Goal: Task Accomplishment & Management: Manage account settings

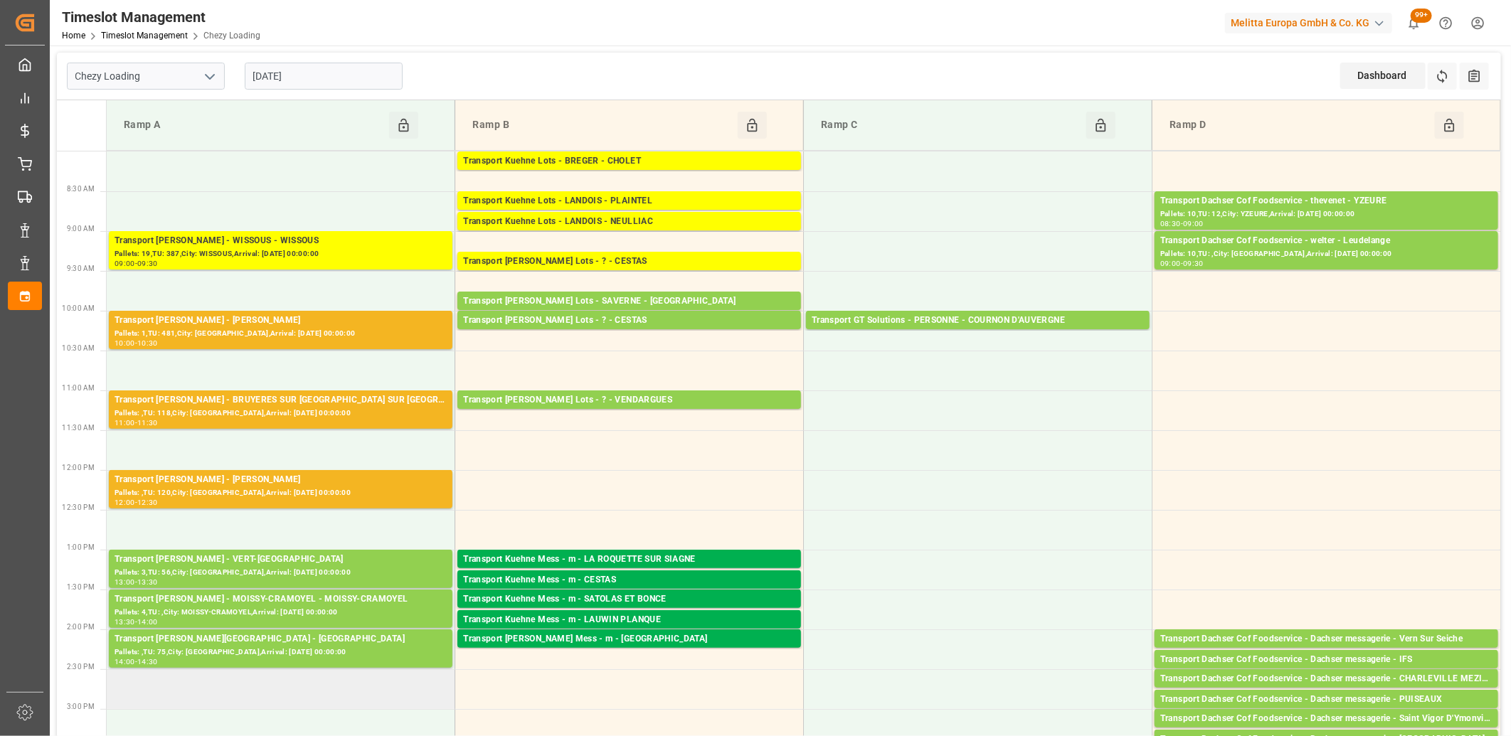
scroll to position [158, 0]
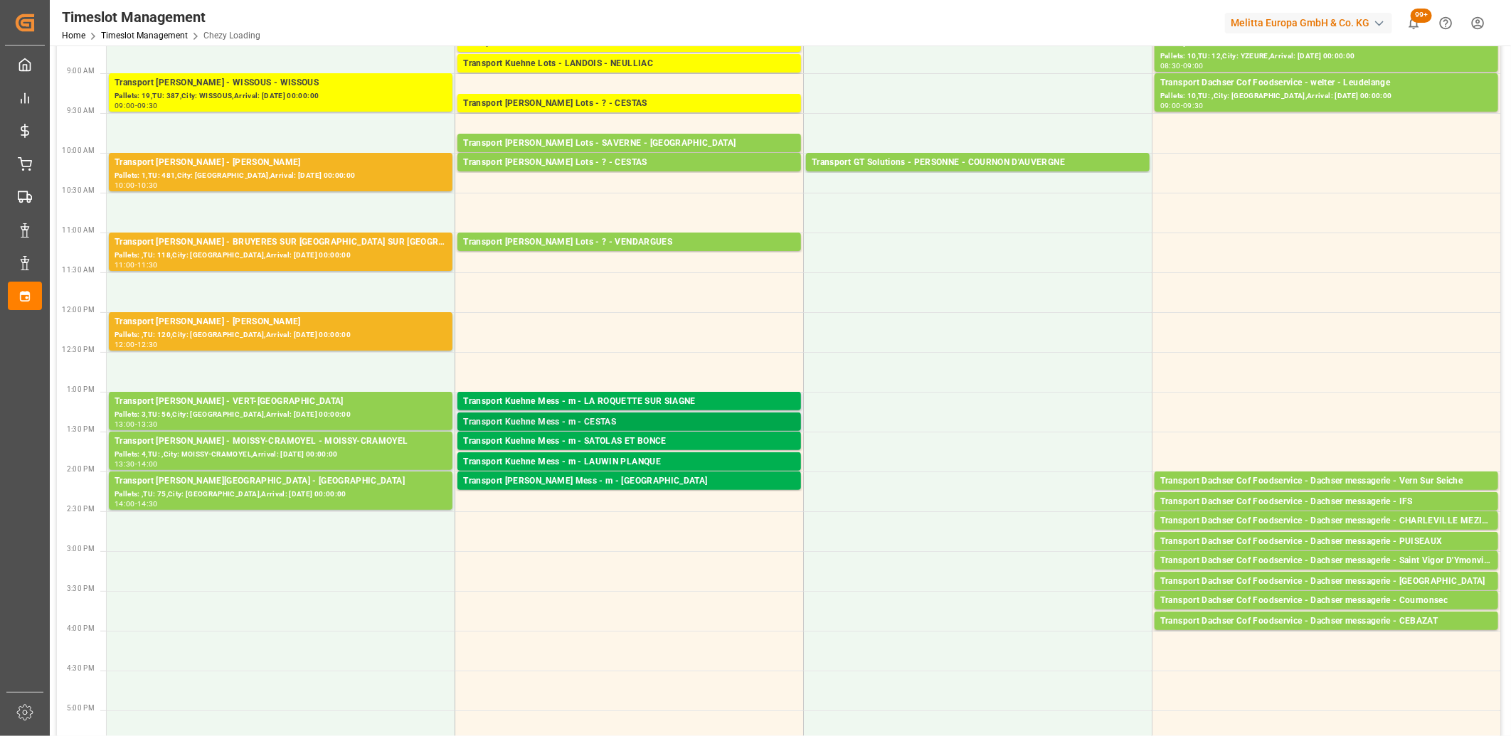
click at [605, 421] on div "Transport Kuehne Mess - m - CESTAS" at bounding box center [629, 422] width 332 height 14
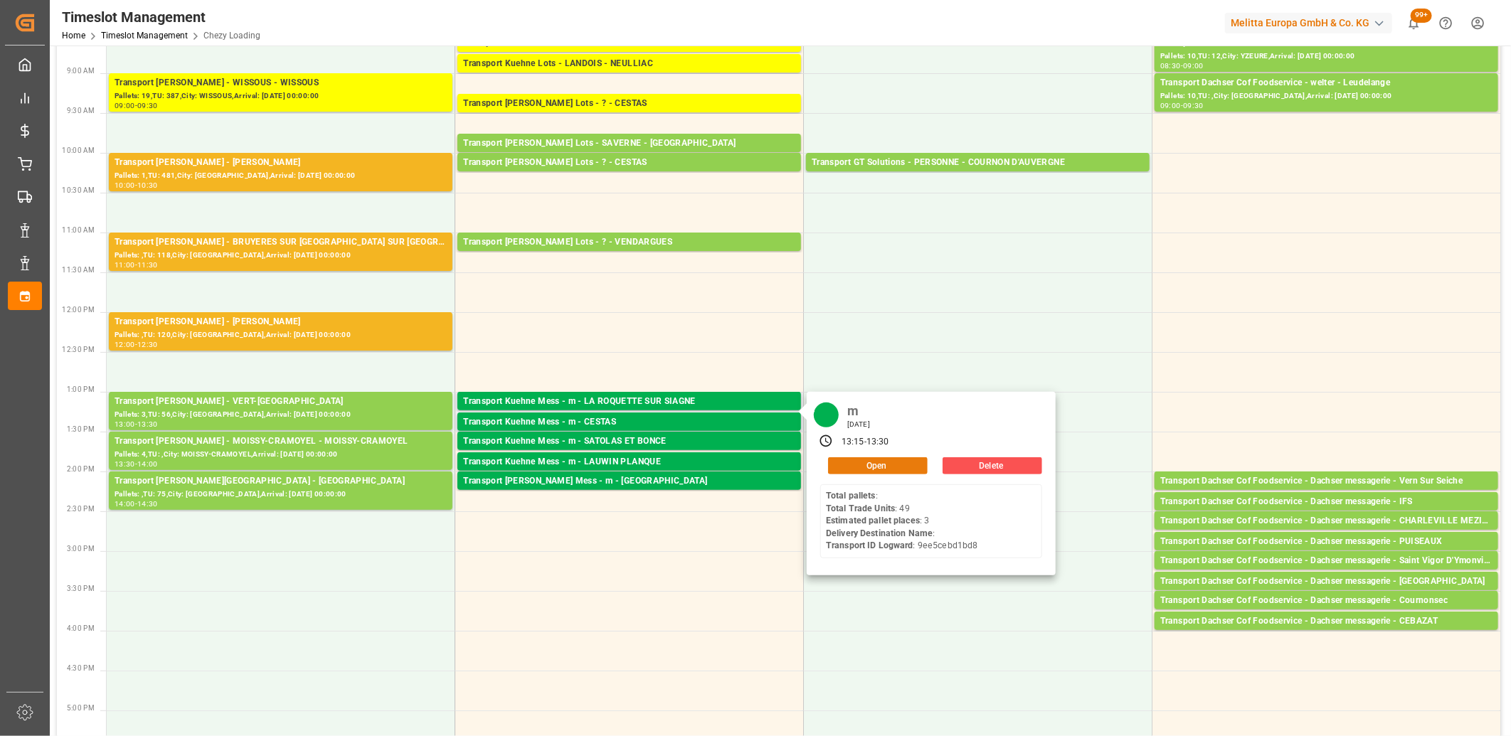
click at [847, 465] on button "Open" at bounding box center [878, 465] width 100 height 17
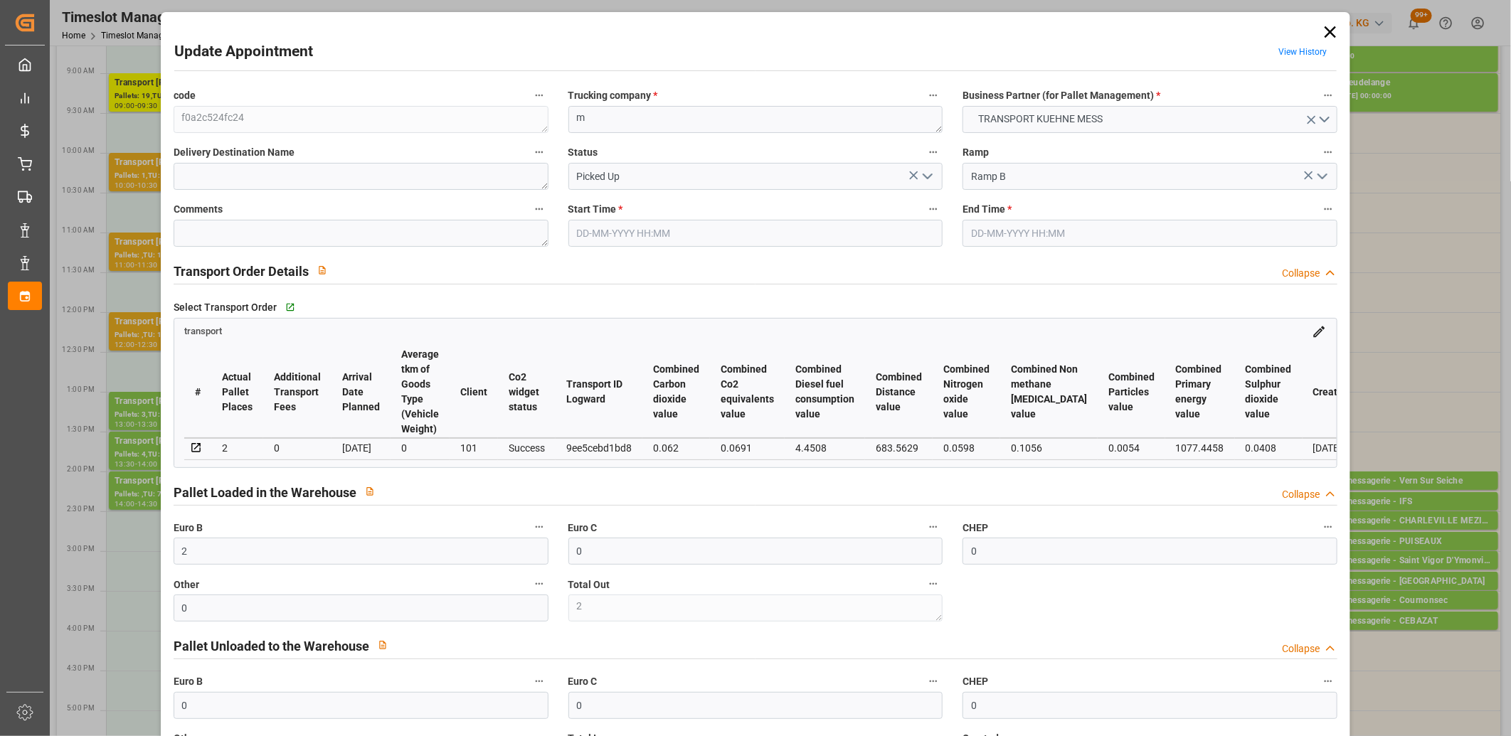
type input "[DATE] 13:15"
type input "[DATE] 13:30"
type input "[DATE] 12:00"
type input "[DATE]"
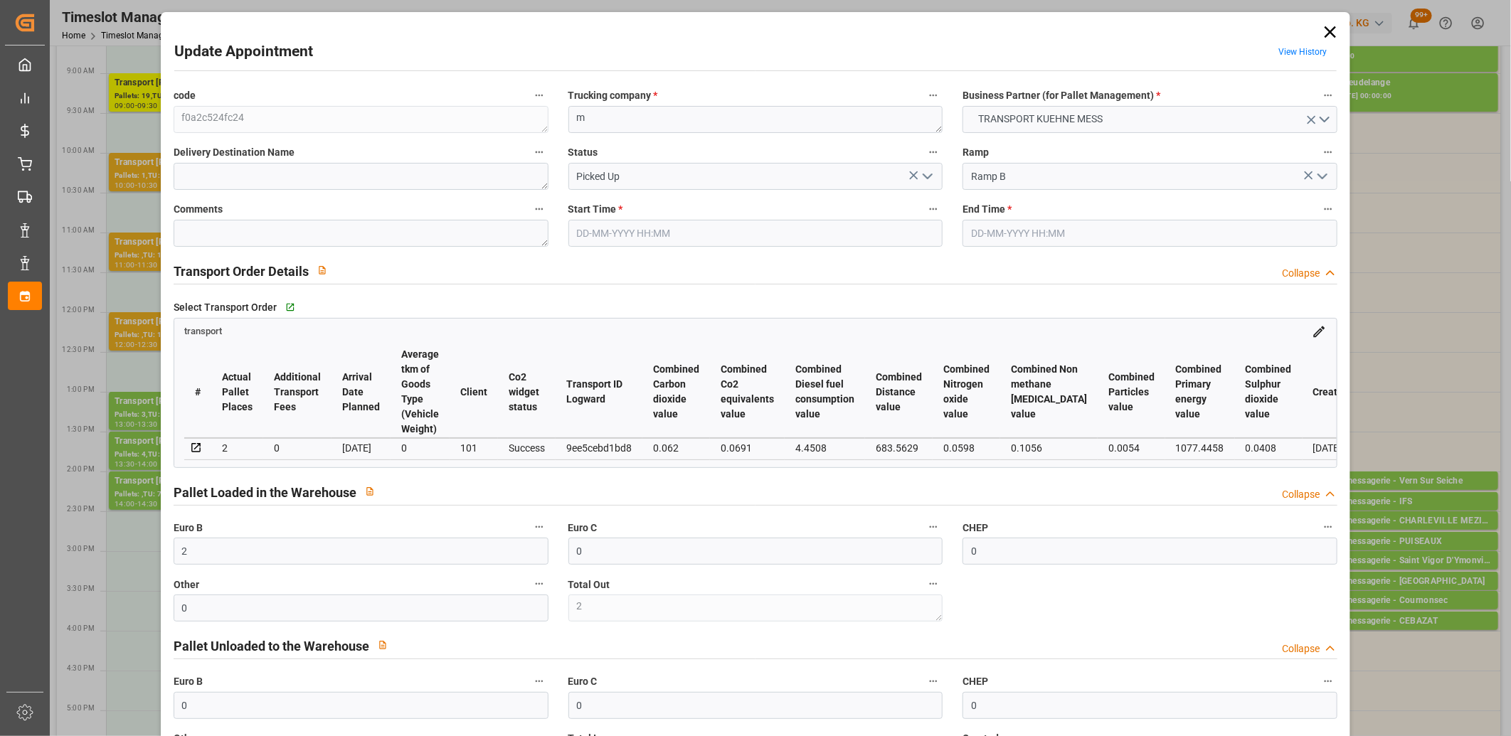
type input "[DATE]"
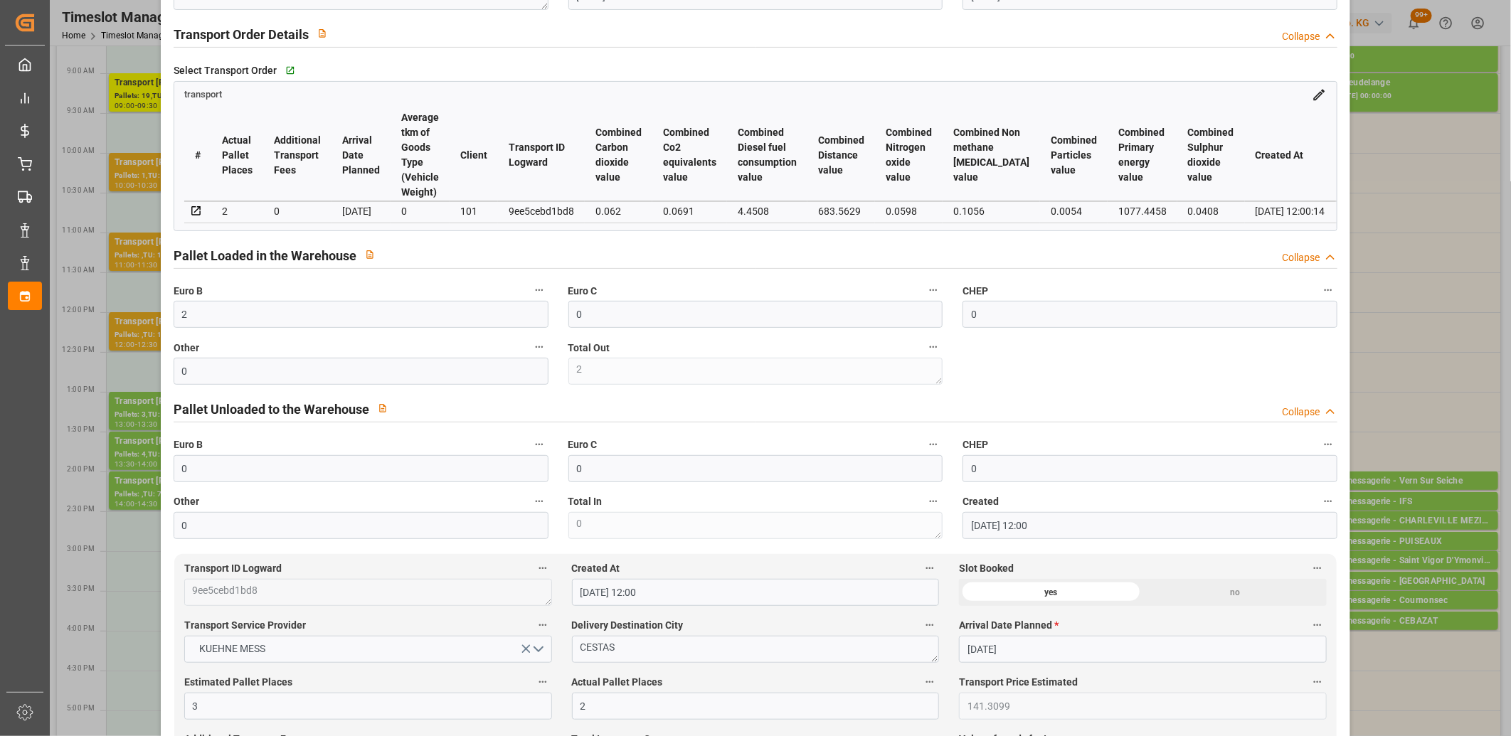
scroll to position [474, 0]
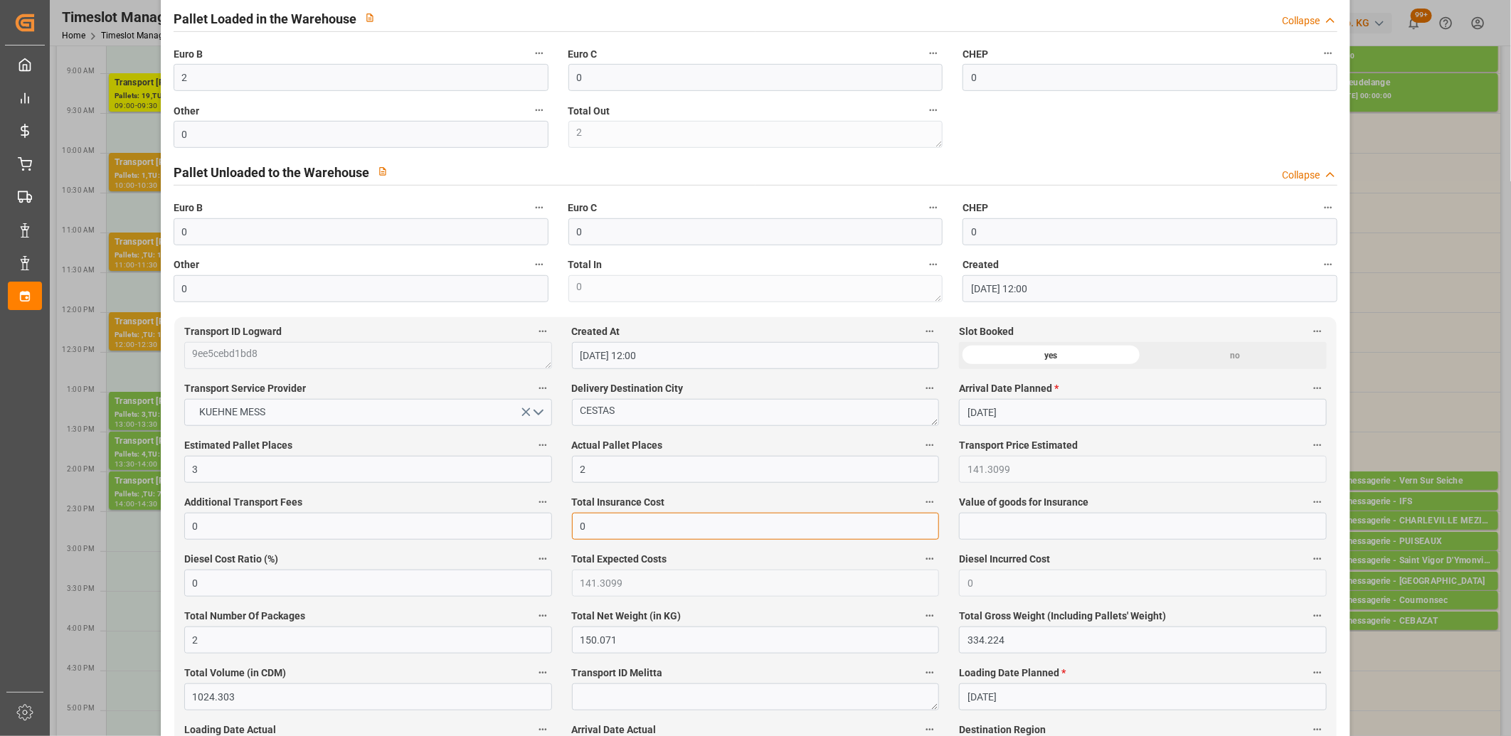
drag, startPoint x: 635, startPoint y: 529, endPoint x: 477, endPoint y: 524, distance: 157.3
type input "28.8"
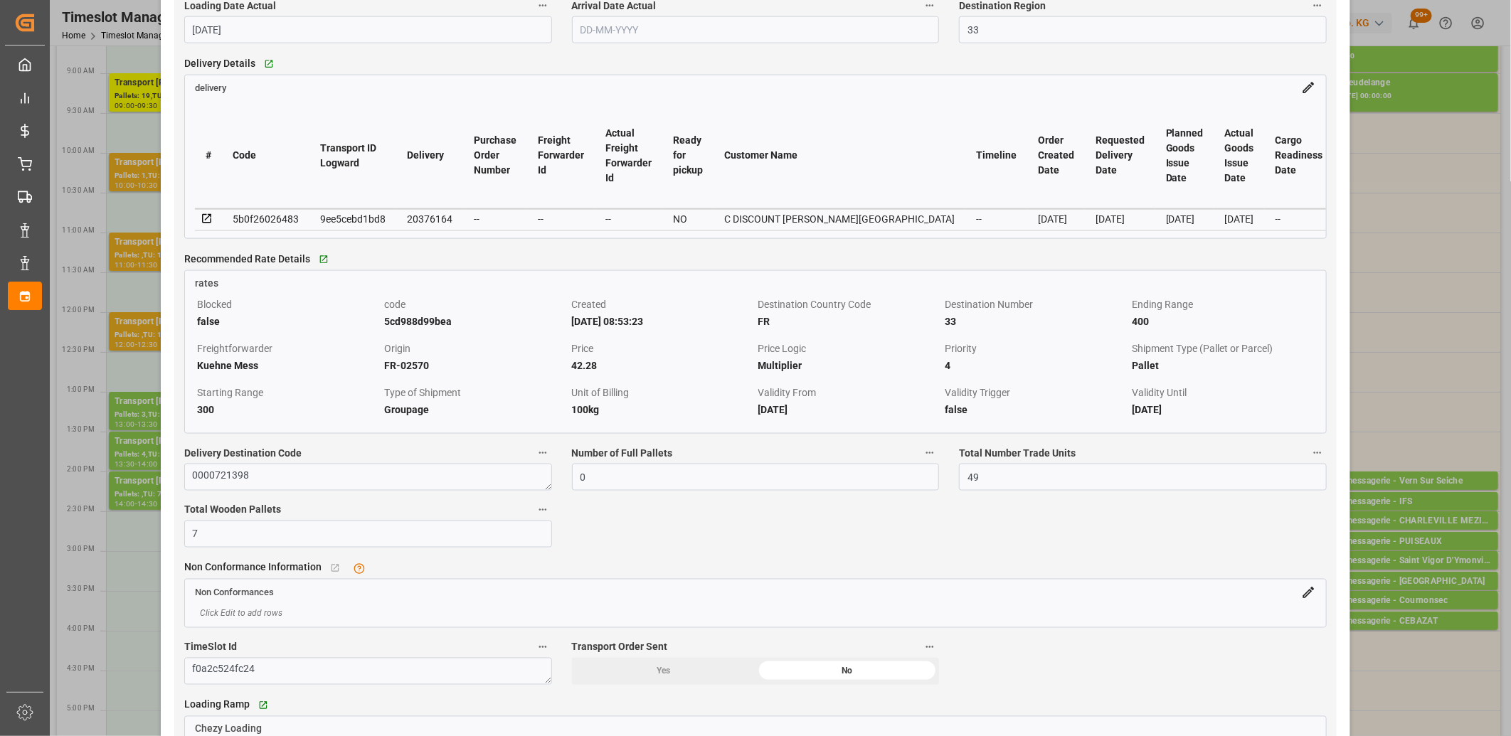
scroll to position [1343, 0]
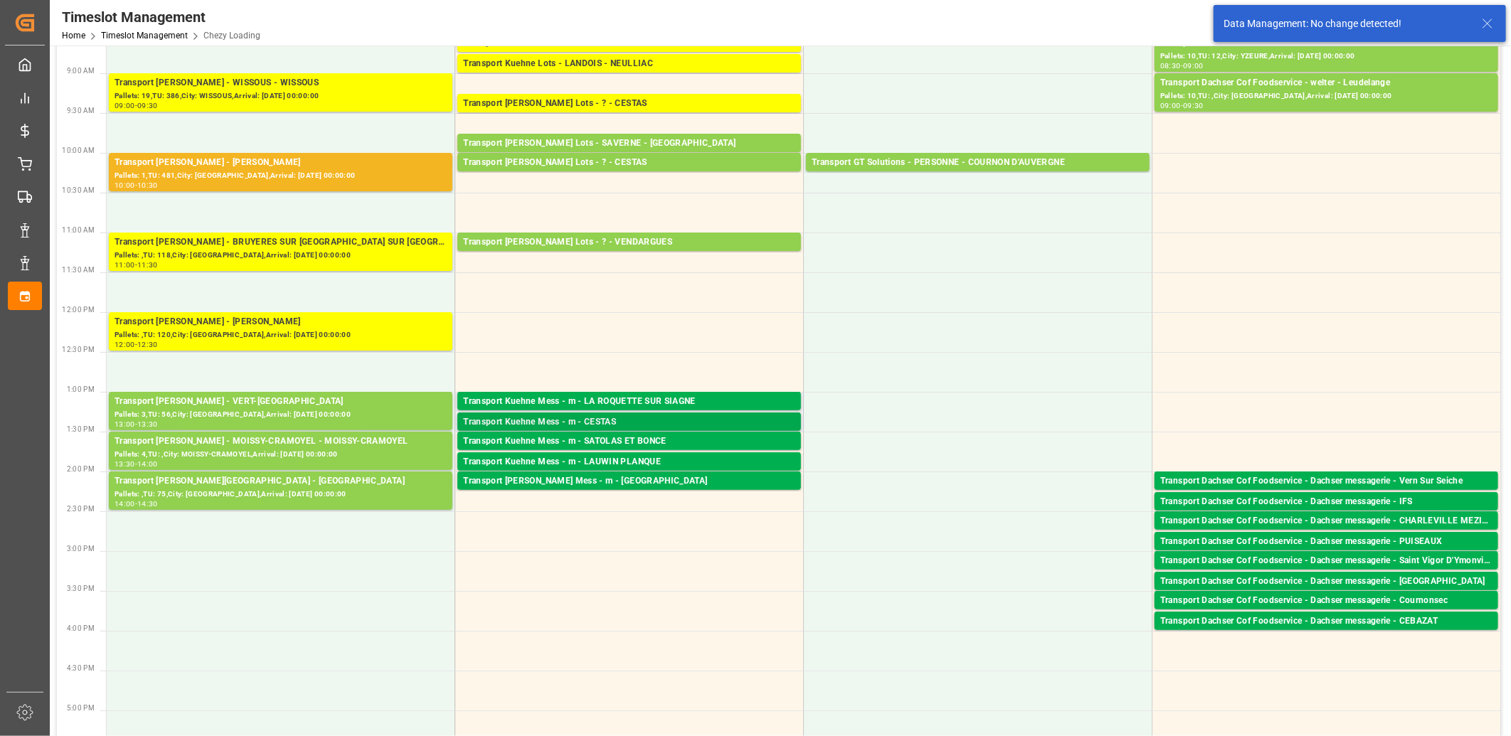
click at [627, 422] on div "Transport Kuehne Mess - m - CESTAS" at bounding box center [629, 422] width 332 height 14
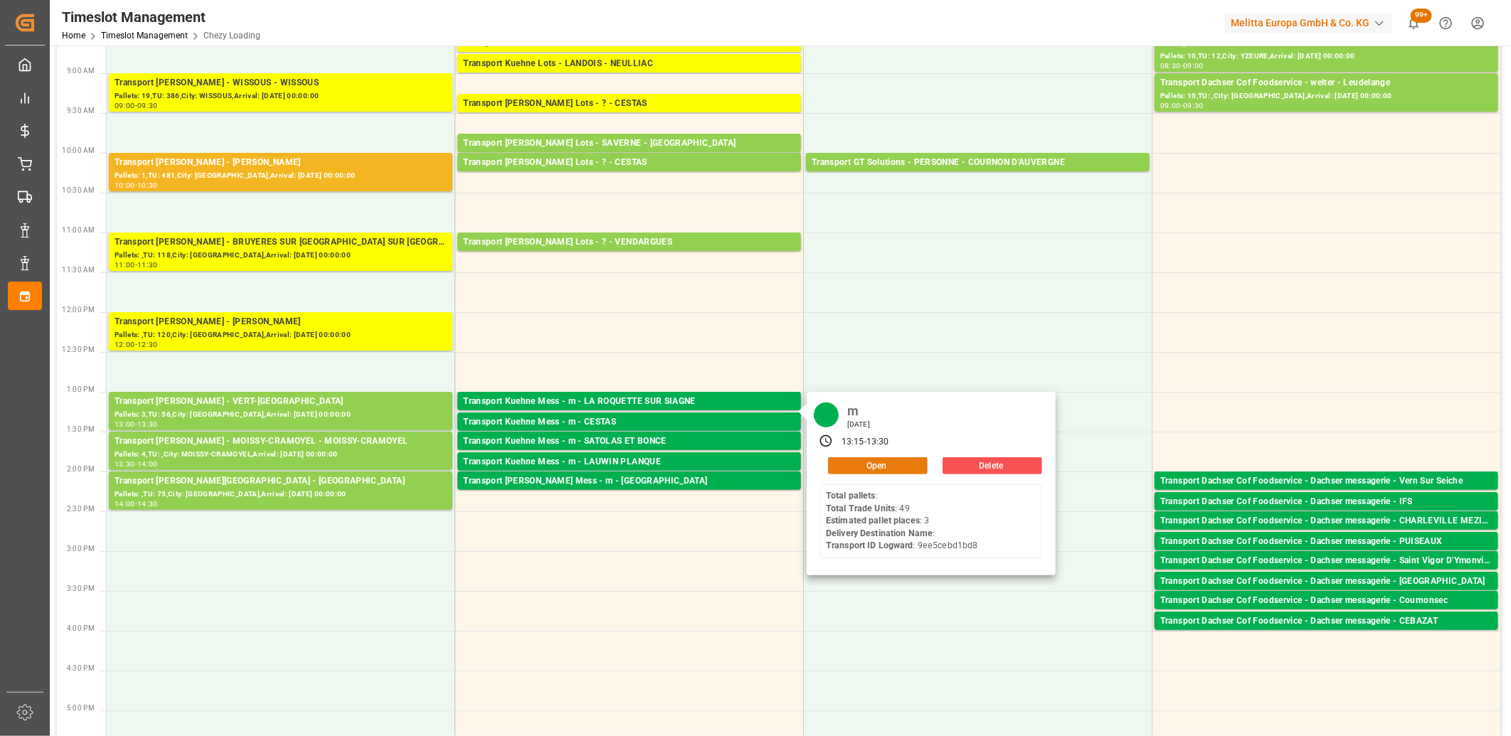
click at [906, 470] on button "Open" at bounding box center [878, 465] width 100 height 17
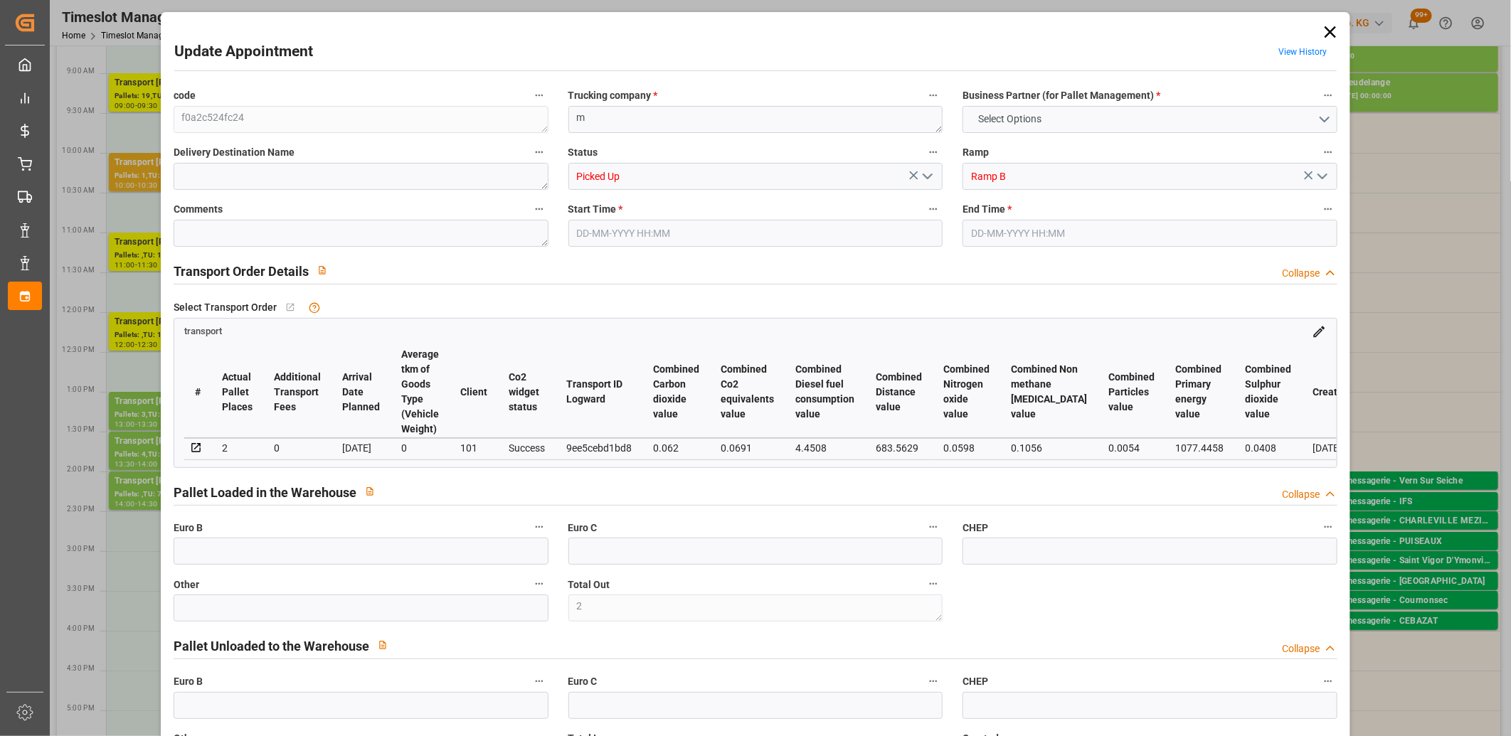
type input "2"
type input "0"
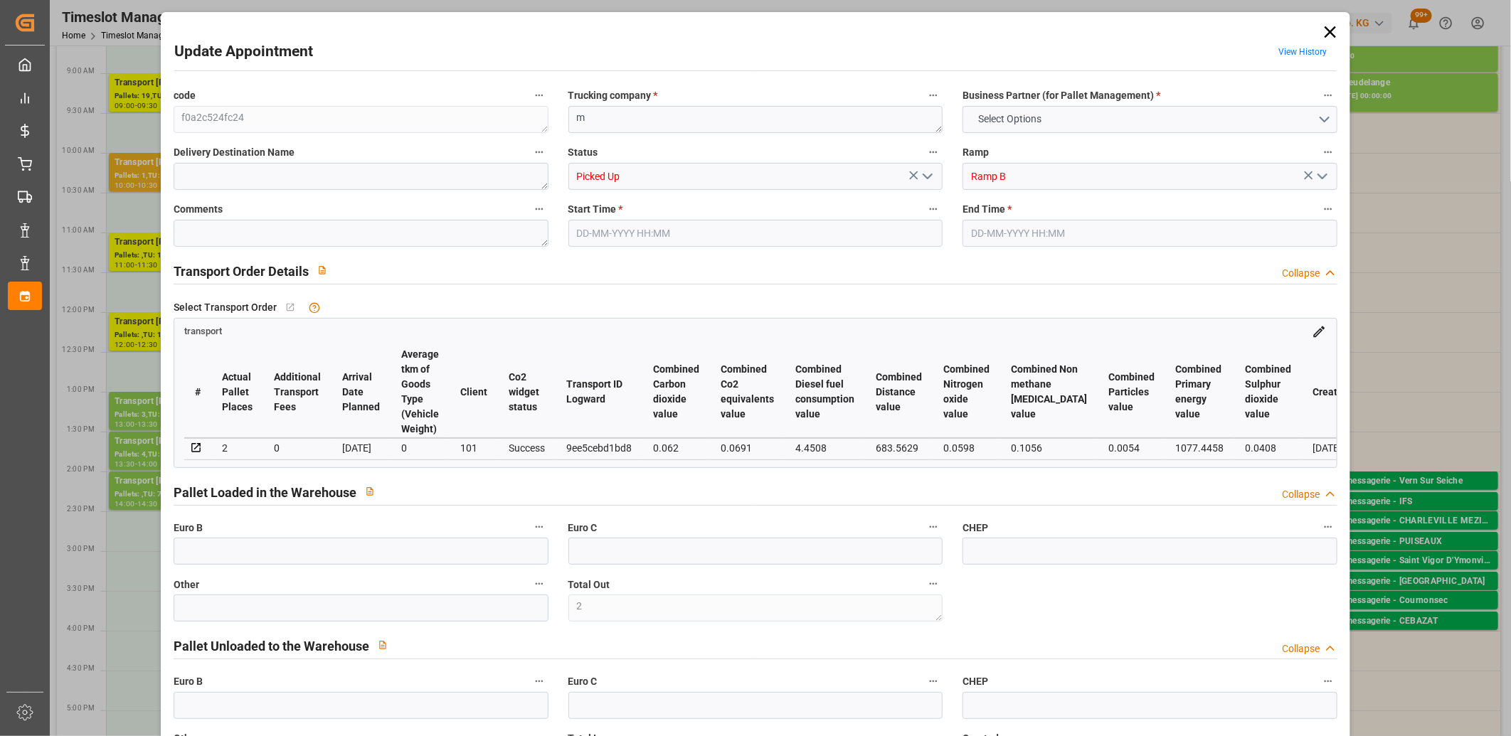
type input "0"
type input "3"
type input "2"
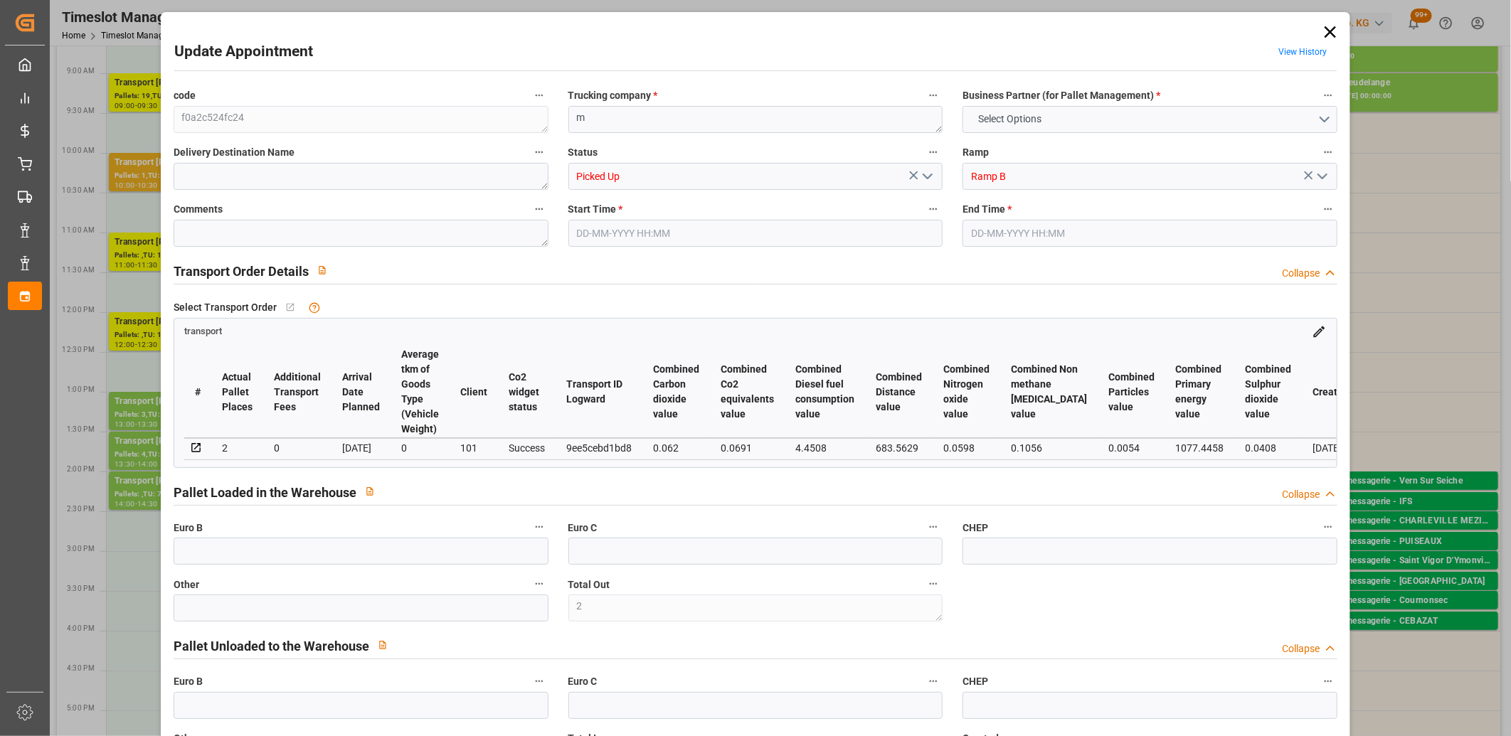
type input "141.3099"
type input "0"
type input "28.8"
type input "0"
type input "170.1099"
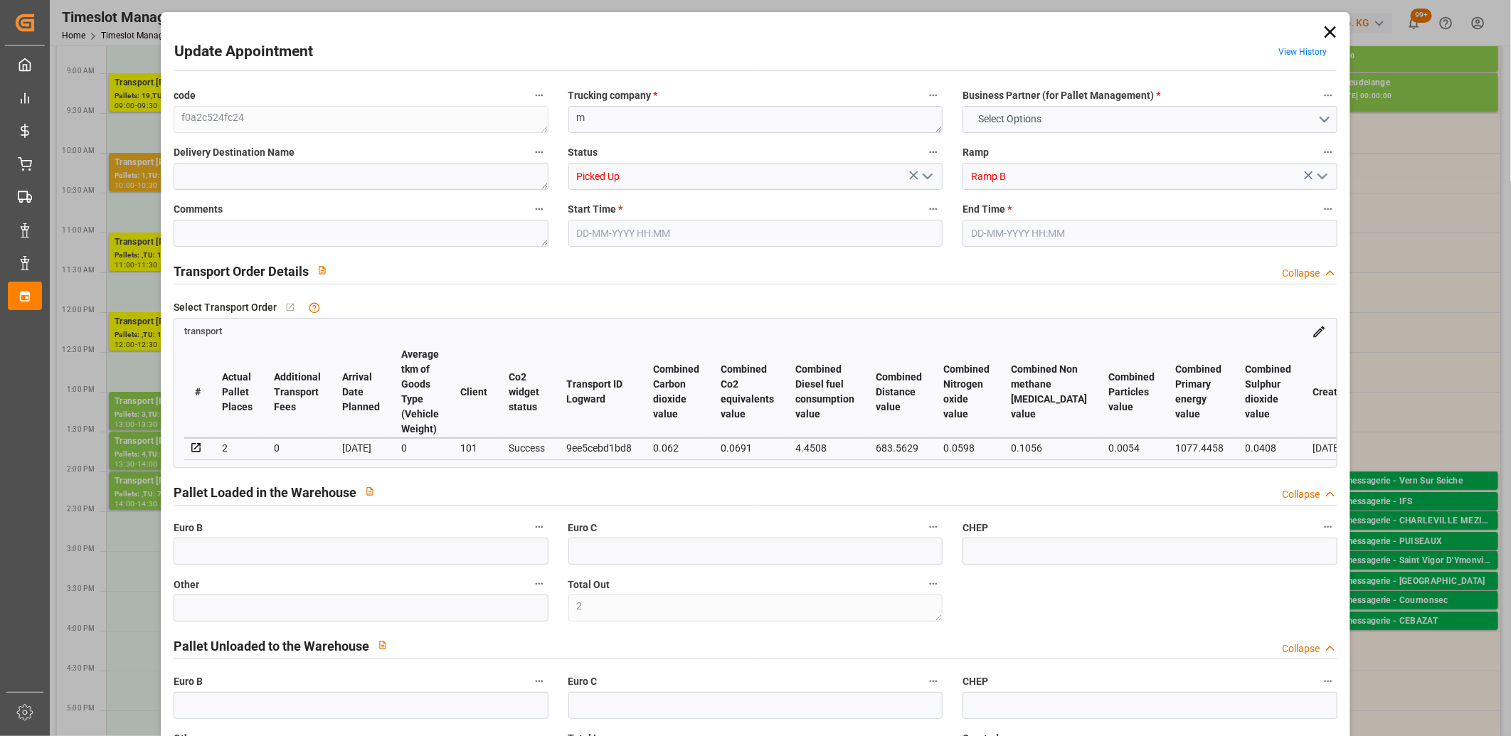
type input "0"
type input "2"
type input "150.071"
type input "334.224"
type input "1024.303"
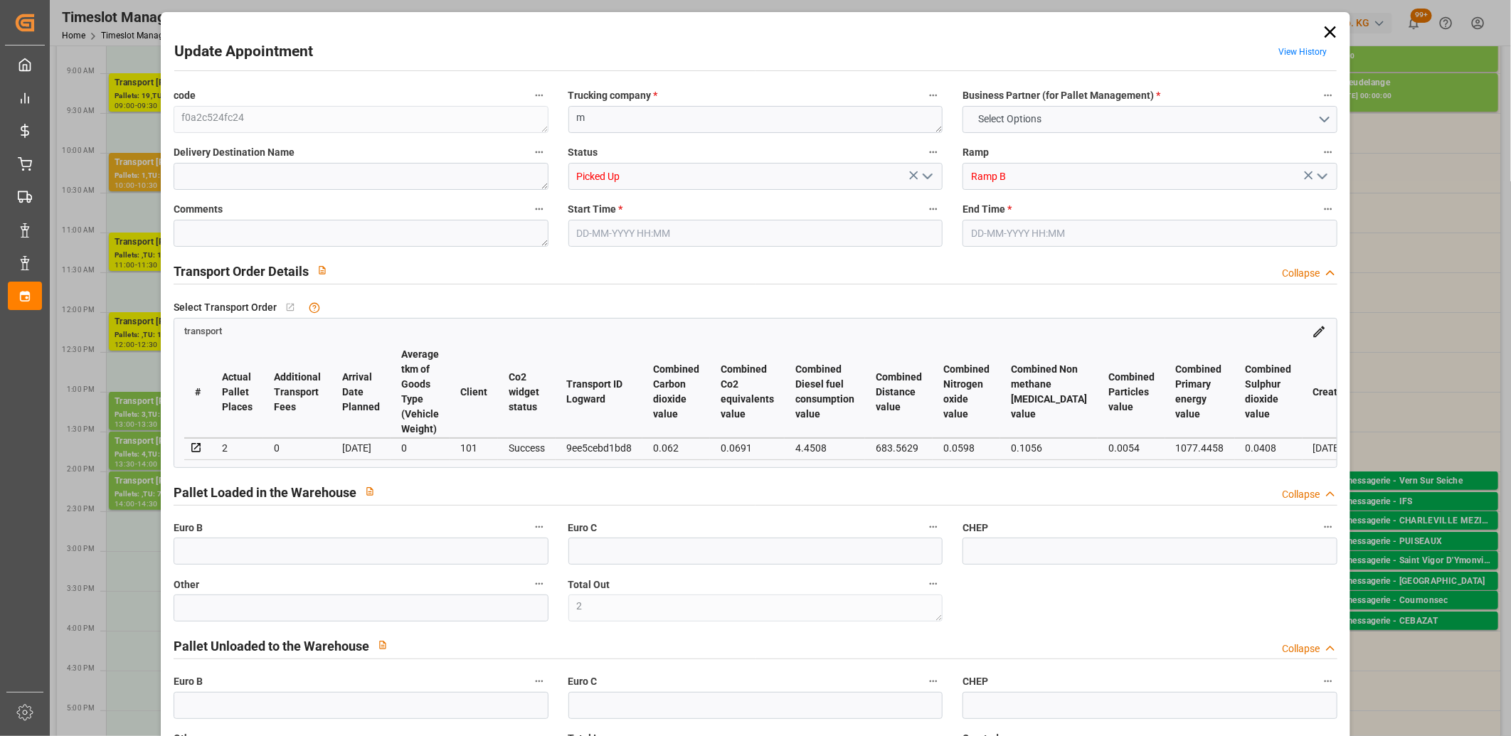
type input "33"
type input "0"
type input "49"
type input "7"
type input "101"
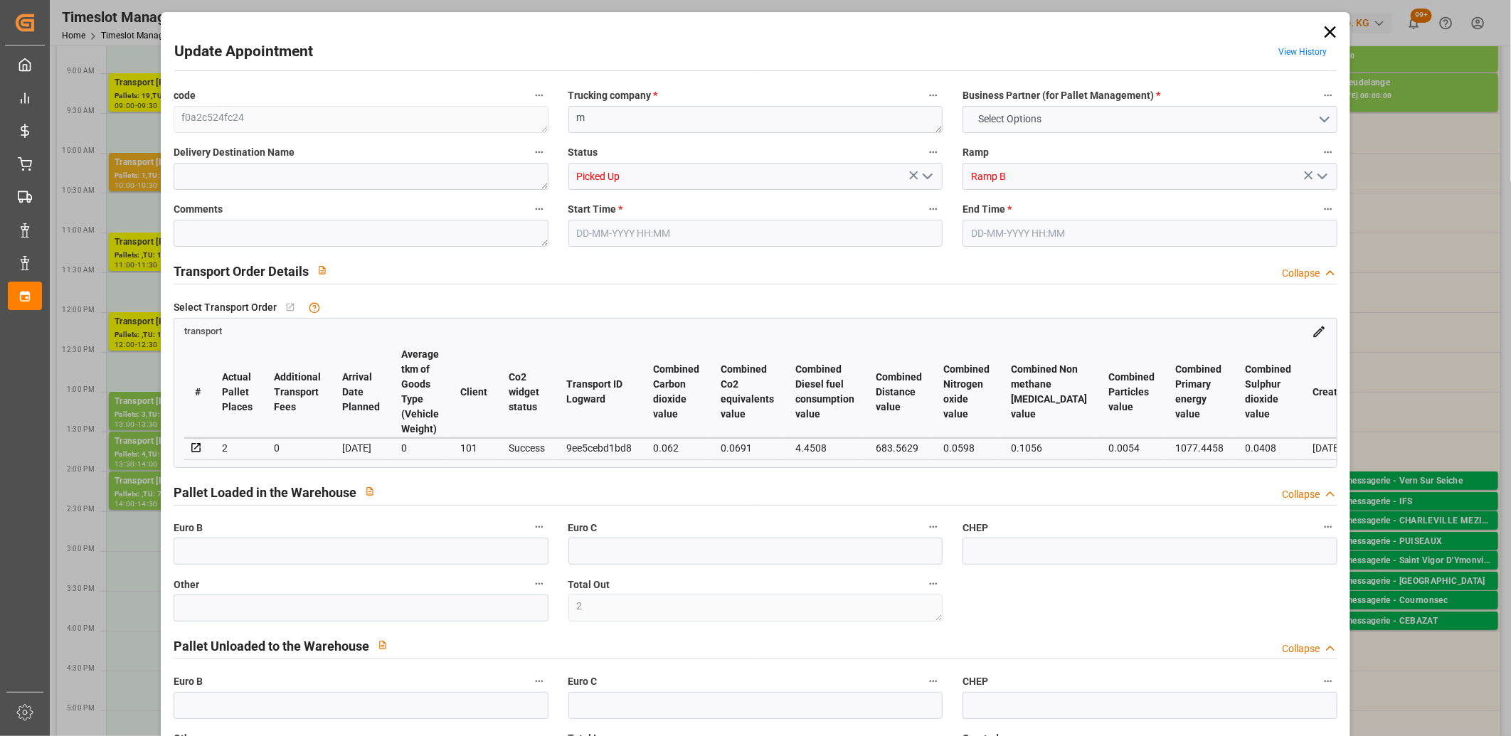
type input "173.224"
type input "0"
type input "4710.8598"
type input "0"
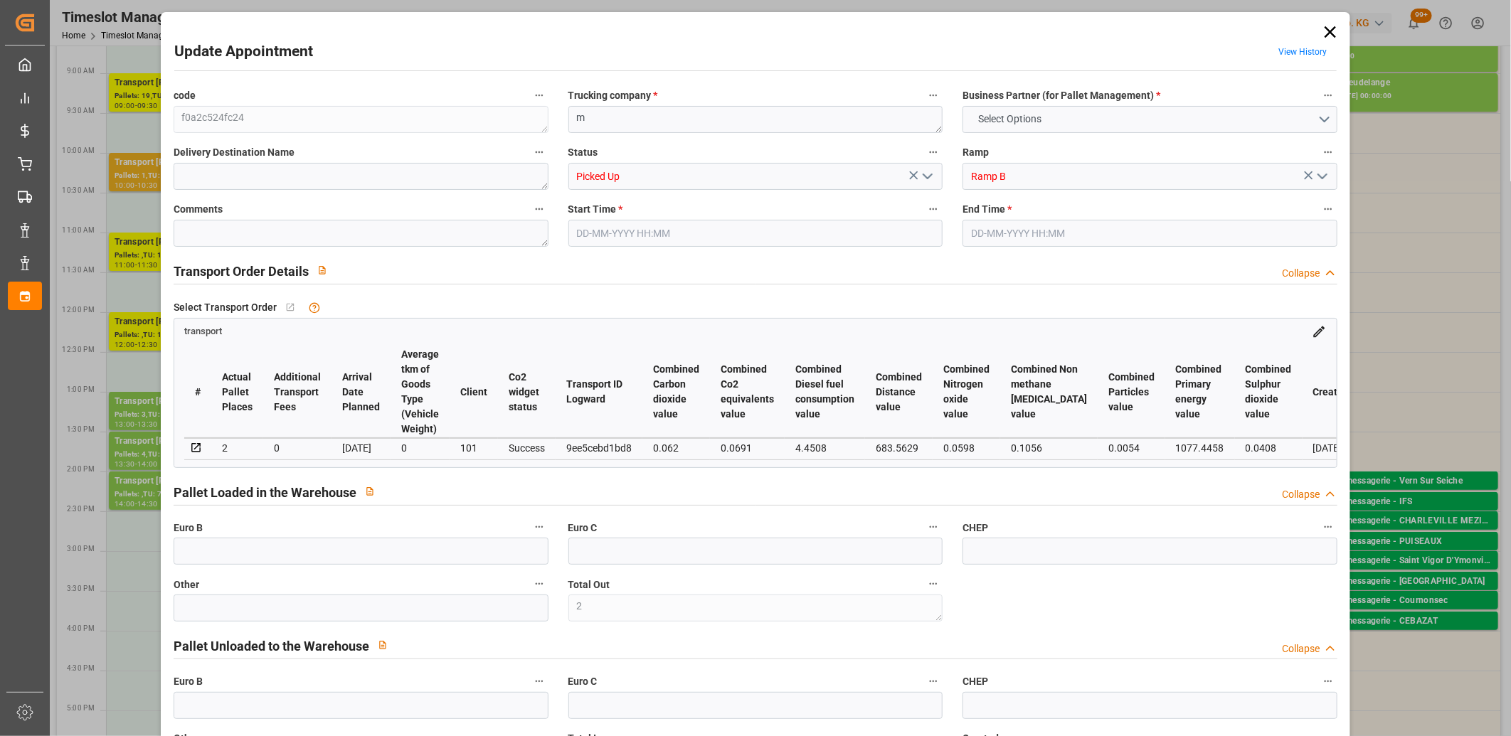
type input "21"
type input "35"
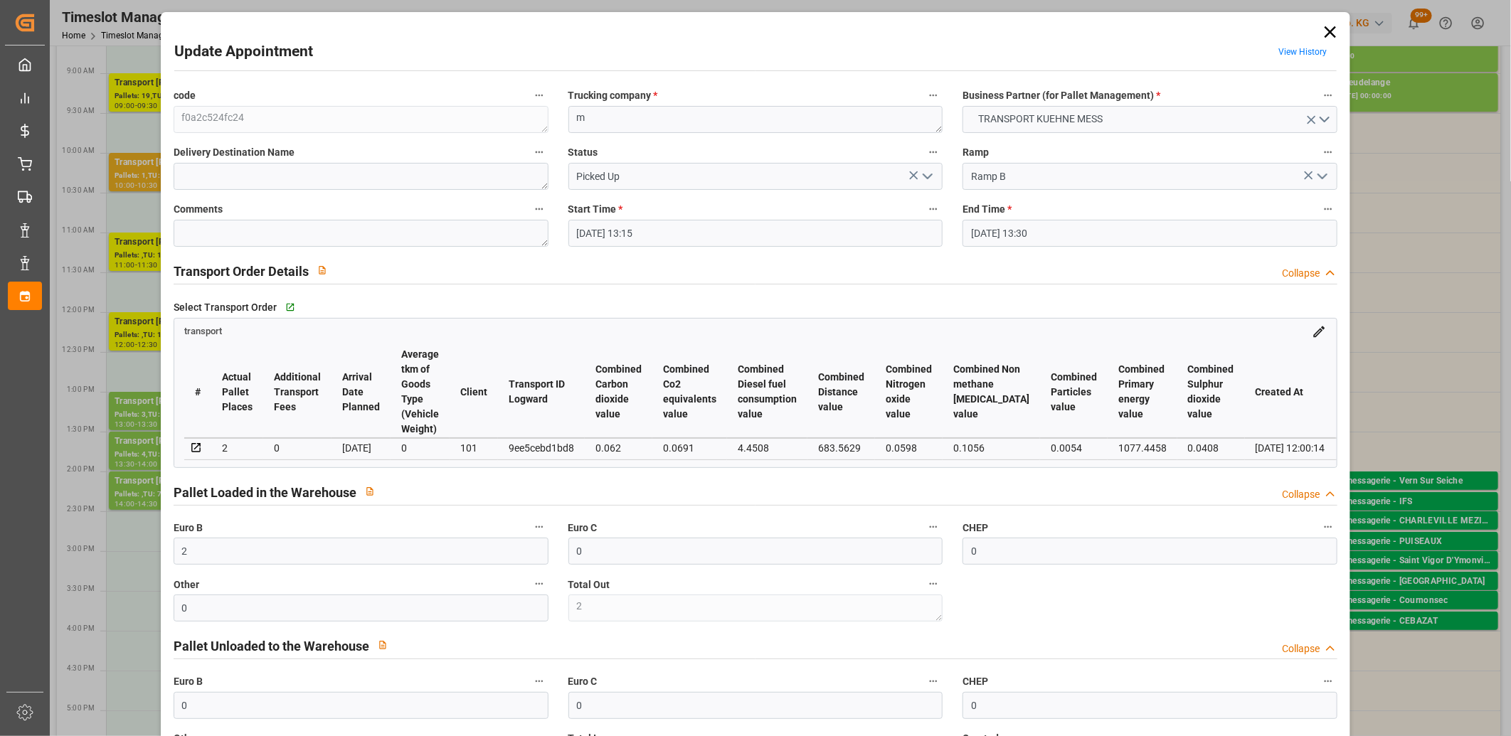
type input "[DATE] 13:15"
type input "[DATE] 13:30"
type input "[DATE] 12:00"
type input "[DATE]"
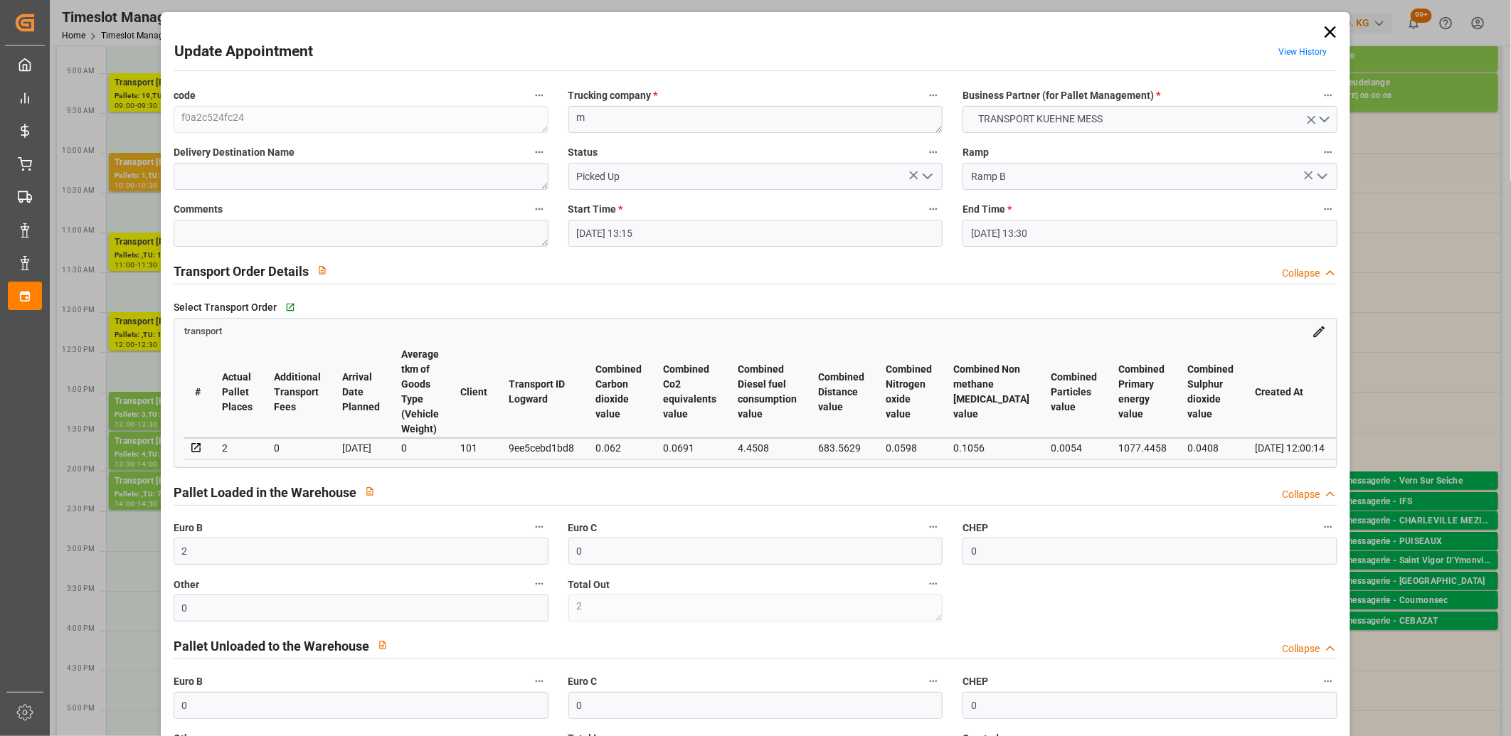
type input "[DATE]"
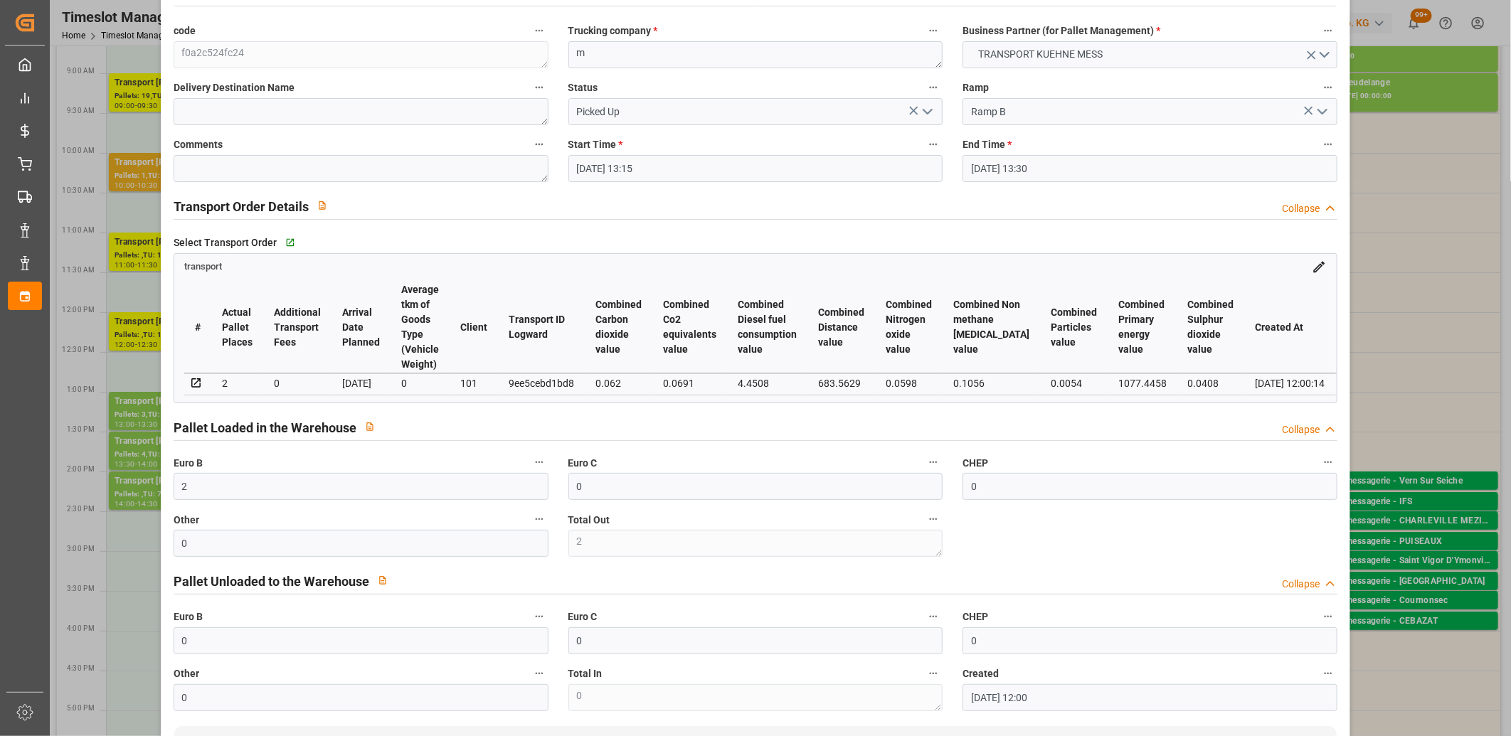
scroll to position [0, 0]
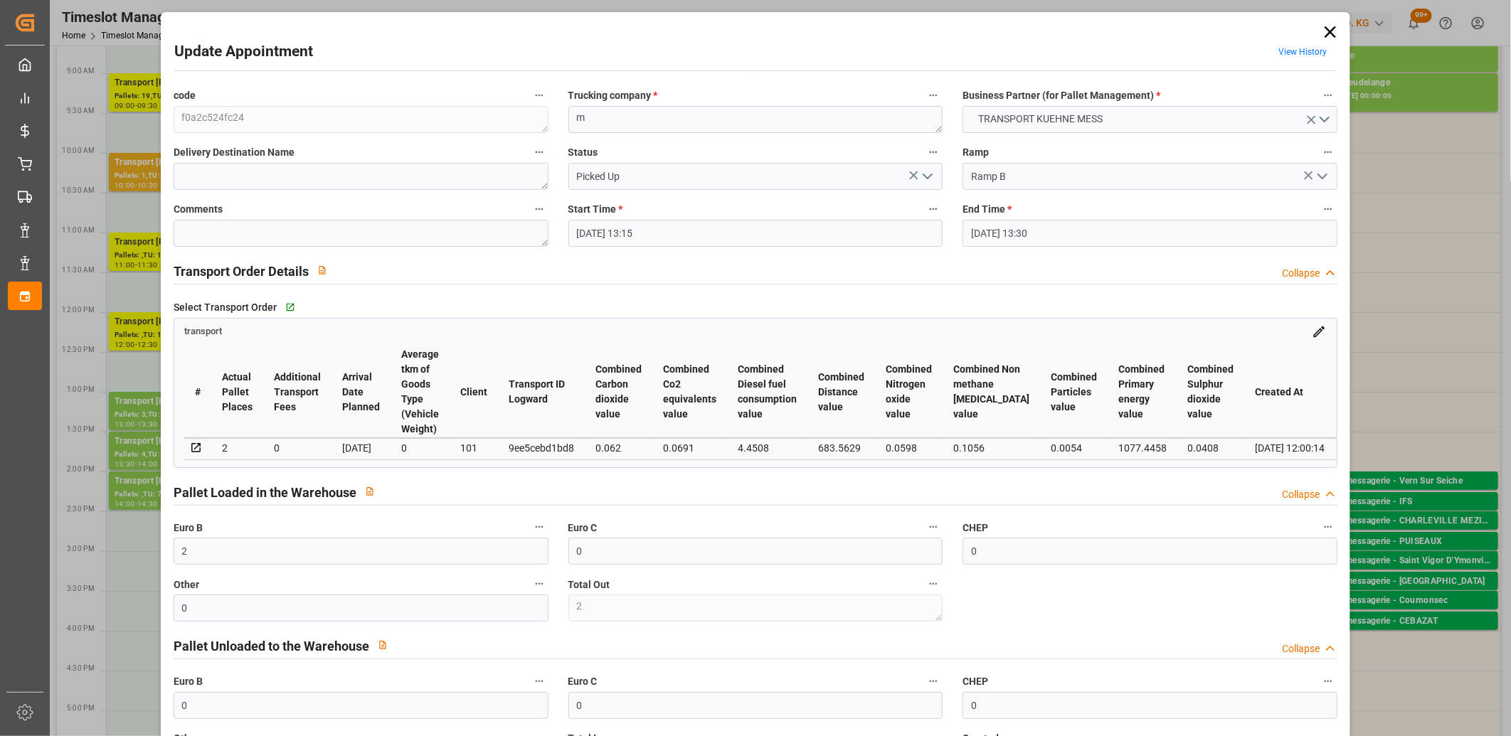
click at [1327, 32] on icon at bounding box center [1330, 31] width 11 height 11
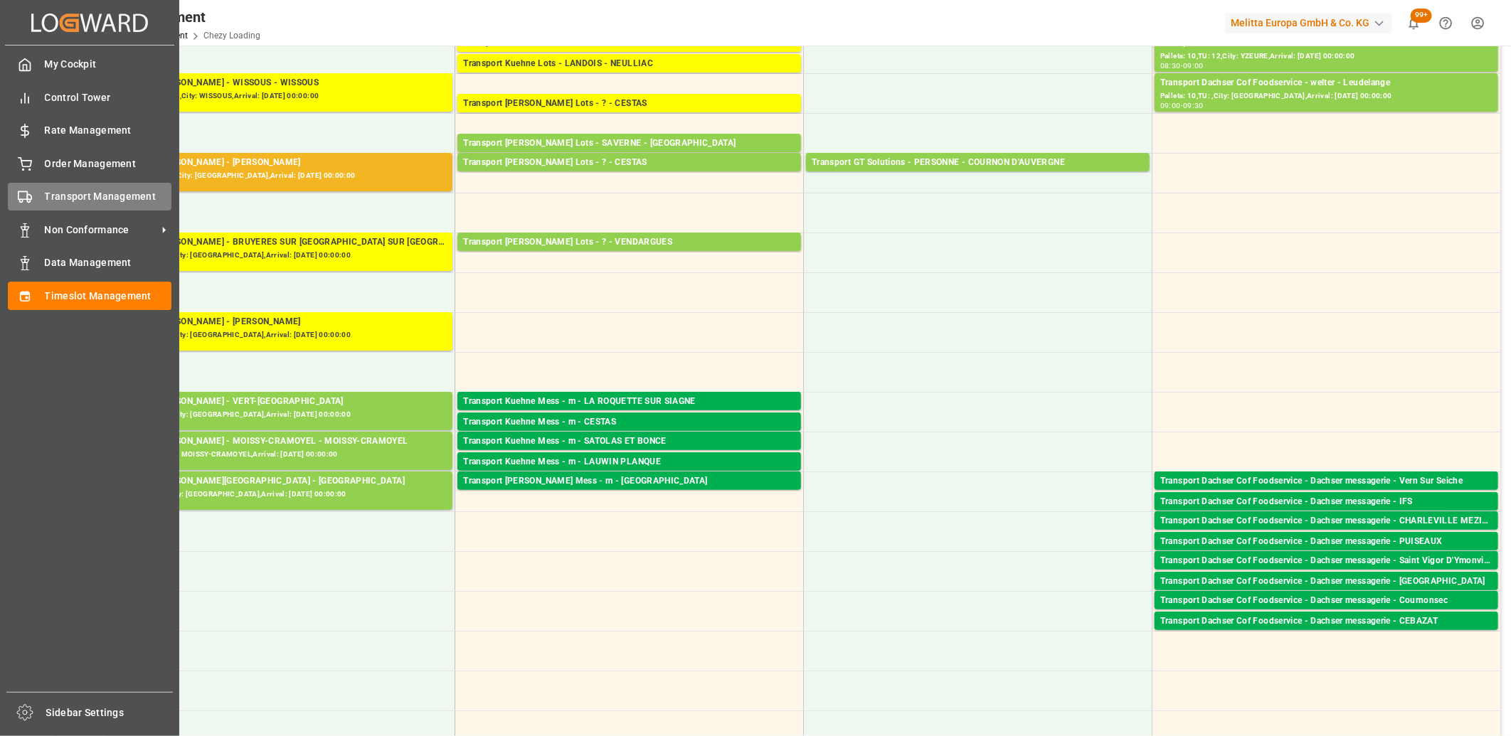
click at [33, 194] on div "Transport Management Transport Management" at bounding box center [90, 197] width 164 height 28
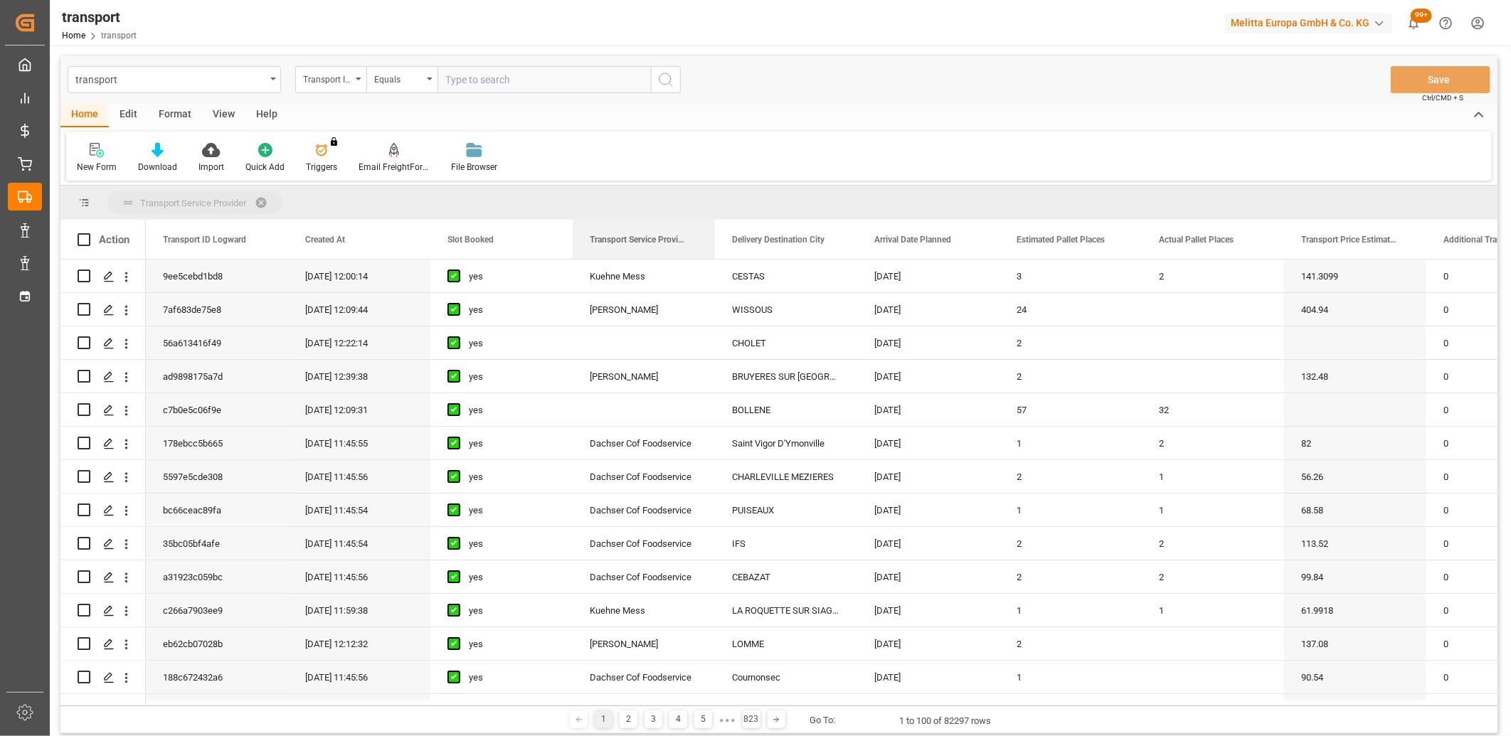
drag, startPoint x: 636, startPoint y: 240, endPoint x: 634, endPoint y: 210, distance: 30.7
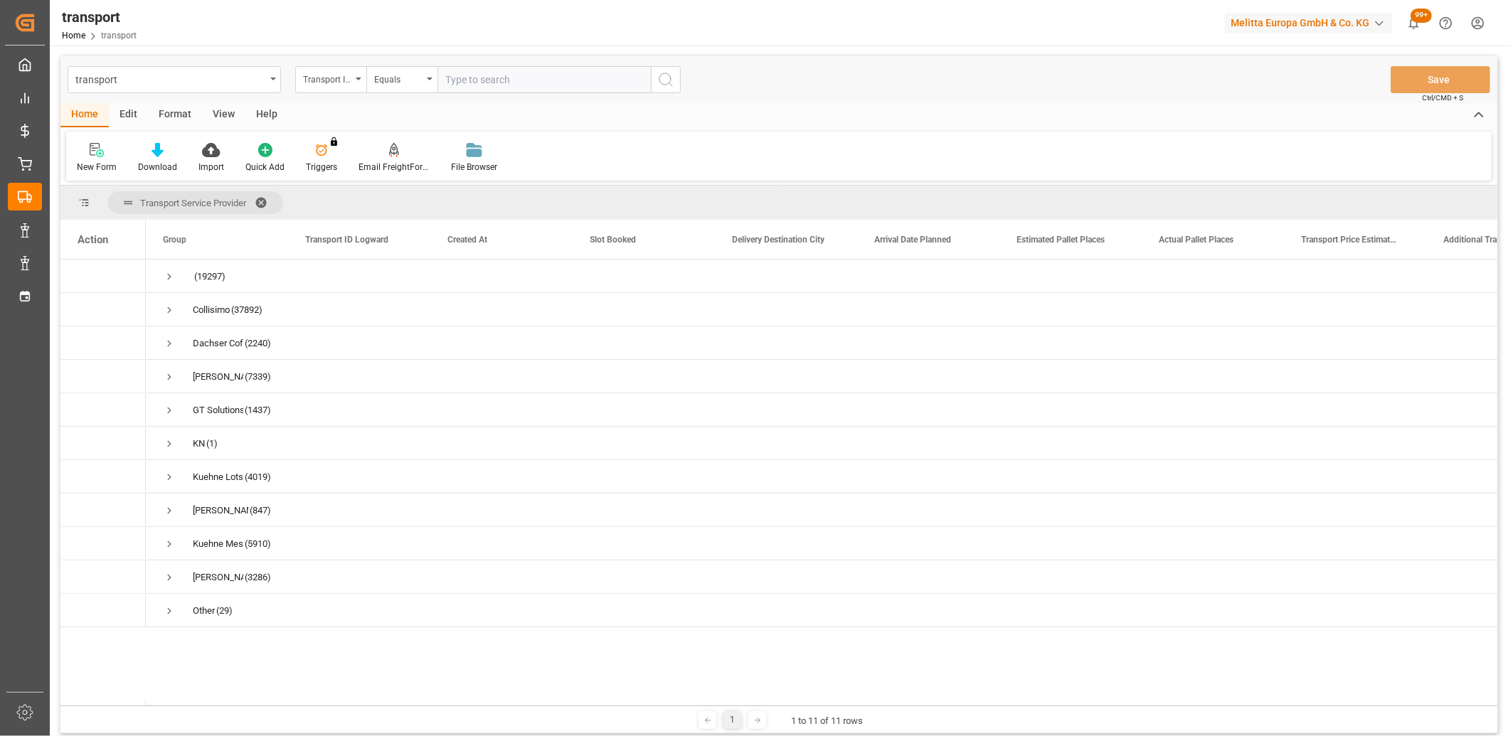
click at [333, 94] on div "transport Transport ID Logward Equals Save Ctrl/CMD + S" at bounding box center [778, 79] width 1437 height 47
click at [351, 86] on div "Transport ID Logward" at bounding box center [330, 79] width 71 height 27
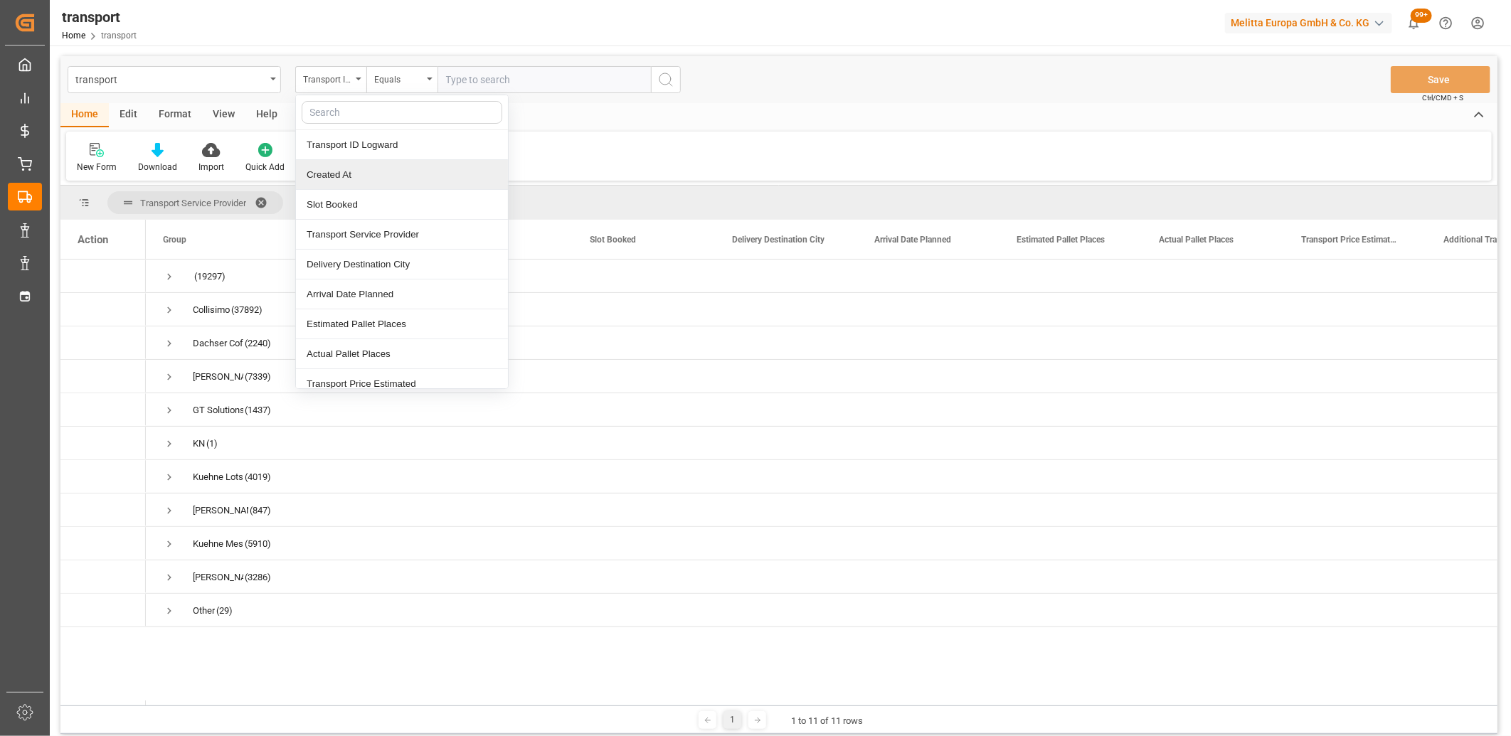
click at [330, 179] on div "Created At" at bounding box center [402, 175] width 212 height 30
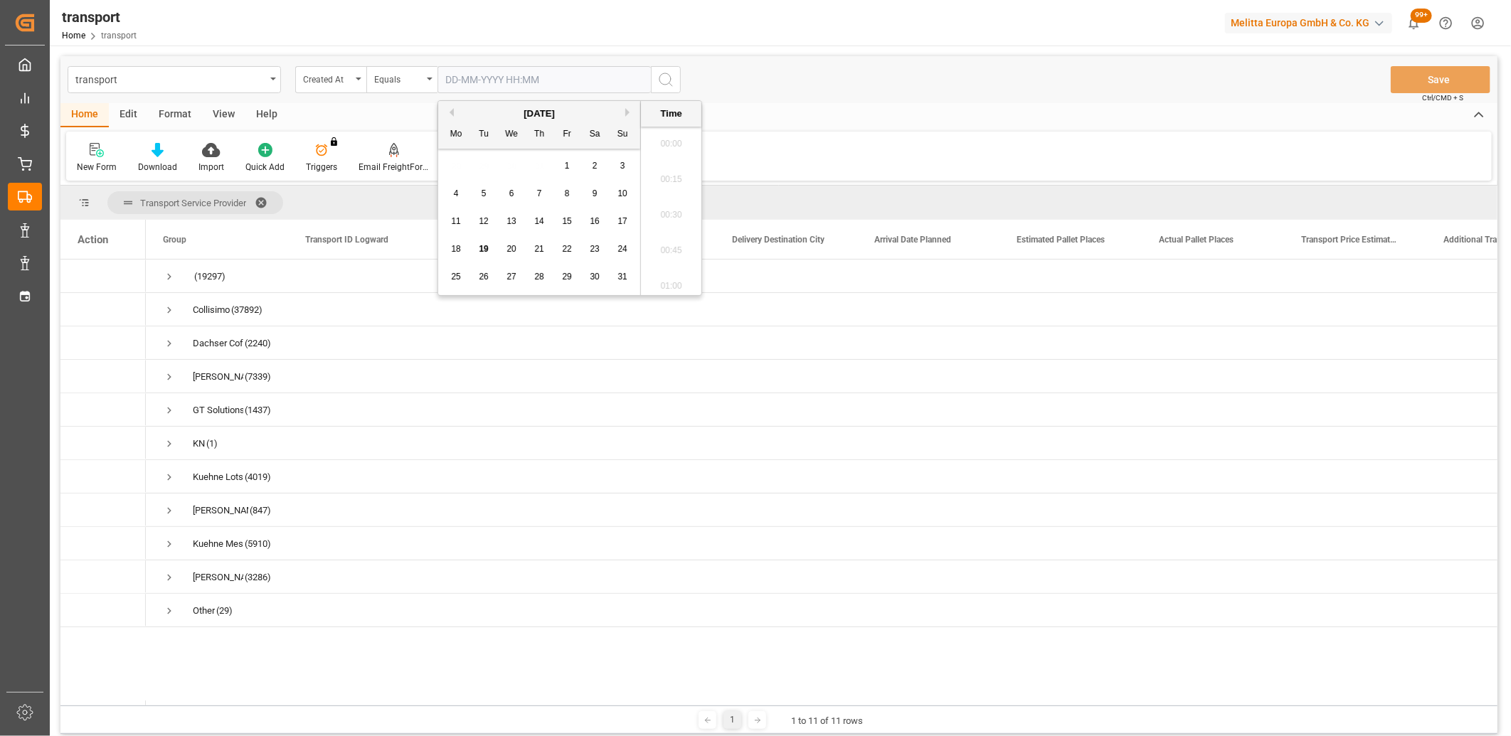
click at [464, 83] on input "text" at bounding box center [544, 79] width 213 height 27
click at [457, 249] on span "18" at bounding box center [455, 249] width 9 height 10
type input "[DATE] 00:00"
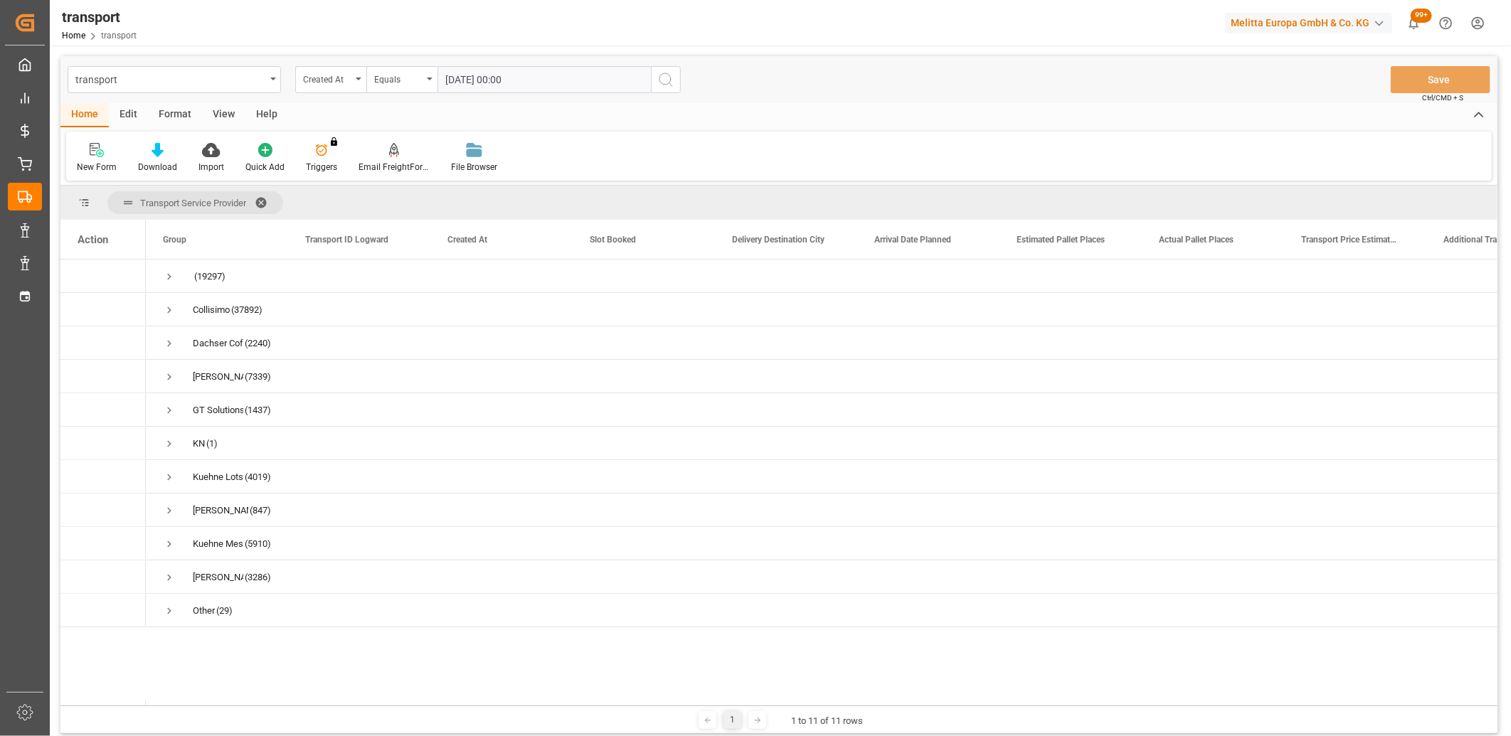
click at [667, 82] on icon "search button" at bounding box center [665, 79] width 17 height 17
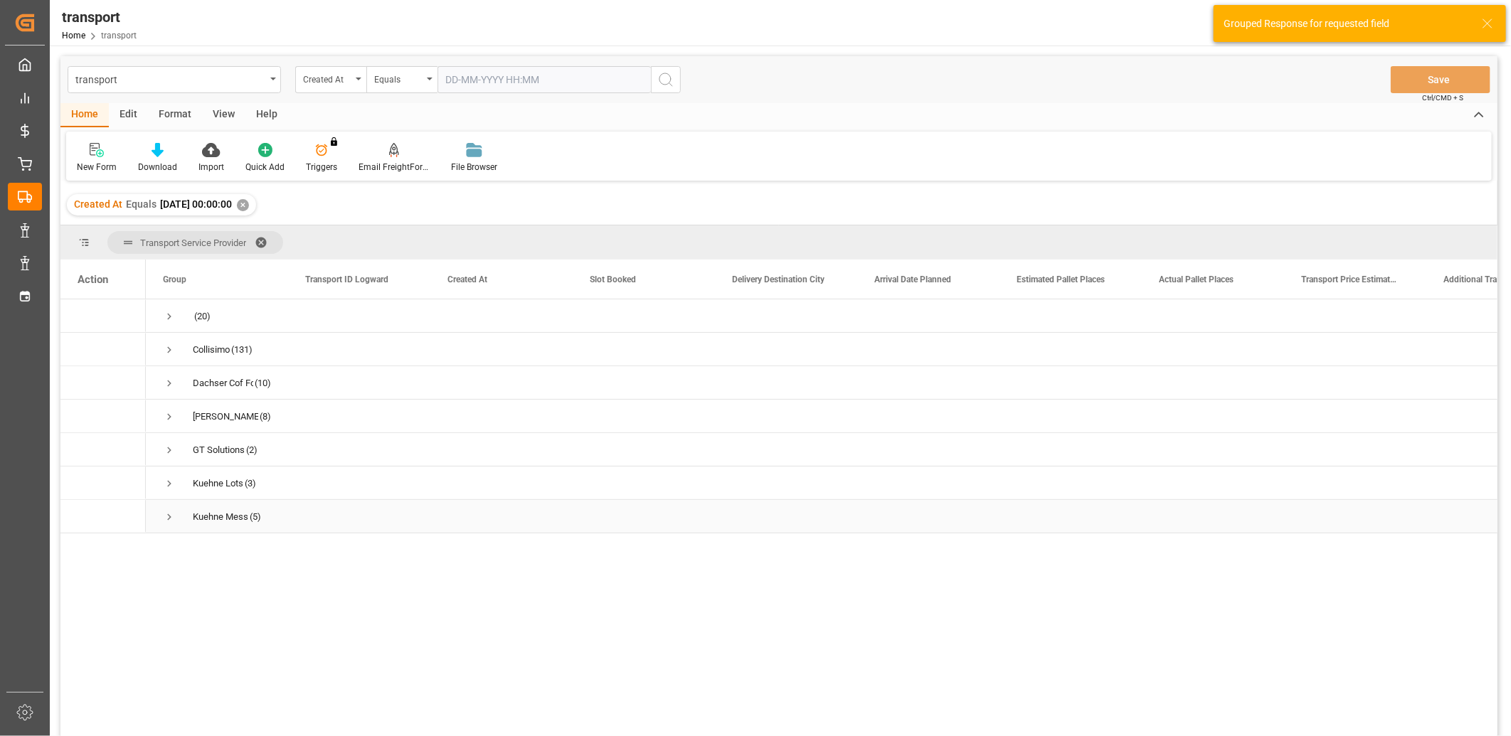
click at [168, 521] on span "Press SPACE to select this row." at bounding box center [169, 517] width 13 height 13
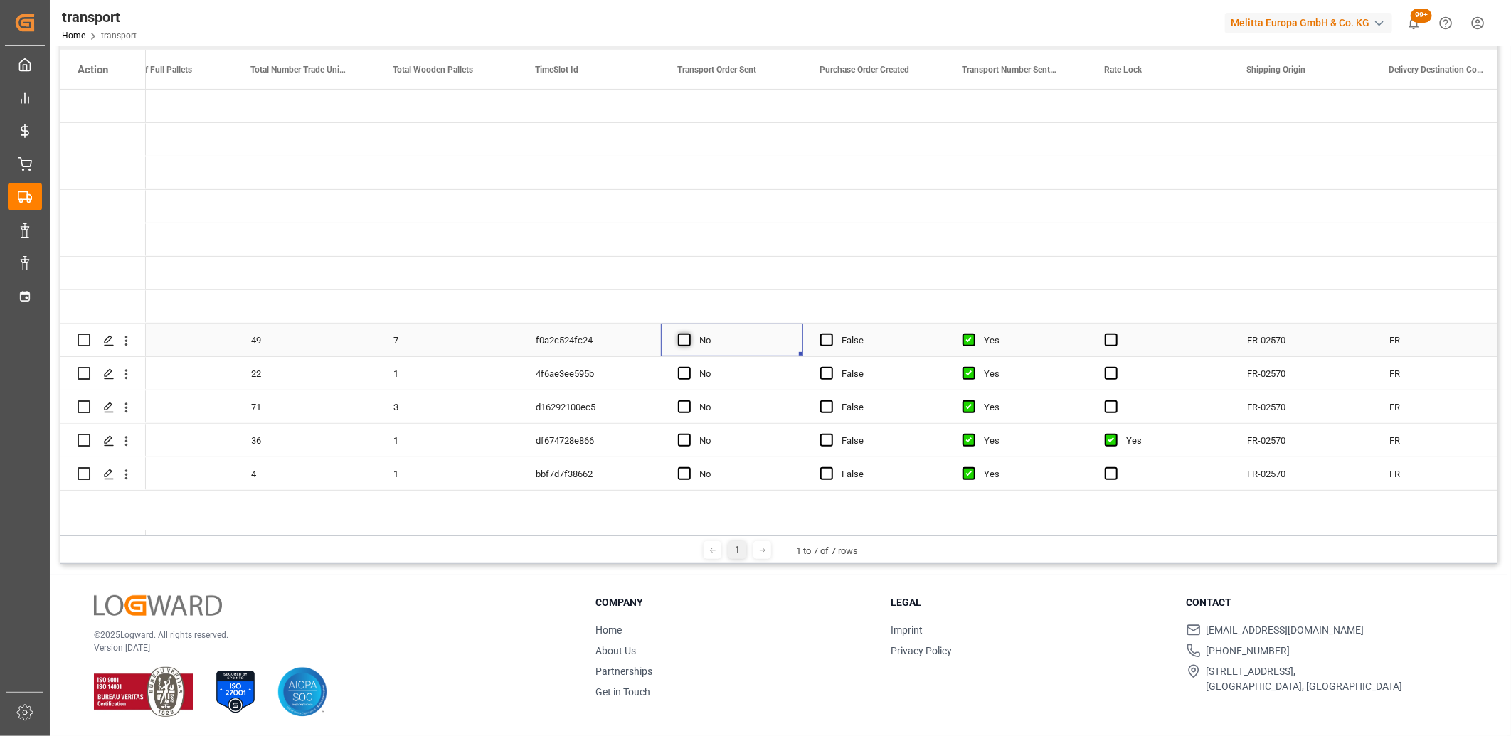
click at [678, 343] on span "Press SPACE to select this row." at bounding box center [684, 340] width 13 height 13
click at [689, 334] on input "Press SPACE to select this row." at bounding box center [689, 334] width 0 height 0
click at [683, 371] on span "Press SPACE to select this row." at bounding box center [684, 373] width 13 height 13
click at [689, 367] on input "Press SPACE to select this row." at bounding box center [689, 367] width 0 height 0
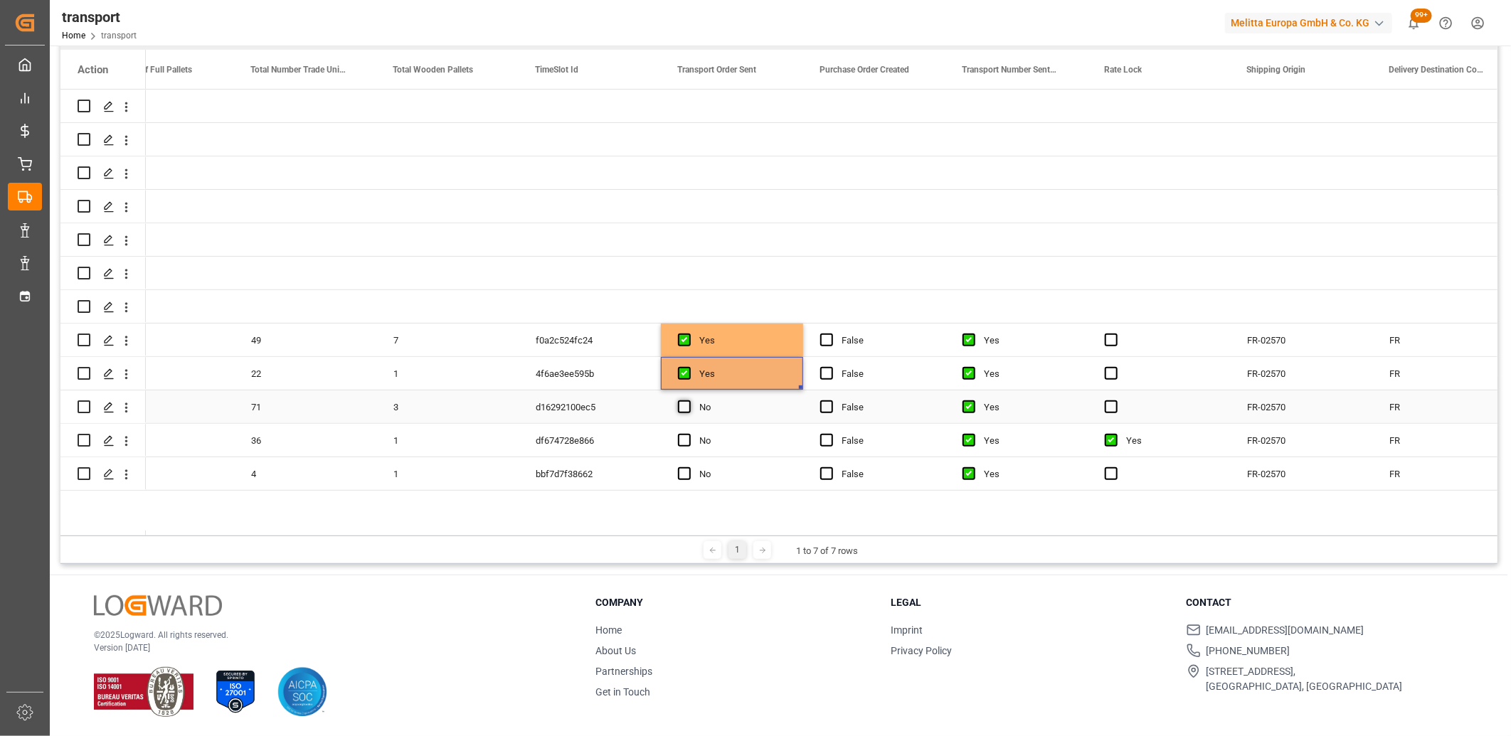
click at [679, 406] on span "Press SPACE to select this row." at bounding box center [684, 407] width 13 height 13
click at [689, 401] on input "Press SPACE to select this row." at bounding box center [689, 401] width 0 height 0
click at [682, 431] on div "Press SPACE to select this row." at bounding box center [688, 441] width 21 height 33
click at [679, 431] on div "Press SPACE to select this row." at bounding box center [688, 441] width 21 height 33
click at [685, 438] on span "Press SPACE to select this row." at bounding box center [684, 440] width 13 height 13
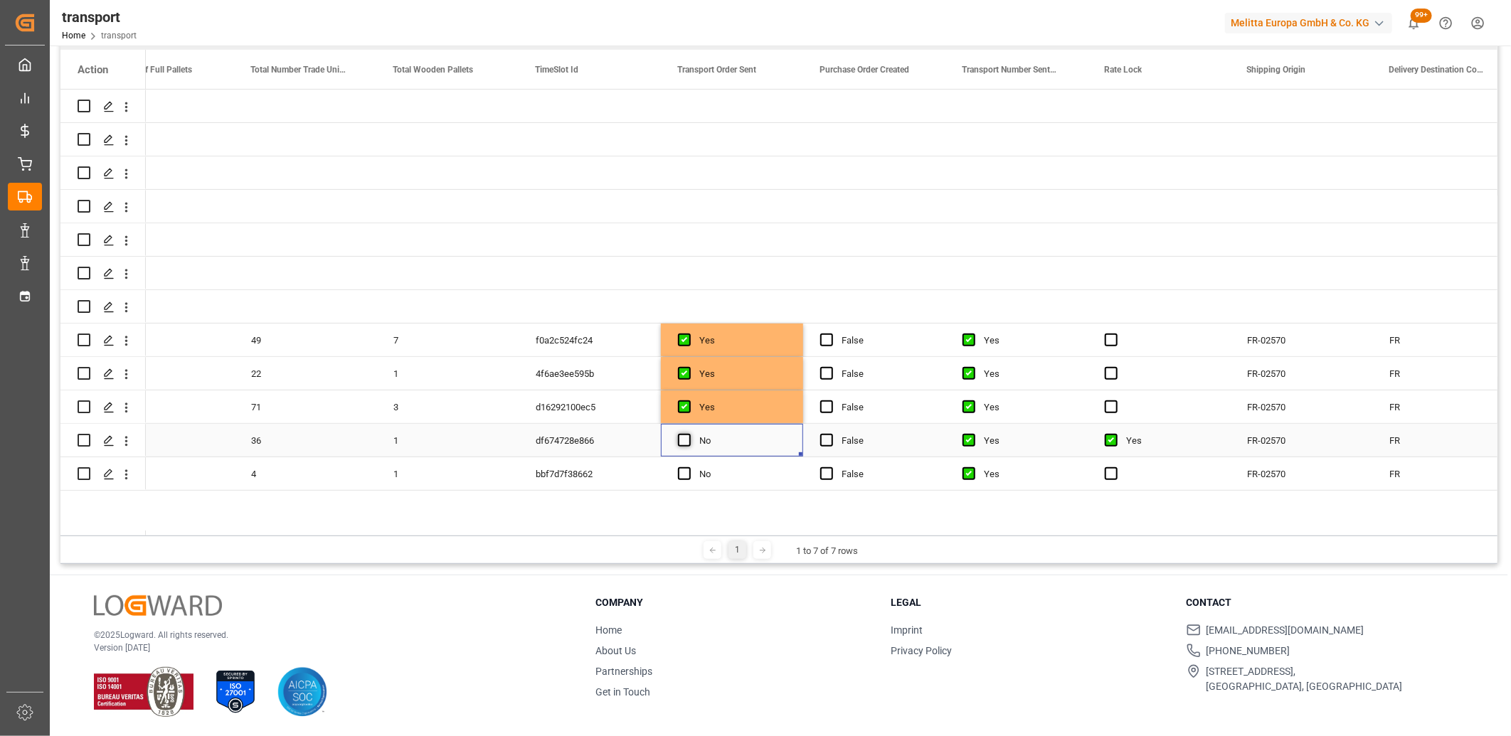
click at [689, 434] on input "Press SPACE to select this row." at bounding box center [689, 434] width 0 height 0
click at [685, 470] on span "Press SPACE to select this row." at bounding box center [684, 473] width 13 height 13
click at [689, 467] on input "Press SPACE to select this row." at bounding box center [689, 467] width 0 height 0
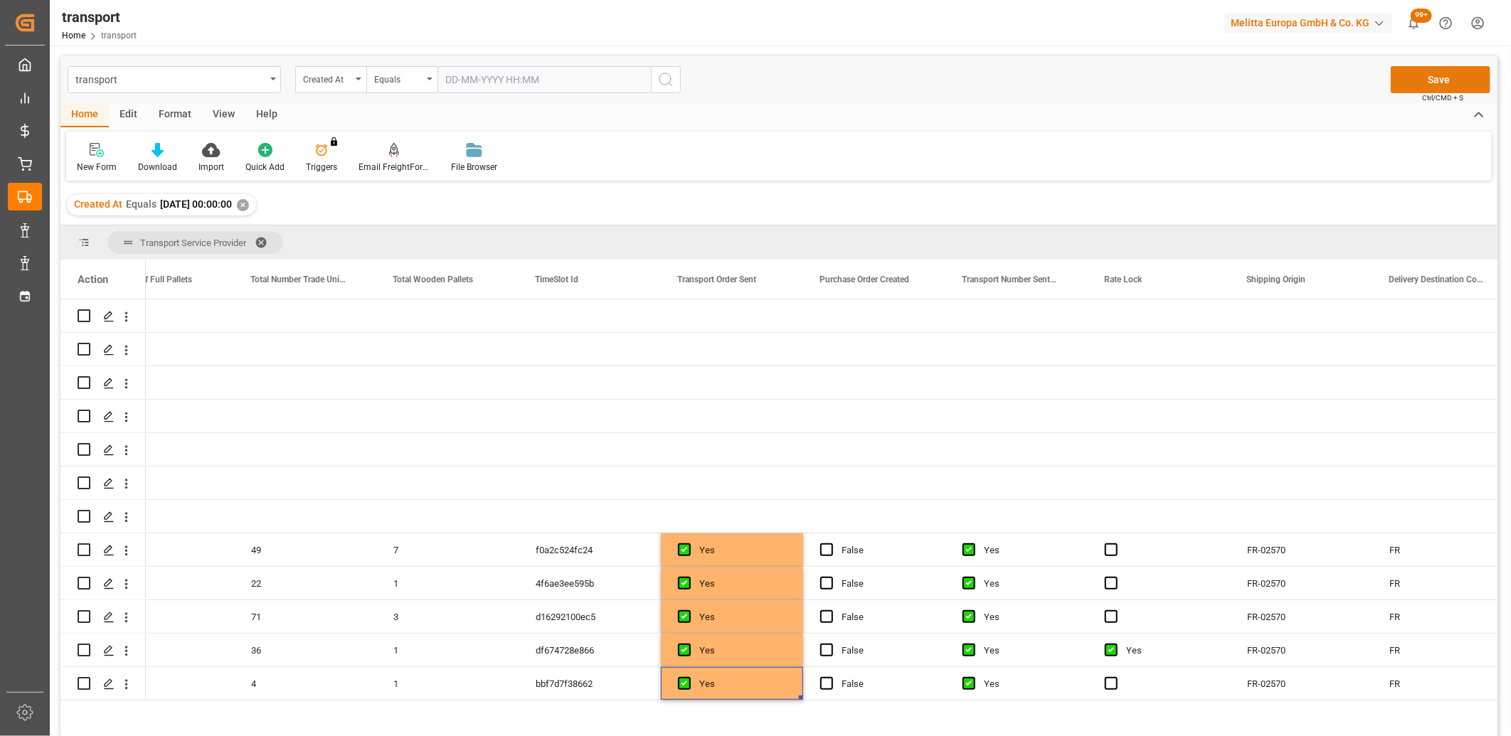
click at [1460, 76] on button "Save" at bounding box center [1441, 79] width 100 height 27
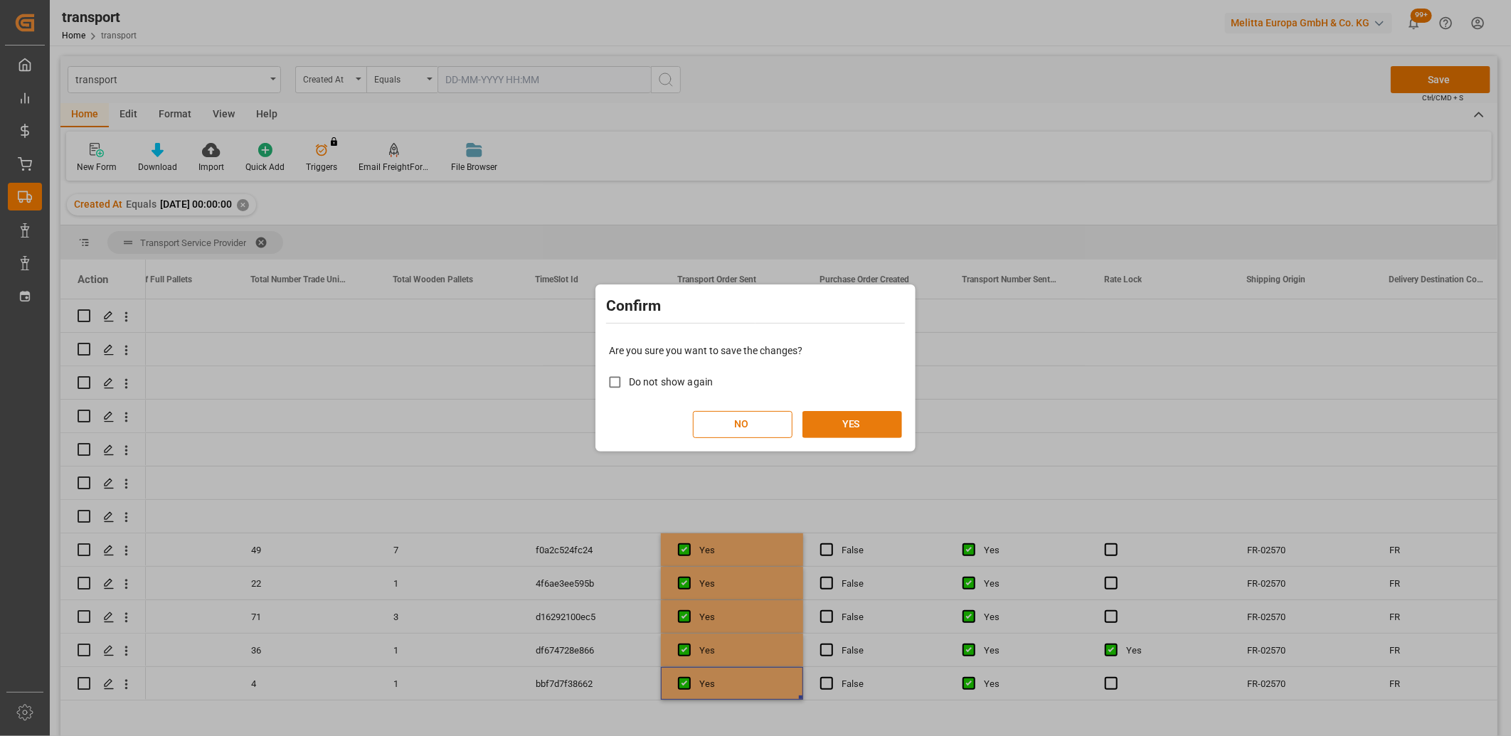
click at [847, 417] on button "YES" at bounding box center [853, 424] width 100 height 27
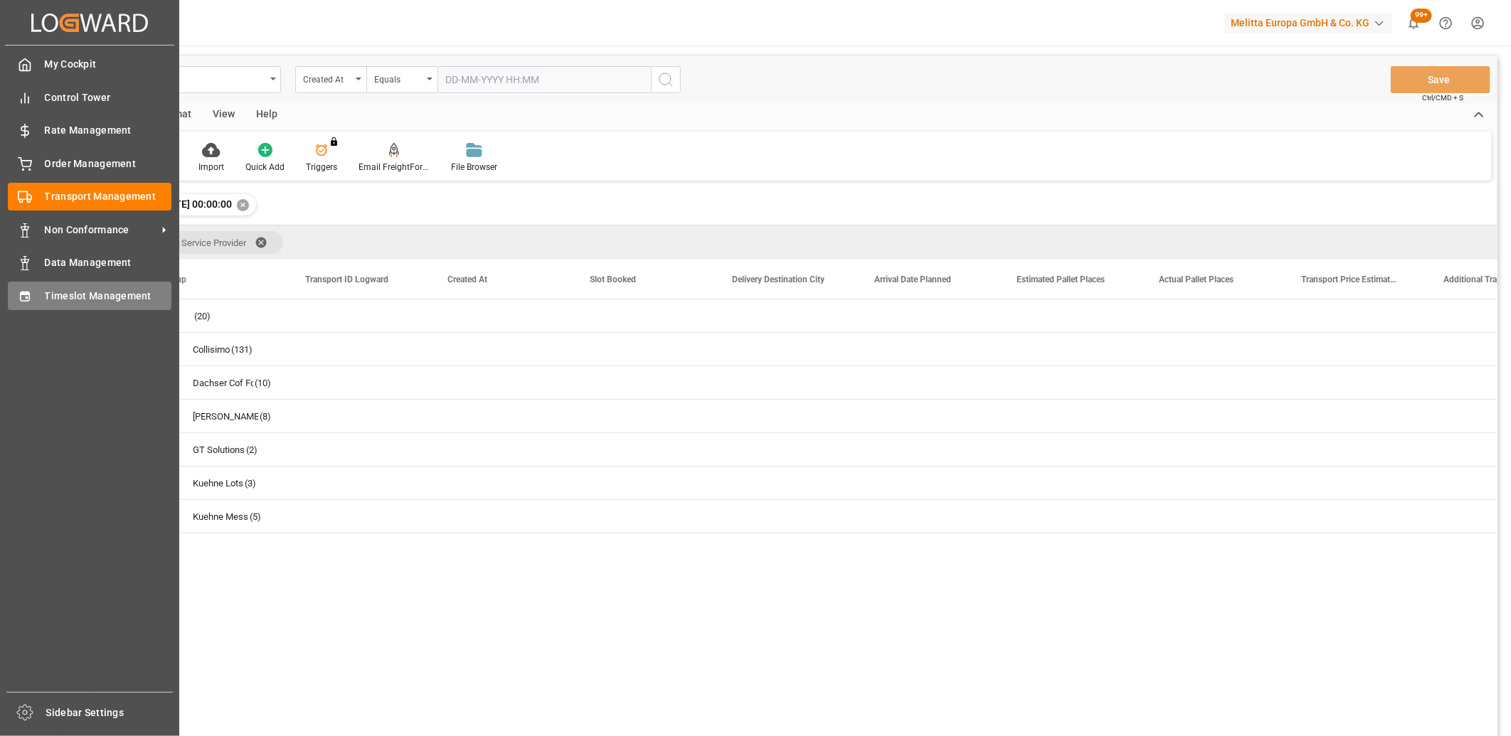
click at [33, 296] on div "Timeslot Management Timeslot Management" at bounding box center [90, 296] width 164 height 28
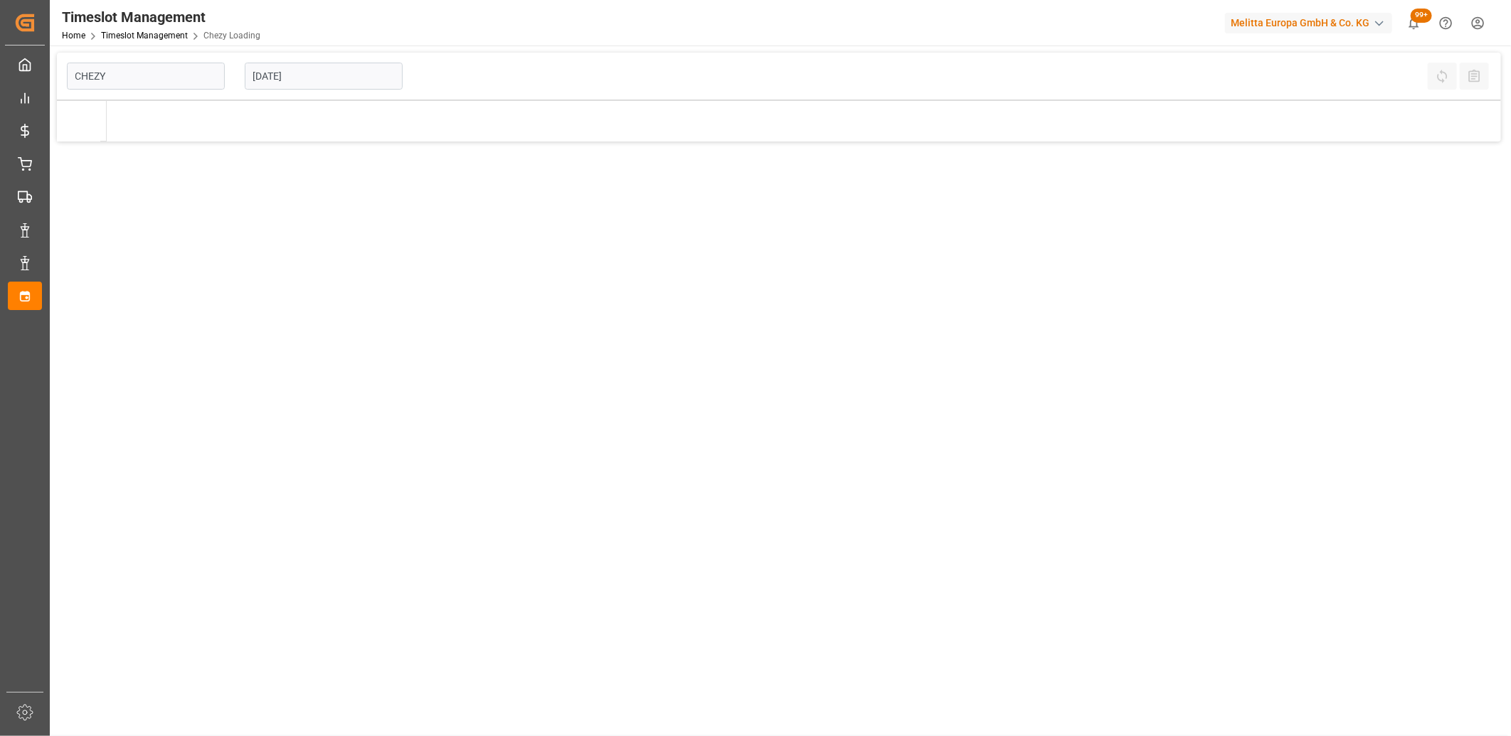
type input "Chezy Loading"
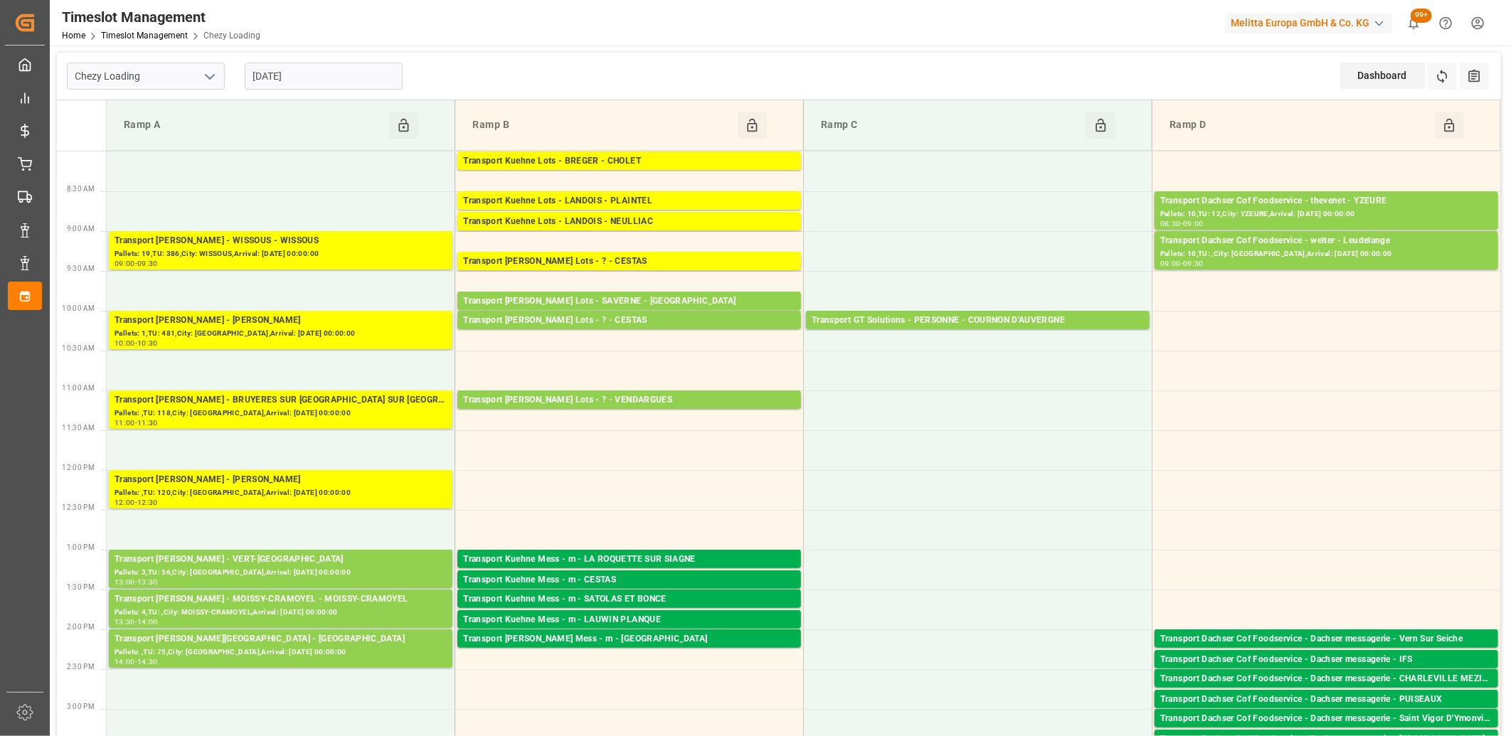
click at [395, 87] on input "[DATE]" at bounding box center [324, 76] width 158 height 27
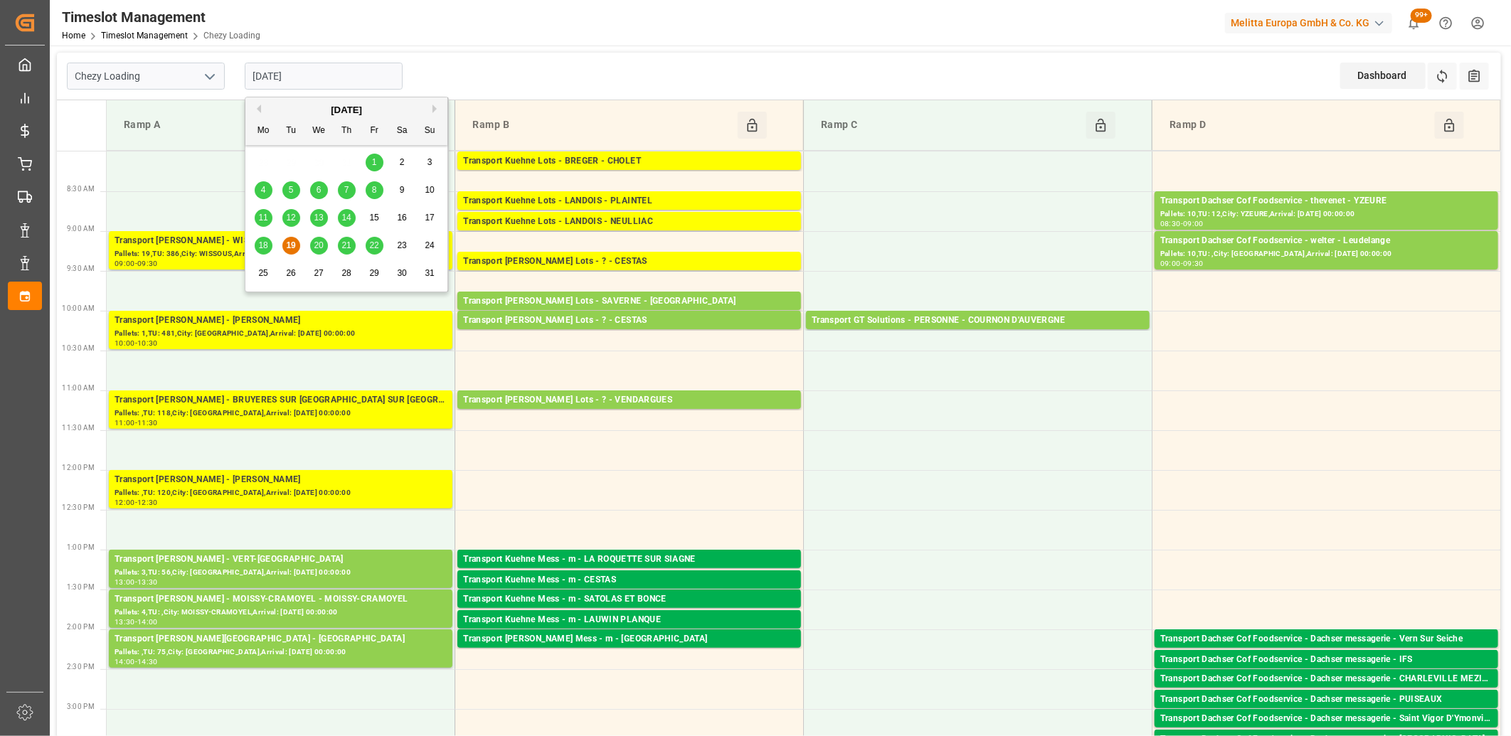
click at [267, 239] on div "18" at bounding box center [264, 246] width 18 height 17
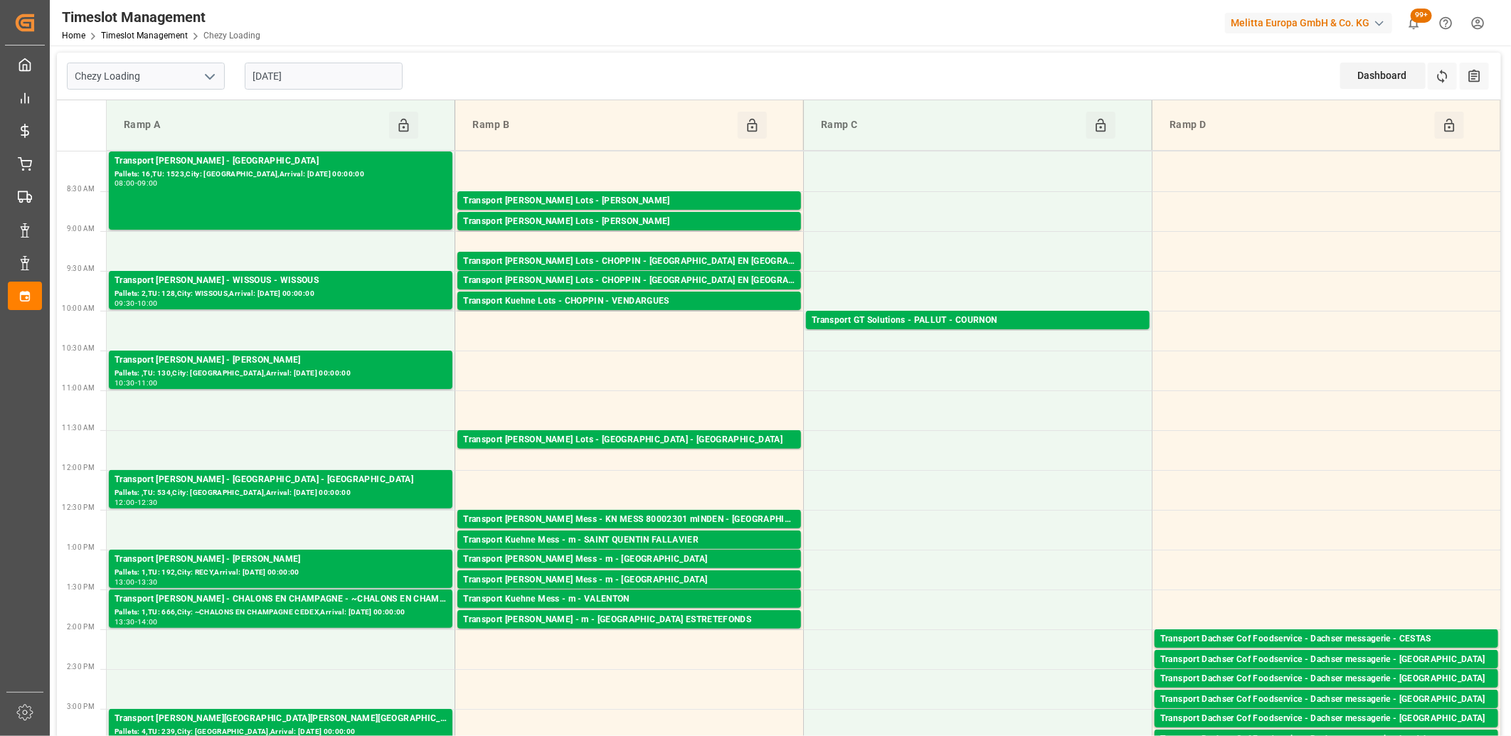
click at [330, 81] on input "[DATE]" at bounding box center [324, 76] width 158 height 27
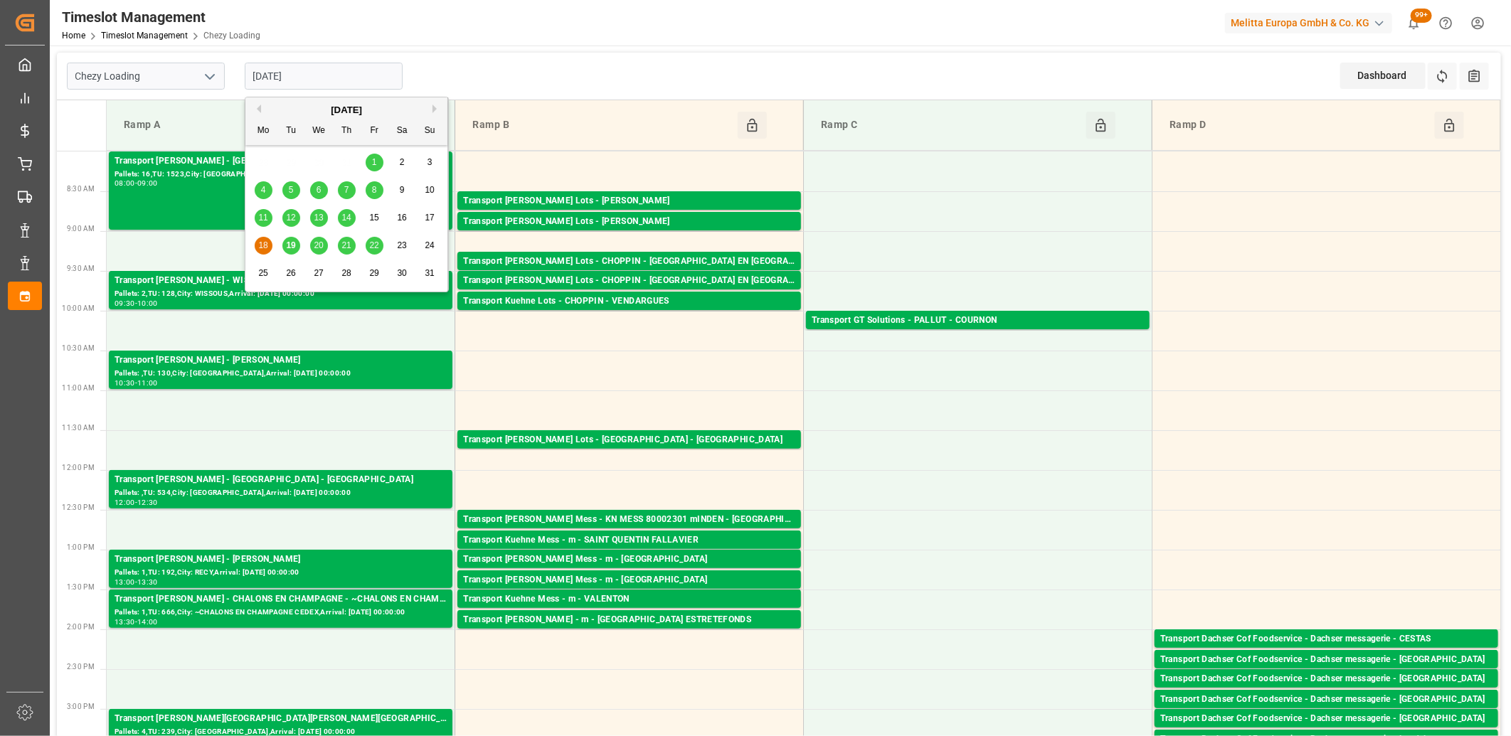
click at [289, 250] on span "19" at bounding box center [290, 245] width 9 height 10
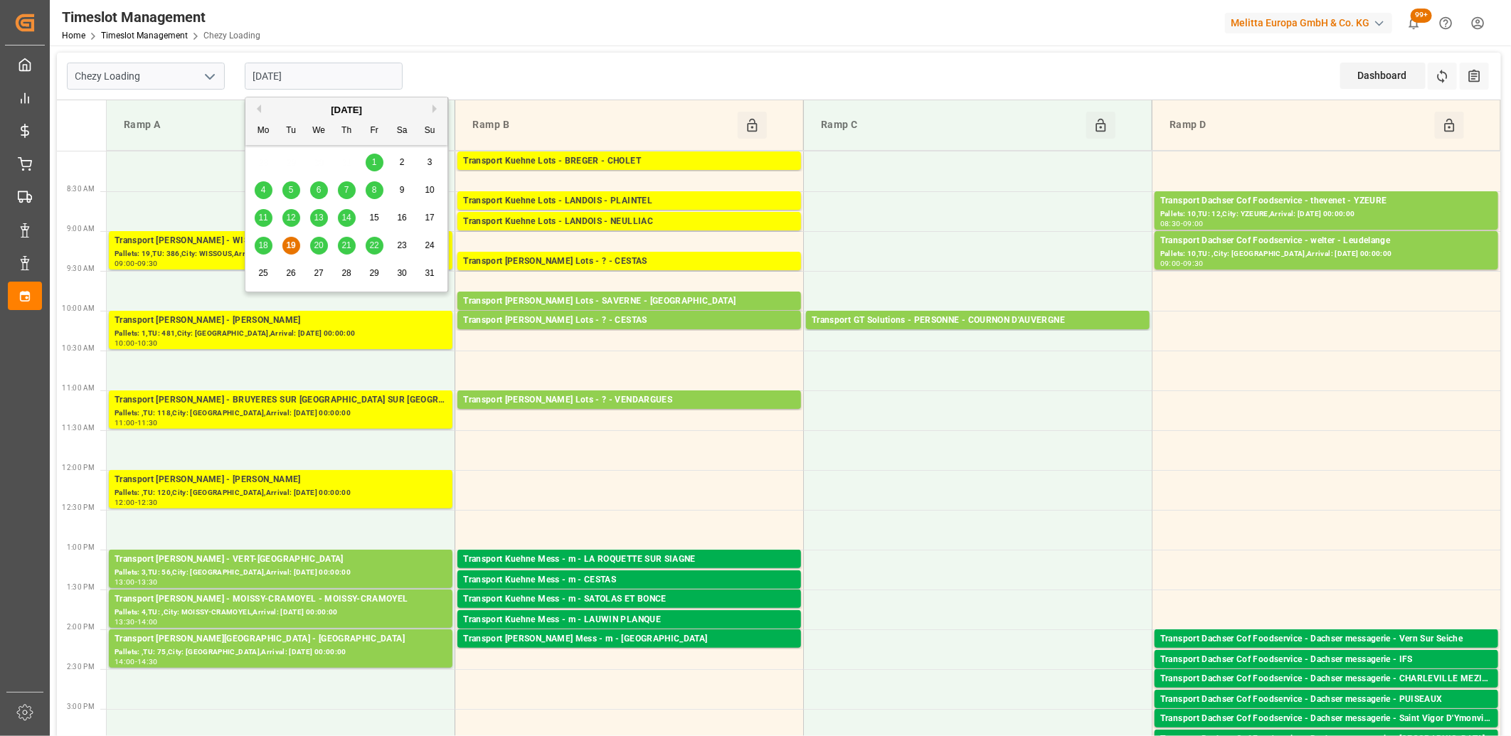
click at [357, 75] on input "[DATE]" at bounding box center [324, 76] width 158 height 27
click at [317, 244] on span "20" at bounding box center [318, 245] width 9 height 10
type input "[DATE]"
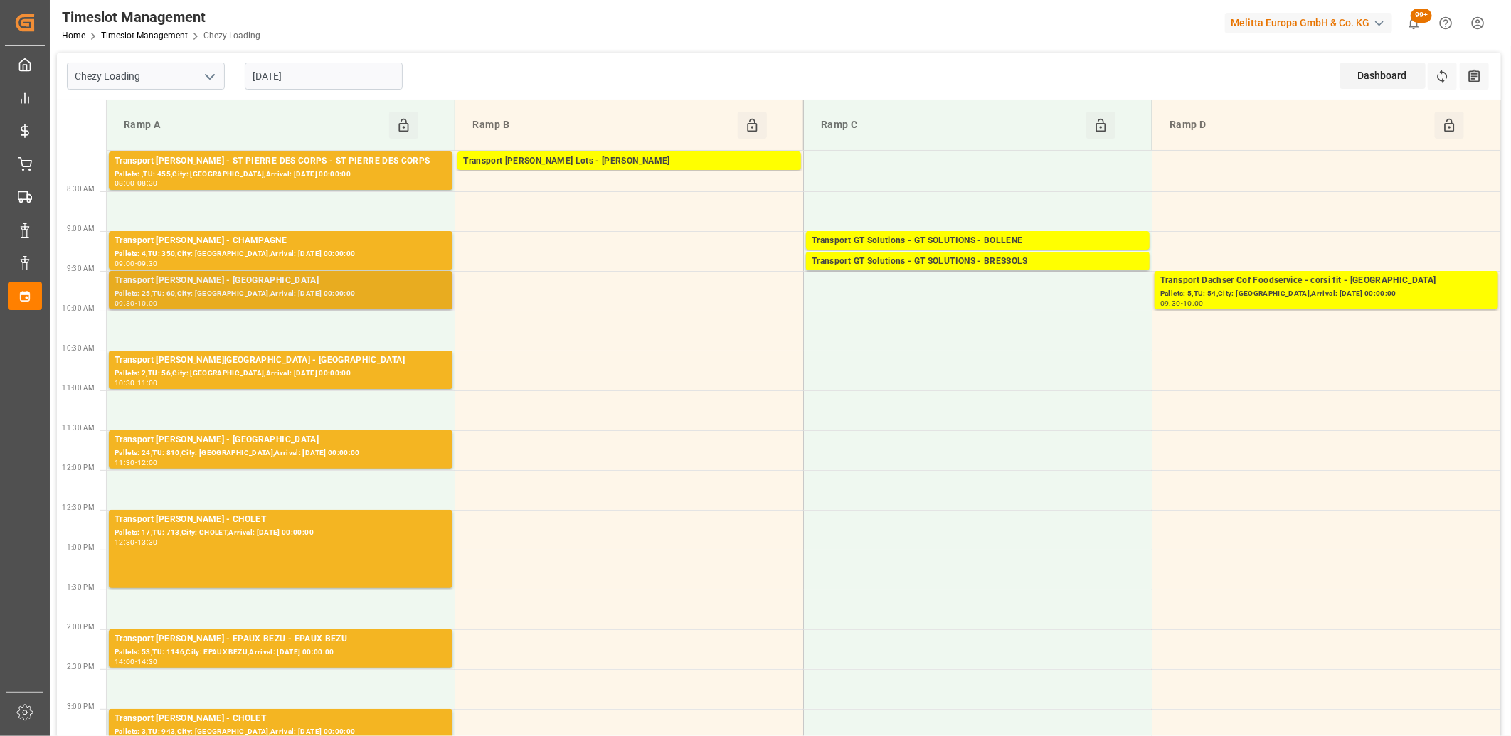
click at [230, 285] on div "Transport [PERSON_NAME] - [GEOGRAPHIC_DATA]" at bounding box center [281, 281] width 332 height 14
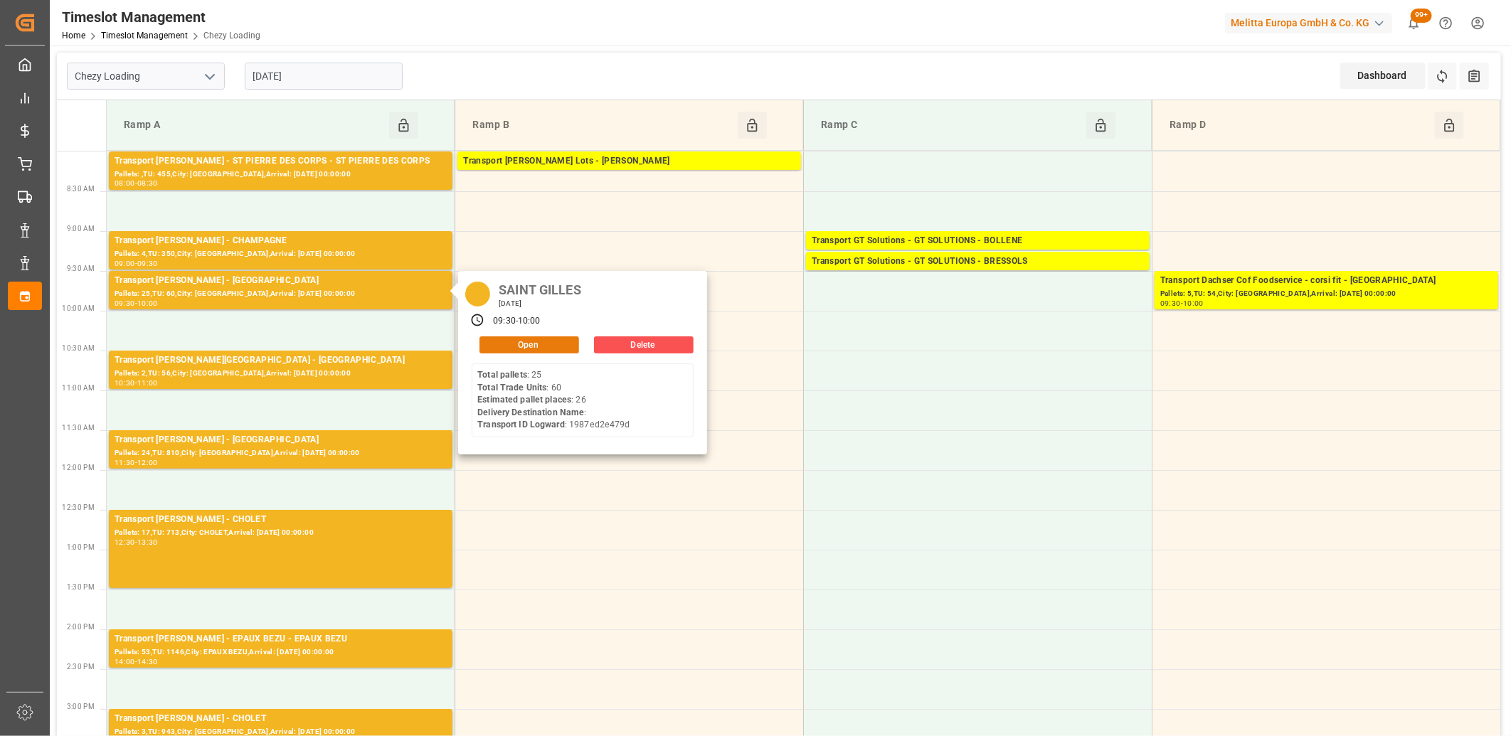
click at [529, 346] on button "Open" at bounding box center [530, 345] width 100 height 17
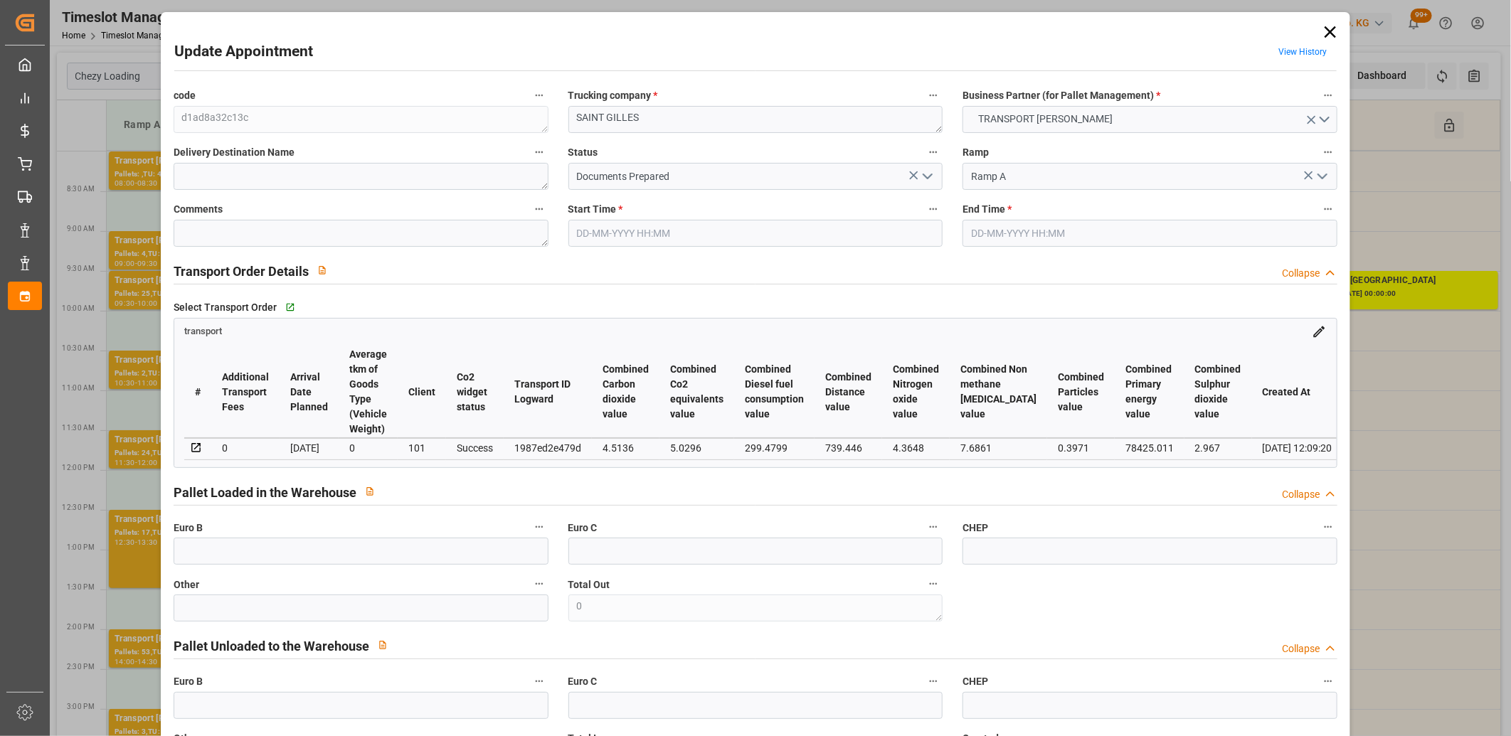
type input "[DATE] 09:30"
type input "[DATE] 10:00"
type input "[DATE] 15:27"
type input "[DATE] 12:09"
type input "[DATE]"
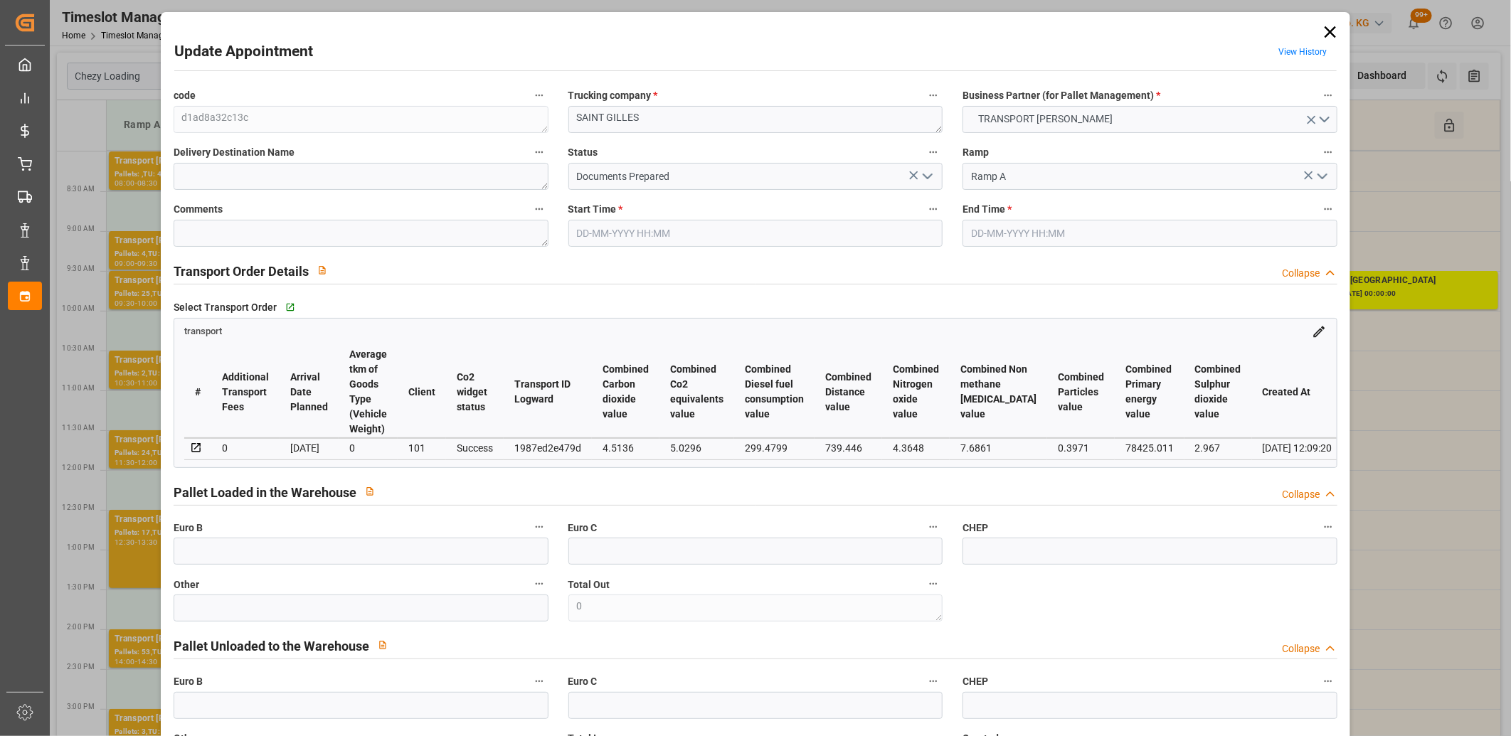
type input "[DATE]"
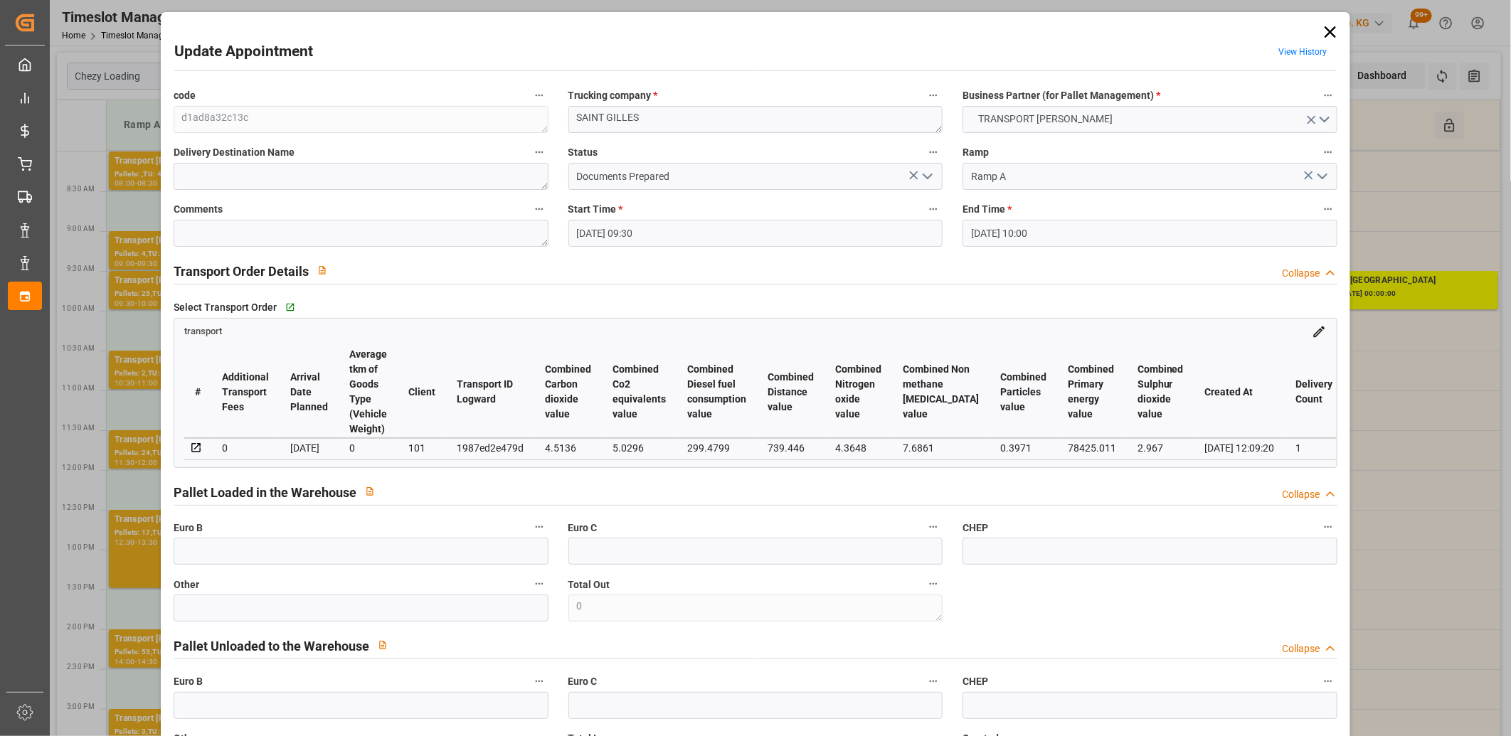
click at [1325, 33] on icon at bounding box center [1330, 31] width 11 height 11
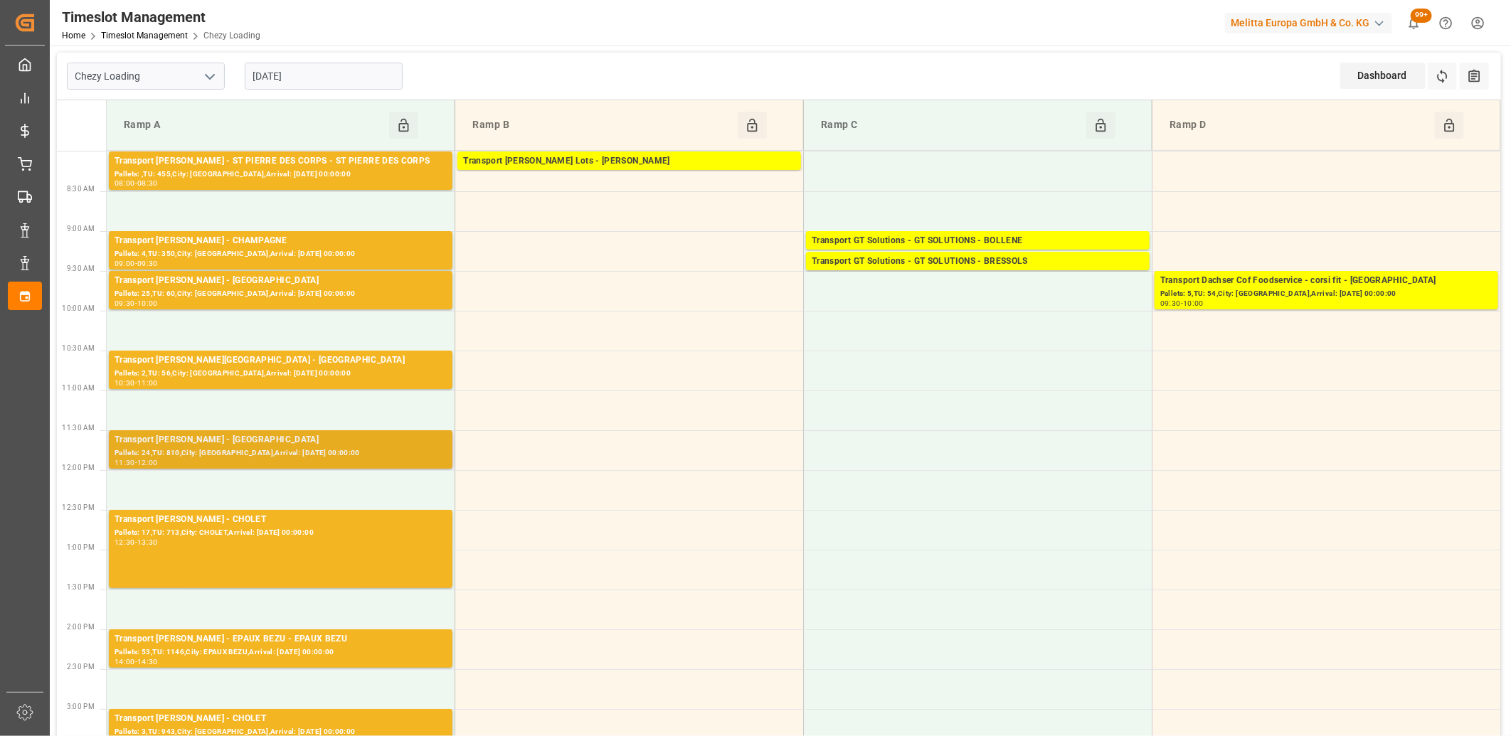
click at [299, 444] on div "Transport [PERSON_NAME] - [GEOGRAPHIC_DATA]" at bounding box center [281, 440] width 332 height 14
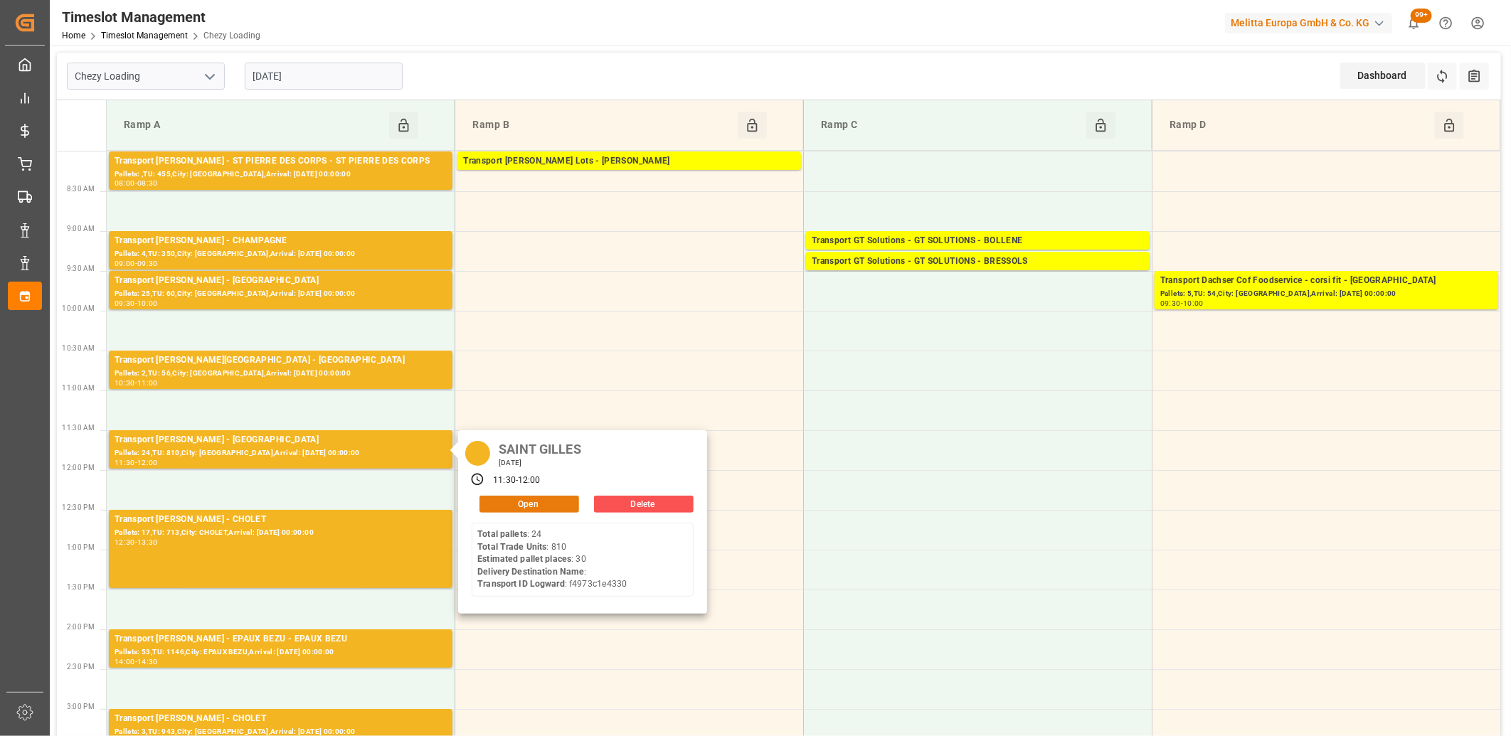
click at [482, 502] on button "Open" at bounding box center [530, 504] width 100 height 17
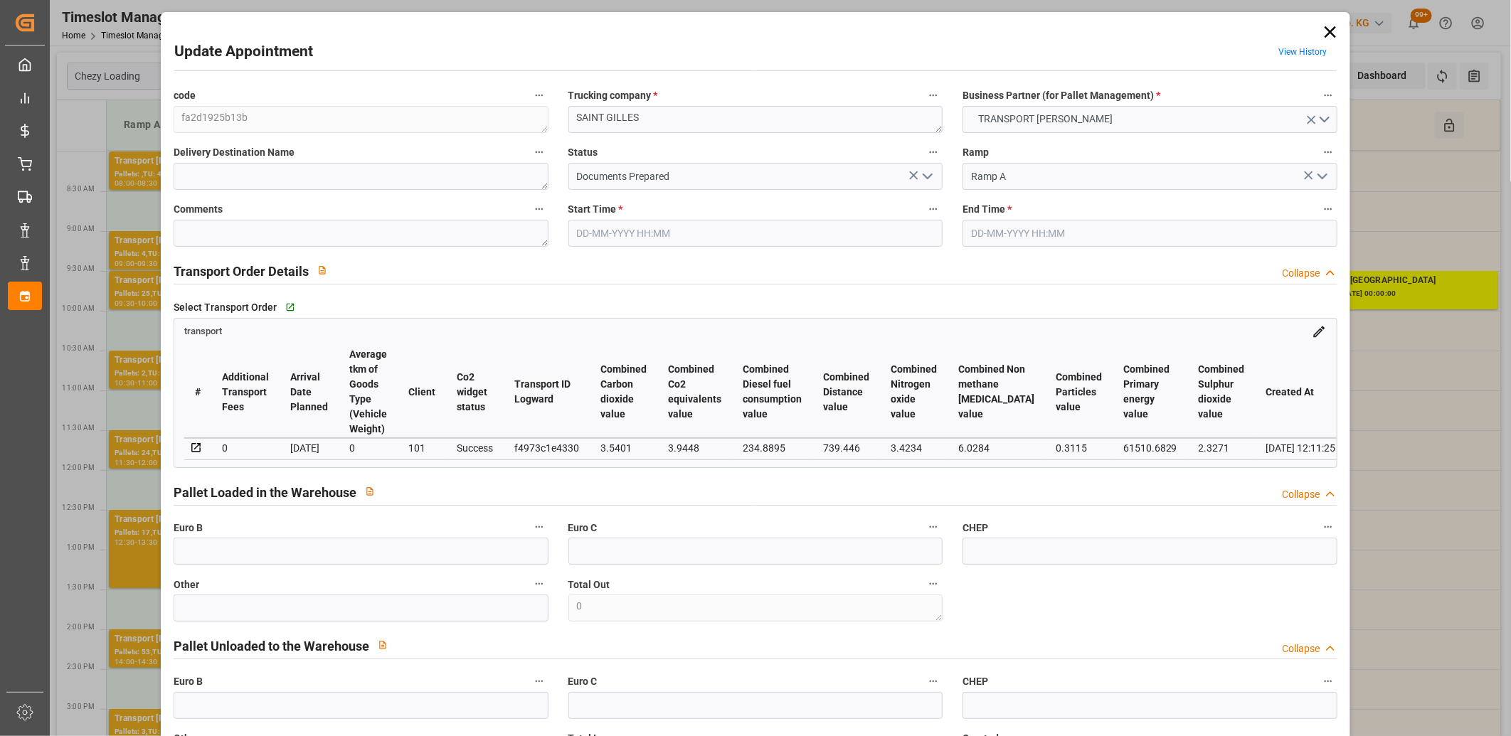
type input "[DATE] 11:30"
type input "[DATE] 12:00"
type input "[DATE] 14:39"
type input "[DATE] 12:11"
type input "[DATE]"
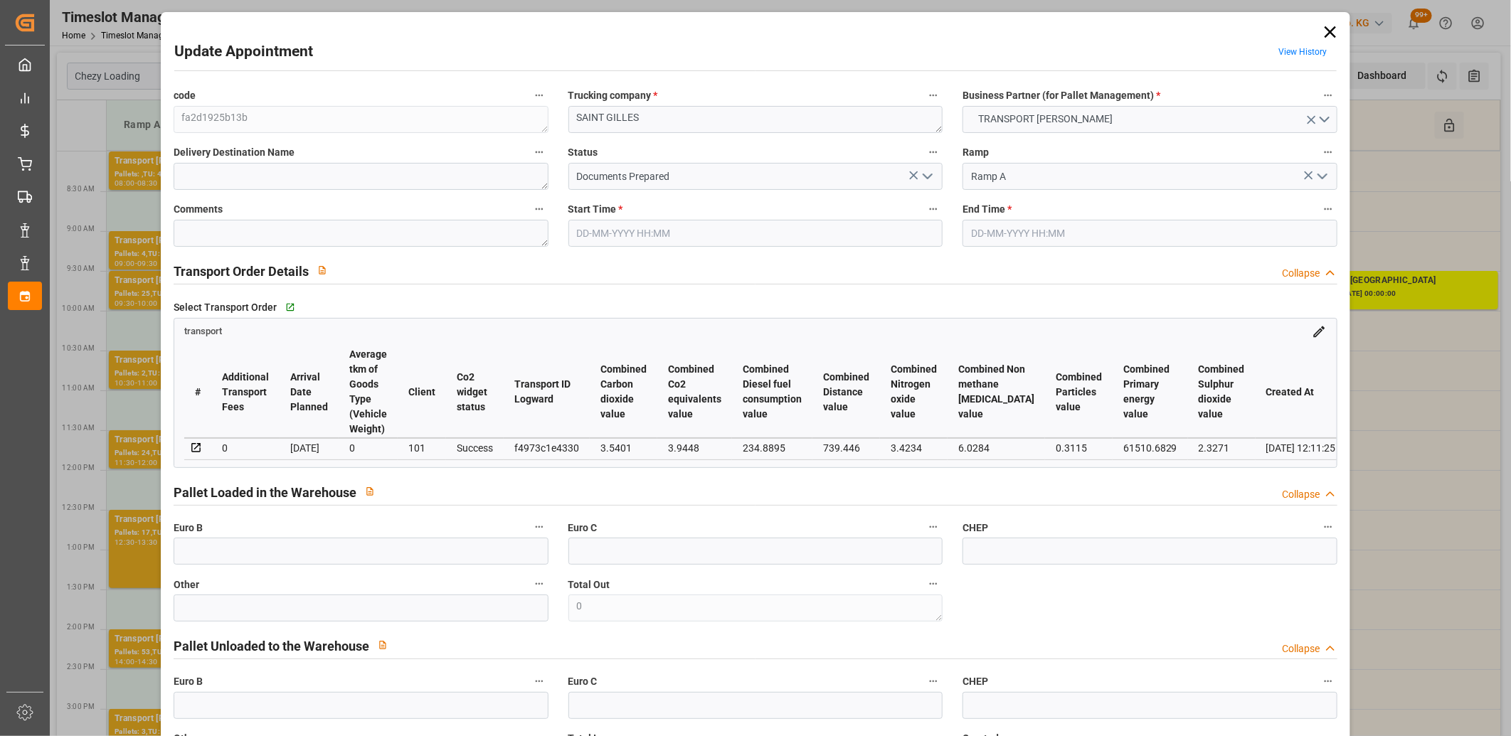
type input "[DATE]"
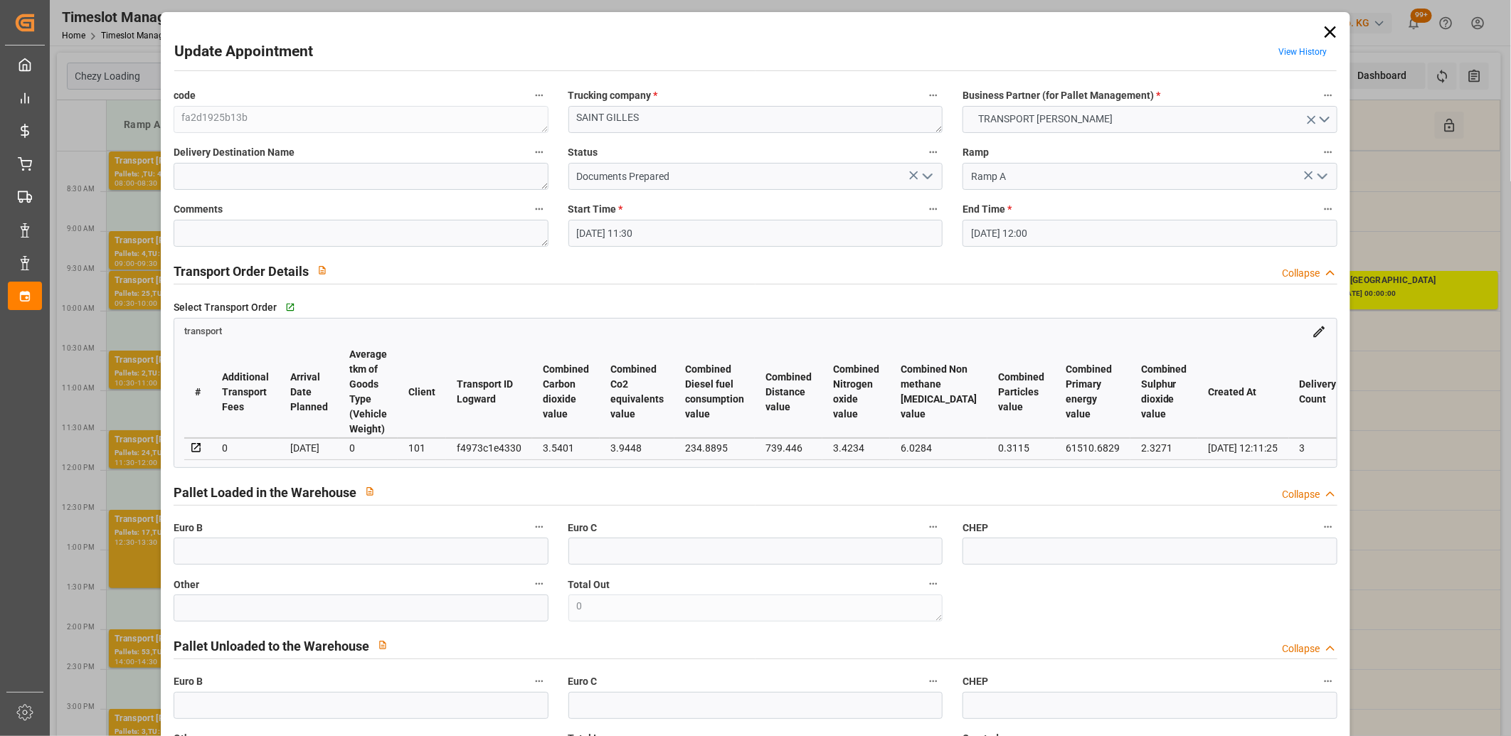
click at [1333, 36] on icon at bounding box center [1330, 32] width 20 height 20
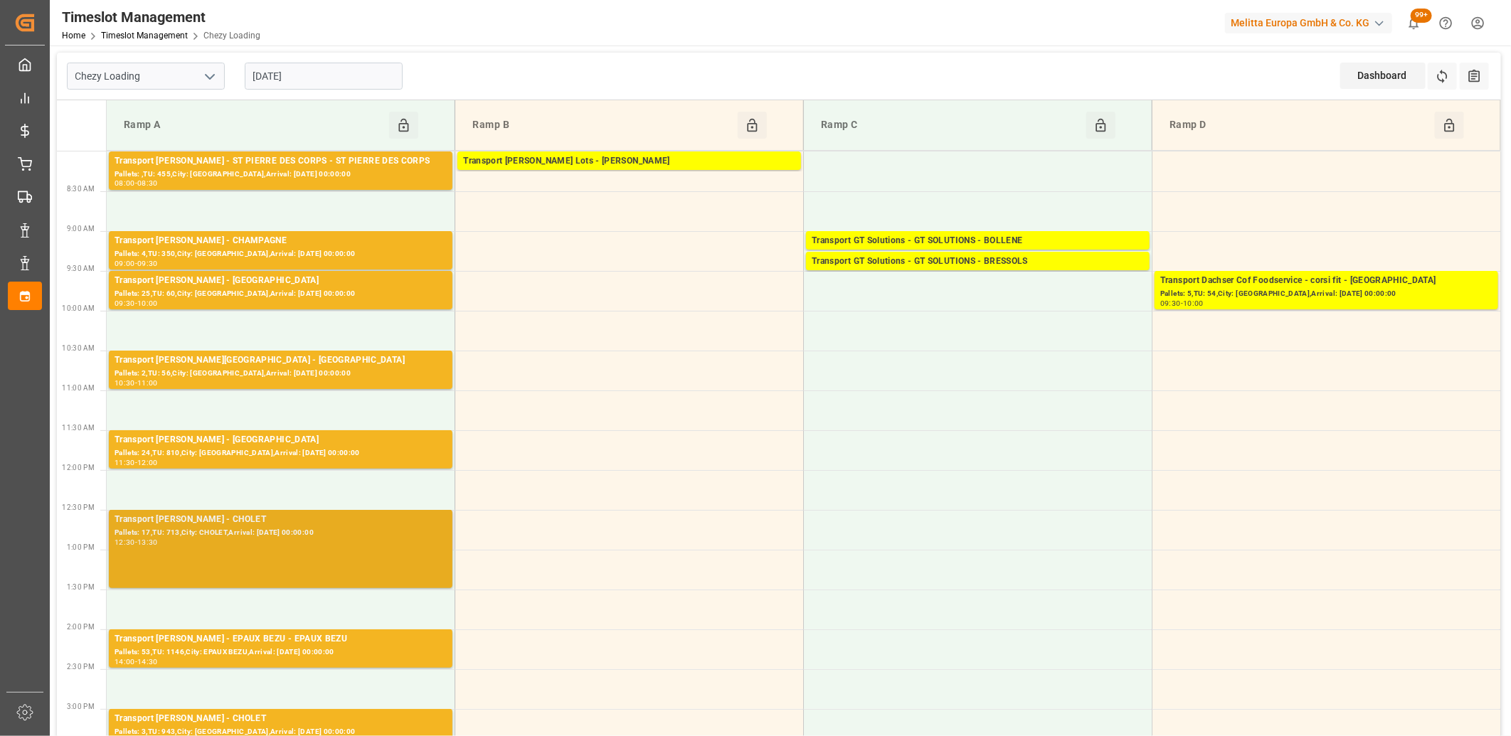
click at [349, 551] on div "Transport [PERSON_NAME] - CHOLET Pallets: 17,TU: 713,City: [GEOGRAPHIC_DATA],Ar…" at bounding box center [281, 549] width 332 height 73
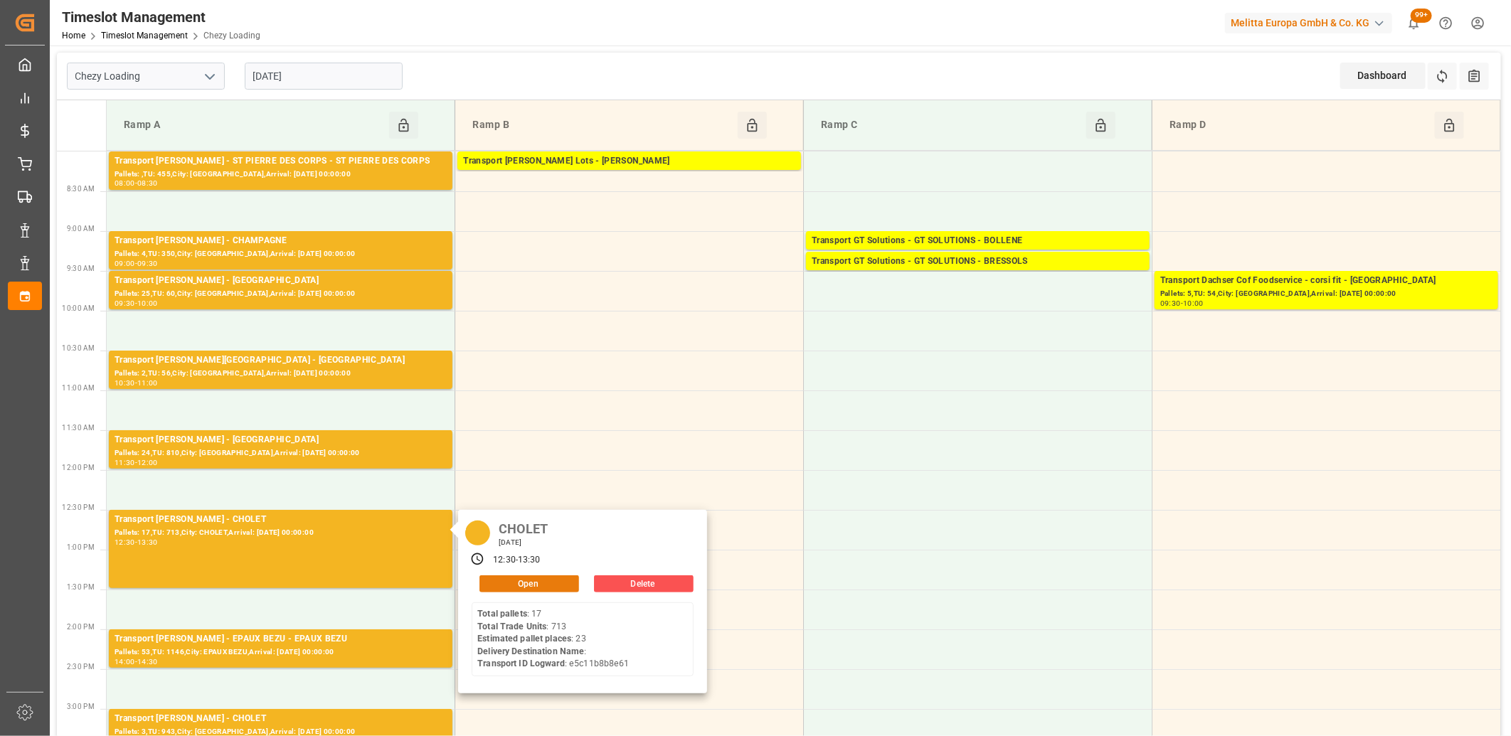
click at [491, 584] on button "Open" at bounding box center [530, 584] width 100 height 17
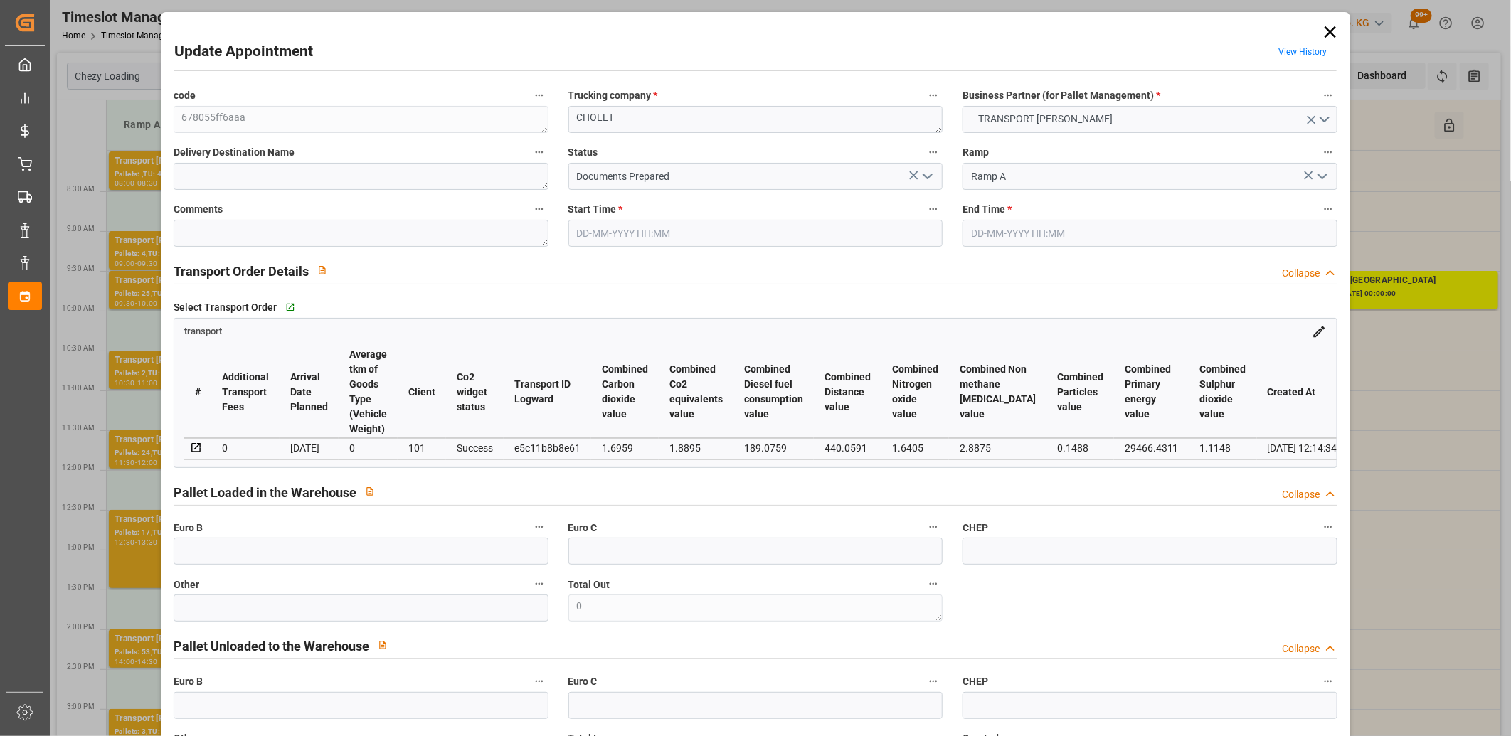
type input "[DATE] 12:30"
type input "[DATE] 13:30"
type input "[DATE] 14:33"
type input "[DATE] 12:14"
type input "[DATE]"
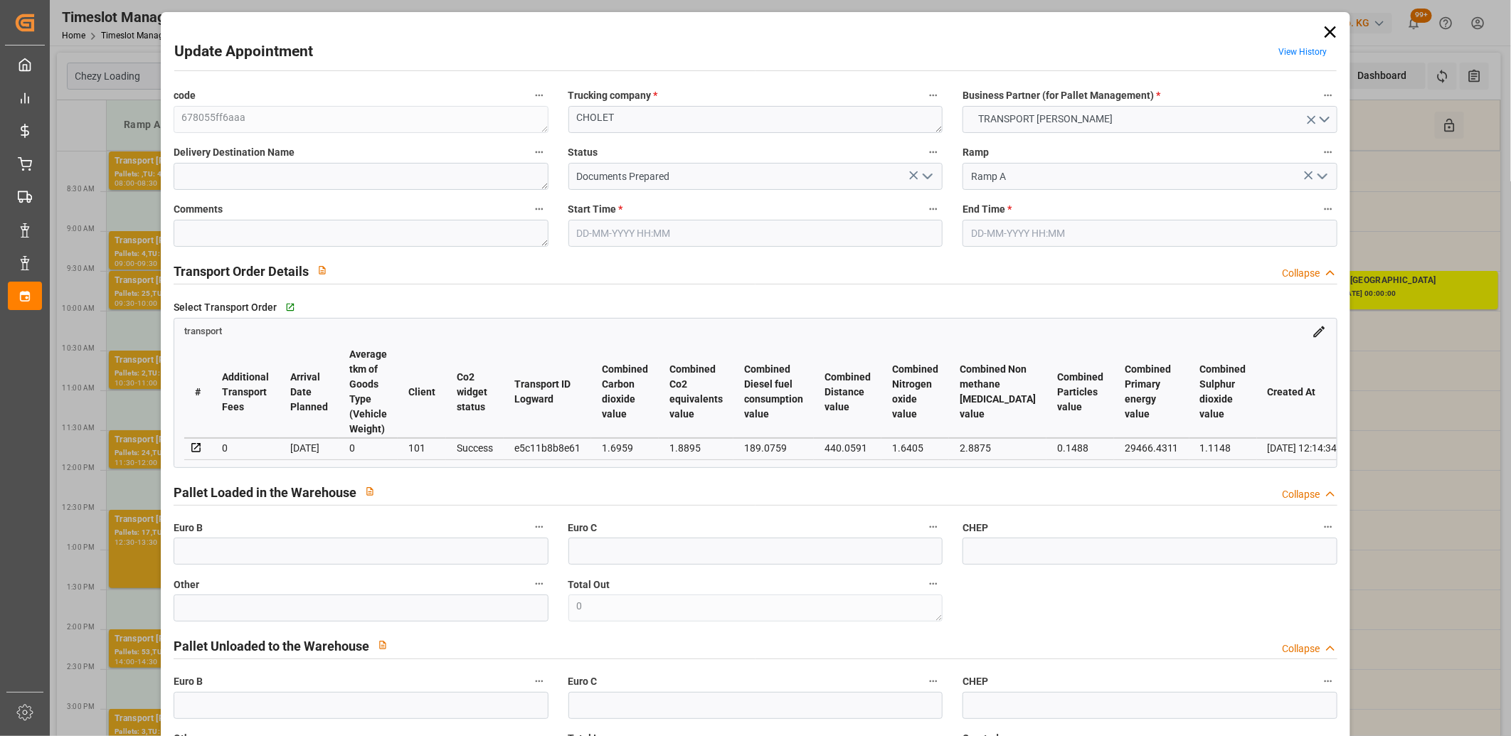
type input "[DATE]"
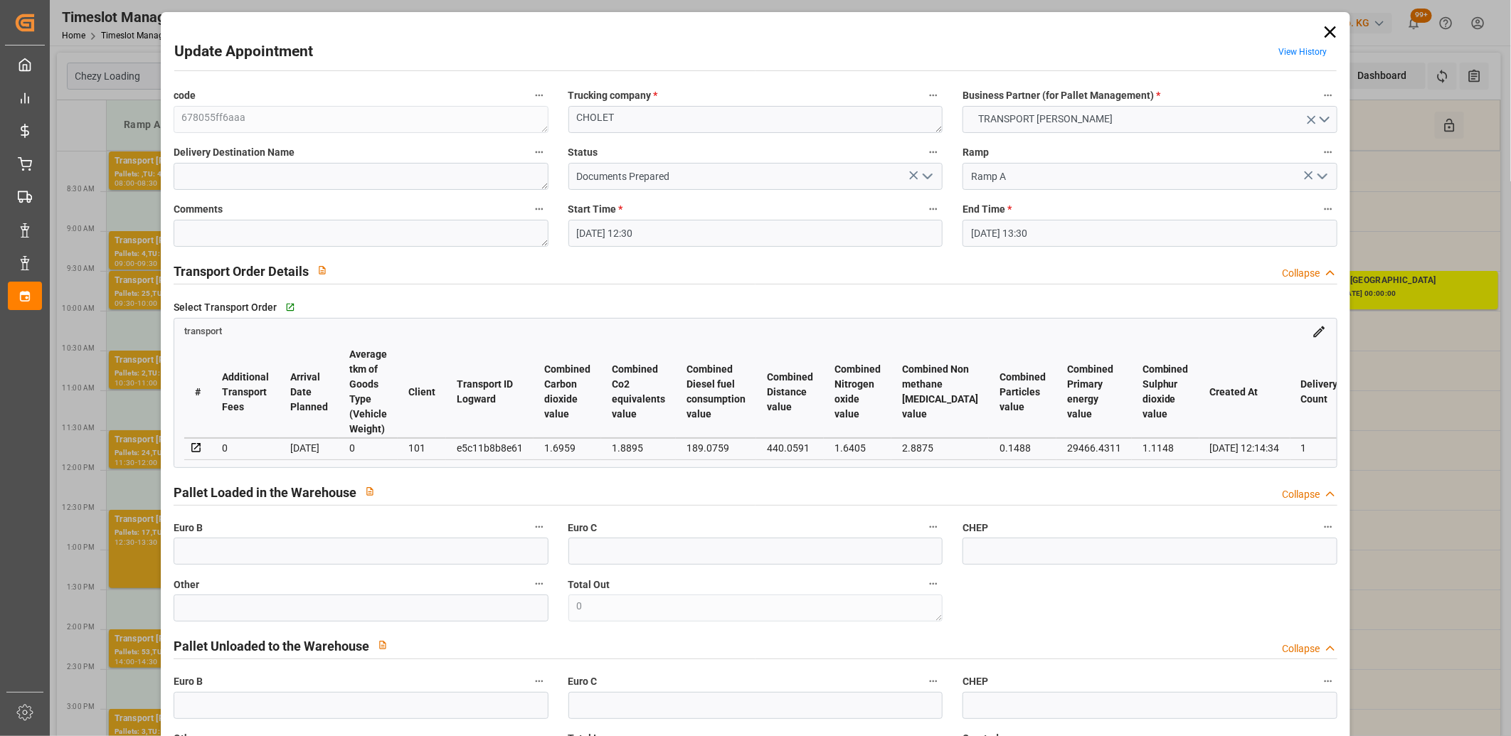
click at [1331, 31] on icon at bounding box center [1330, 32] width 20 height 20
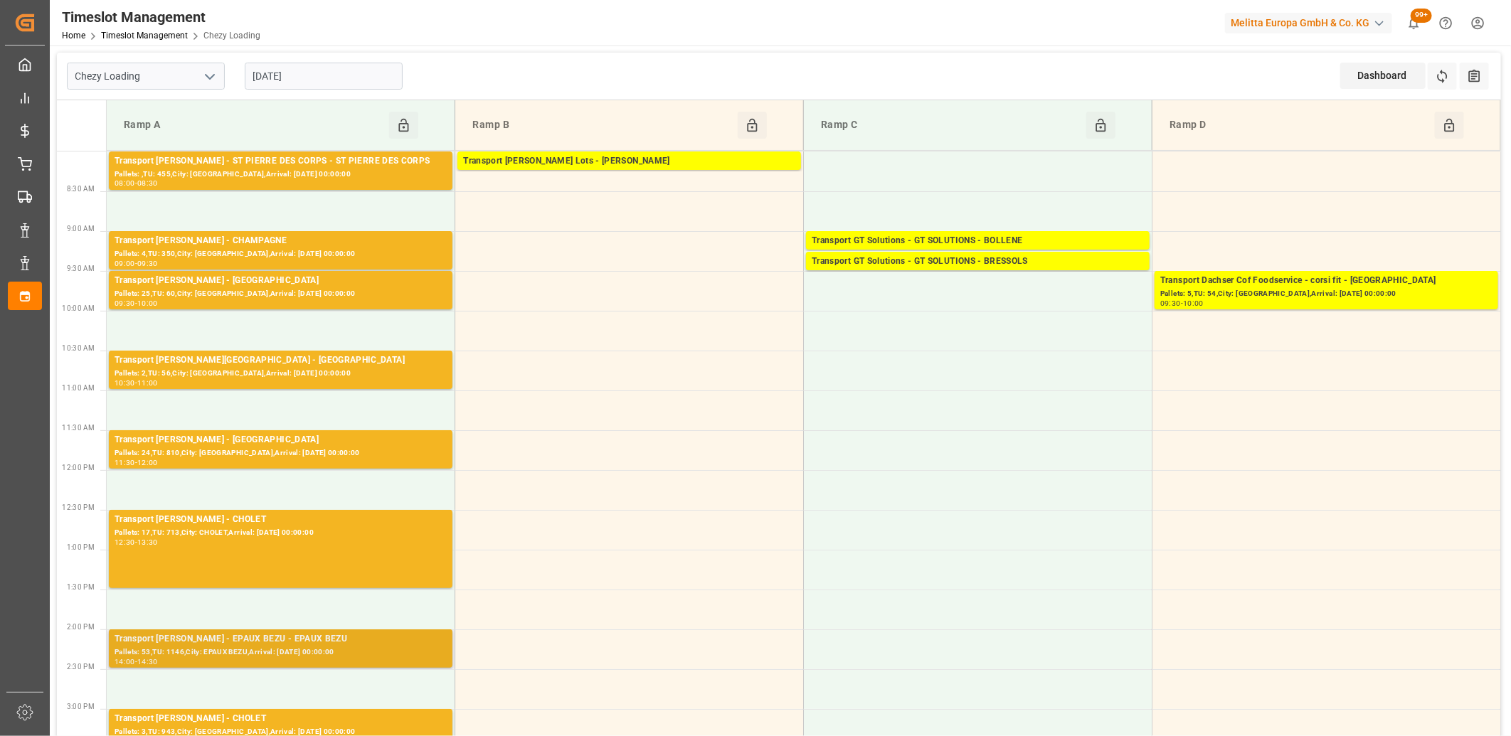
scroll to position [79, 0]
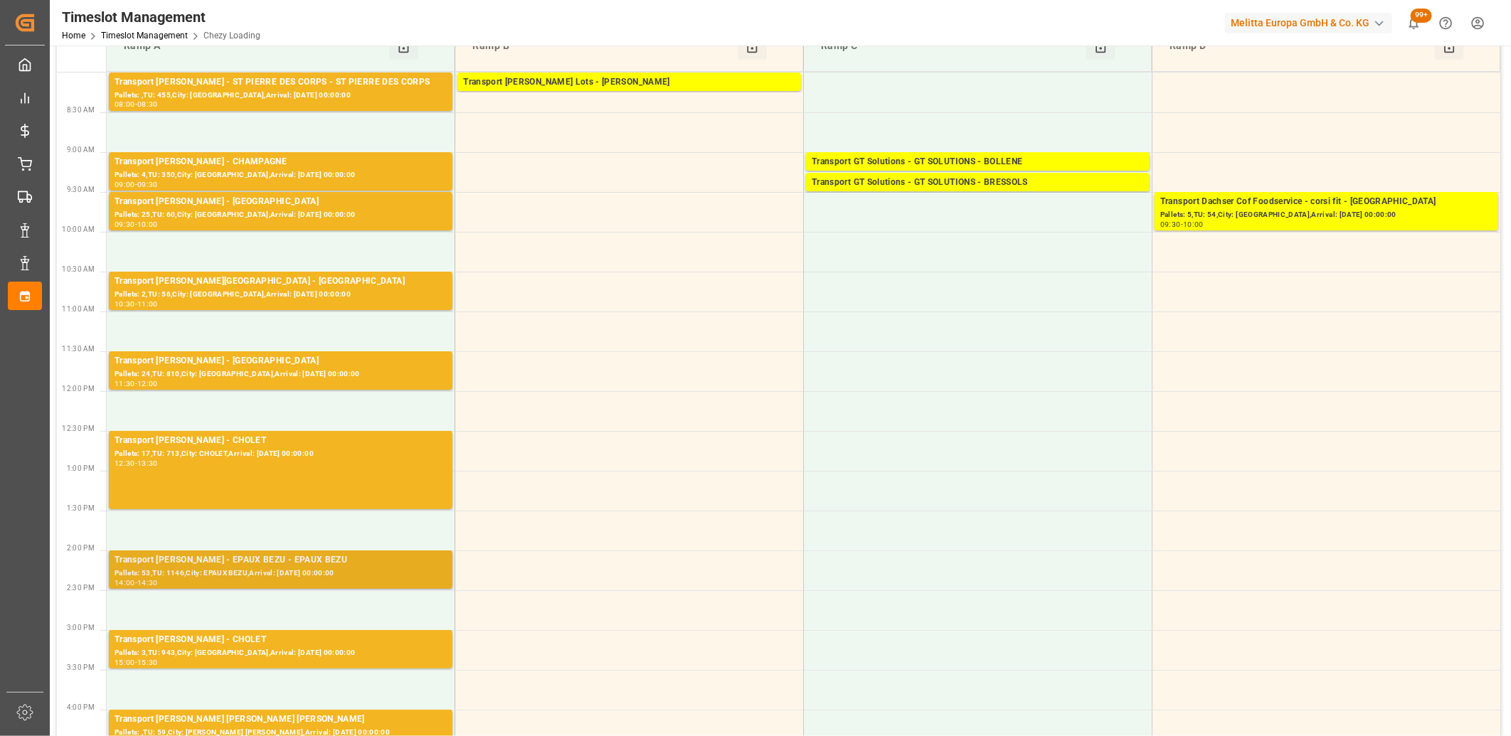
click at [258, 578] on div "Pallets: 53,TU: 1146,City: EPAUX BEZU,Arrival: [DATE] 00:00:00" at bounding box center [281, 574] width 332 height 12
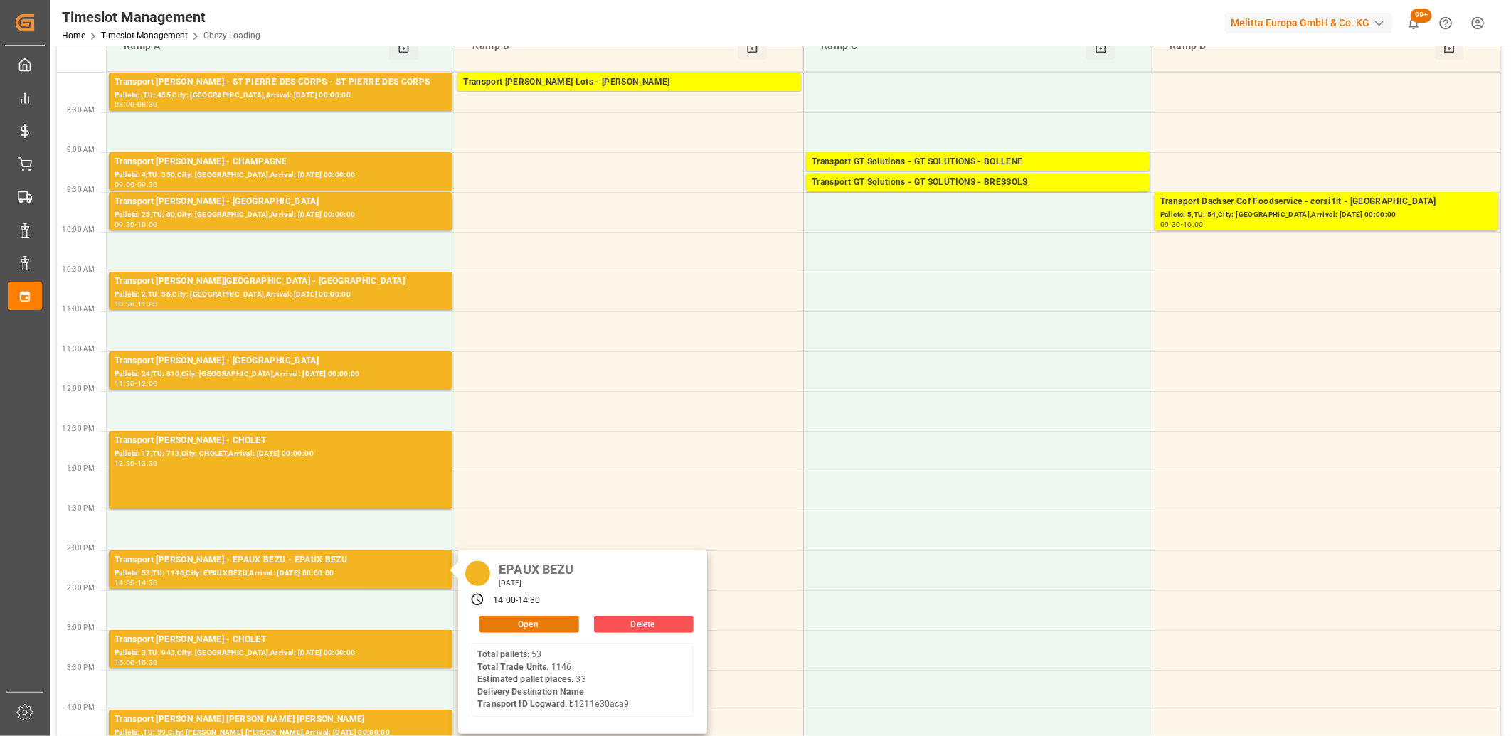
click at [509, 620] on button "Open" at bounding box center [530, 624] width 100 height 17
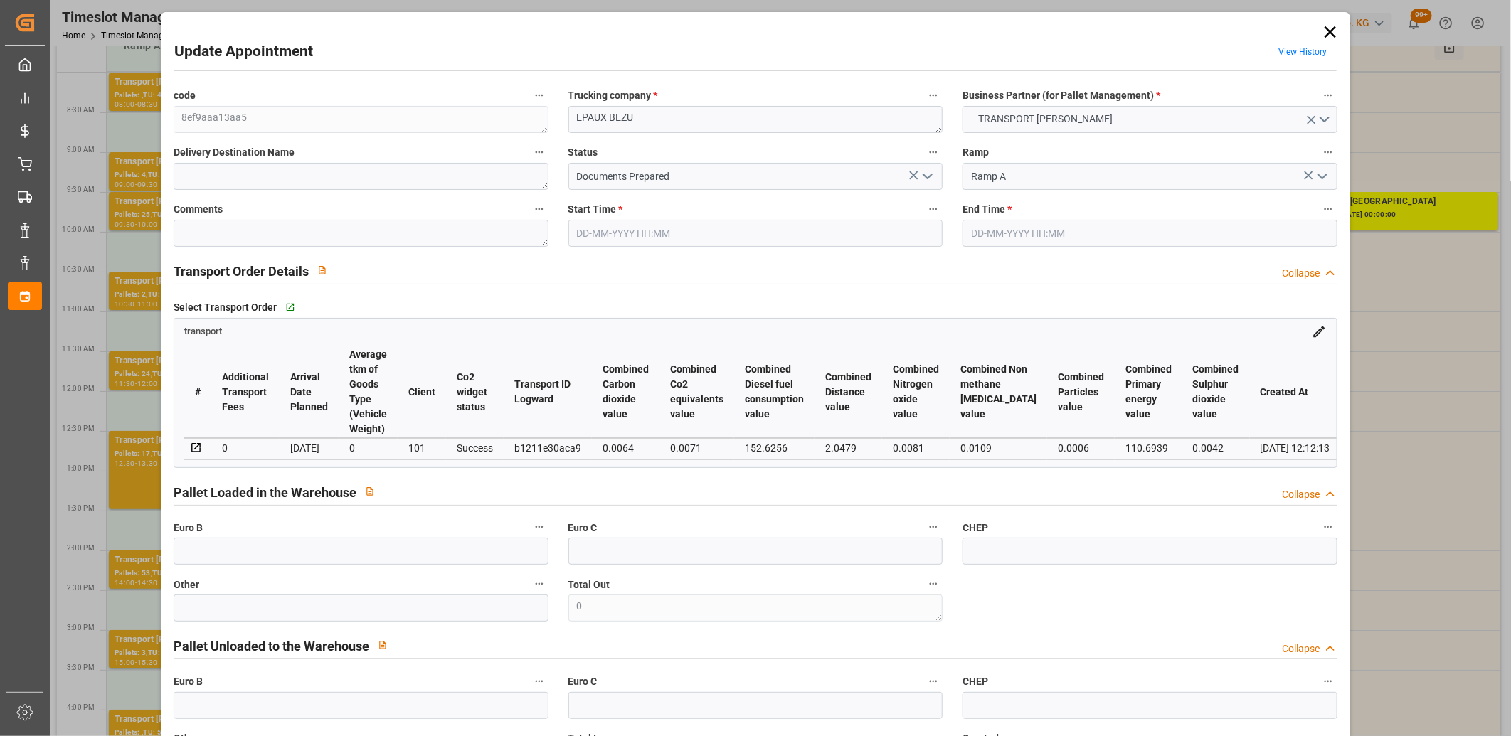
type input "[DATE] 14:00"
type input "[DATE] 14:30"
type input "[DATE] 14:35"
type input "[DATE] 12:12"
type input "[DATE]"
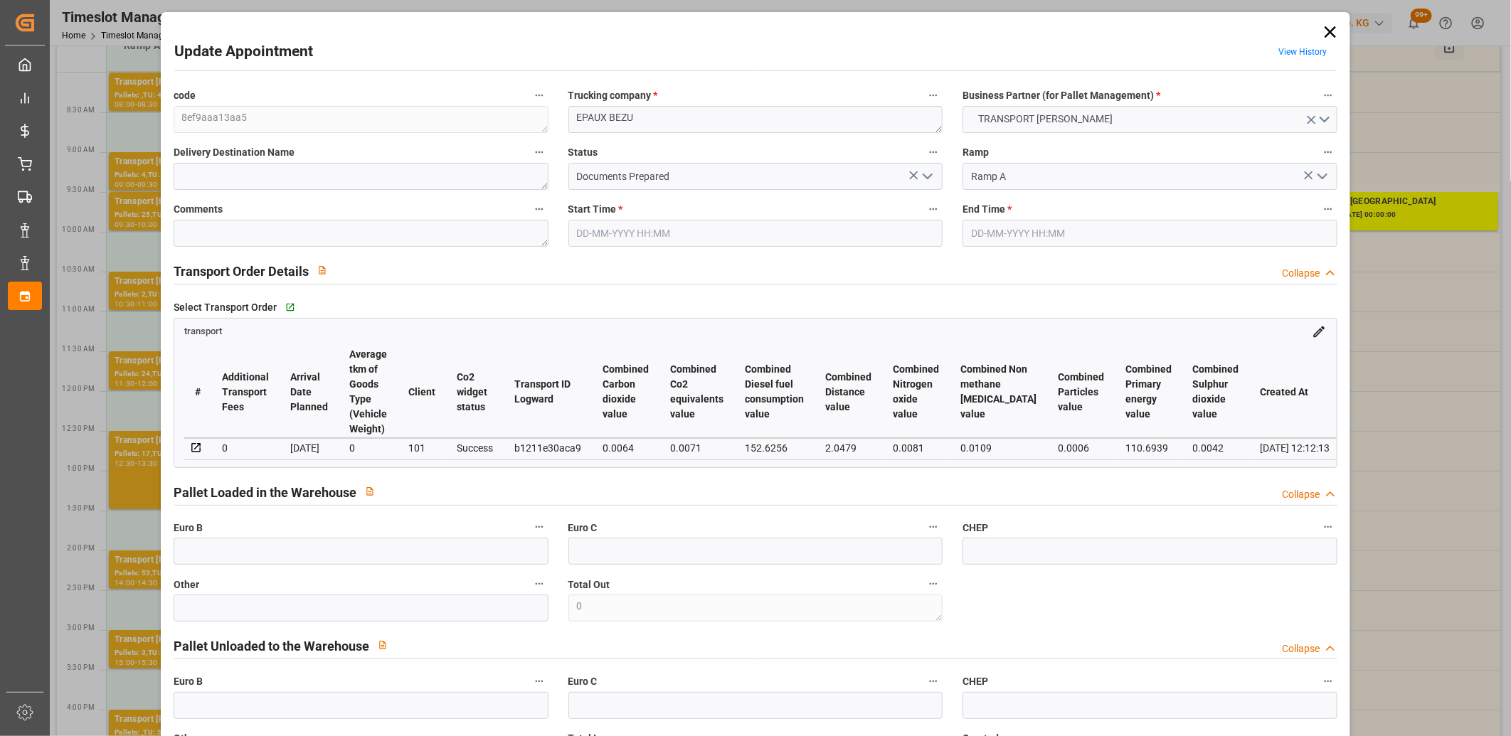
type input "[DATE]"
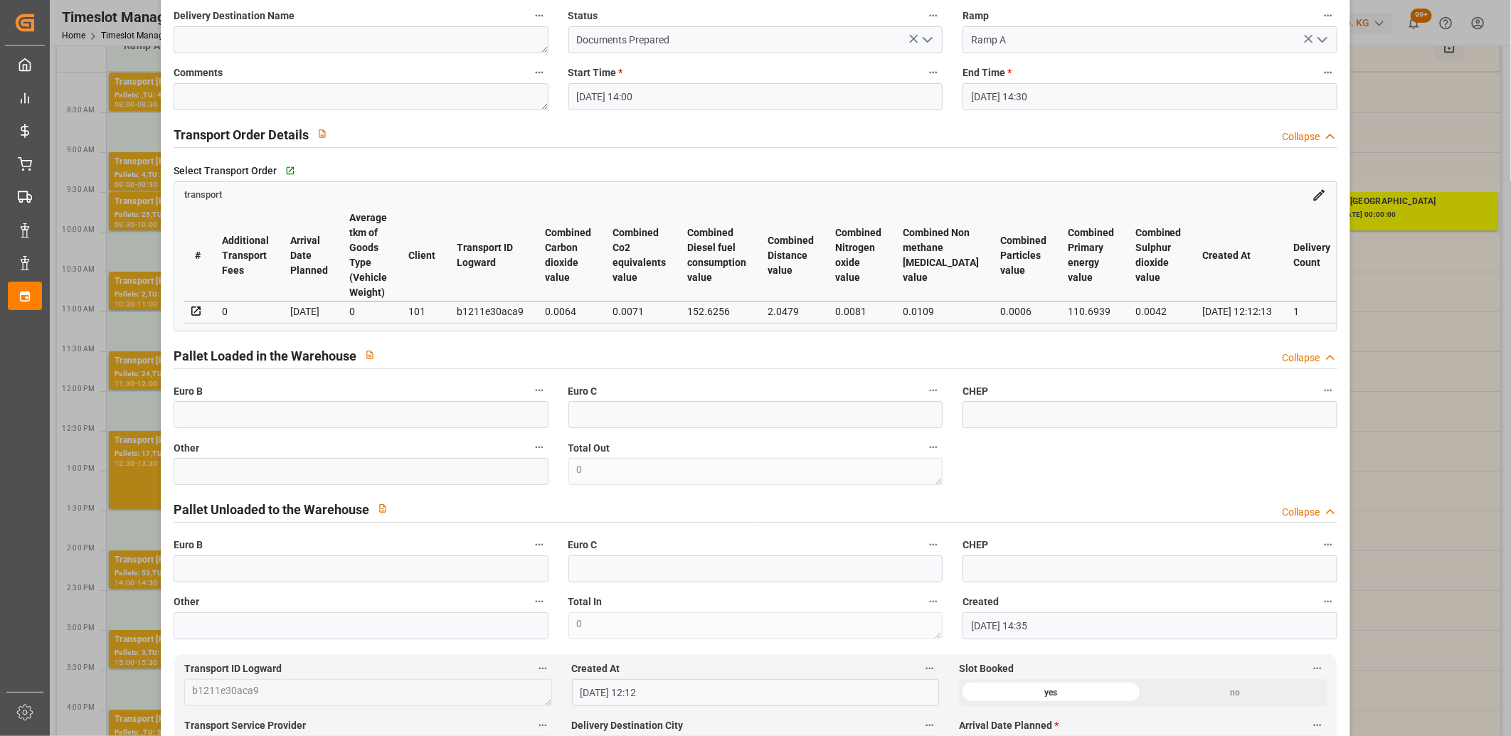
scroll to position [0, 0]
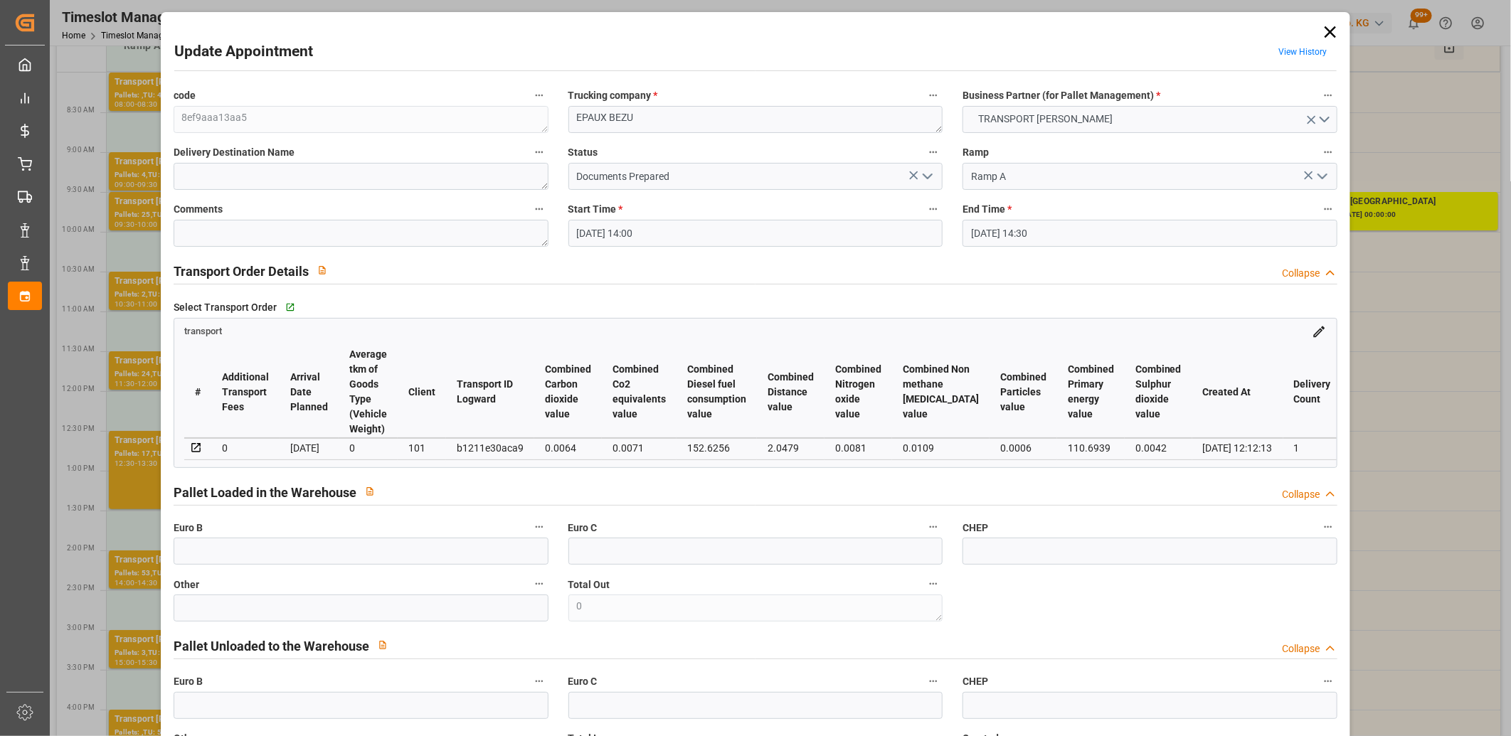
click at [1326, 31] on icon at bounding box center [1330, 31] width 11 height 11
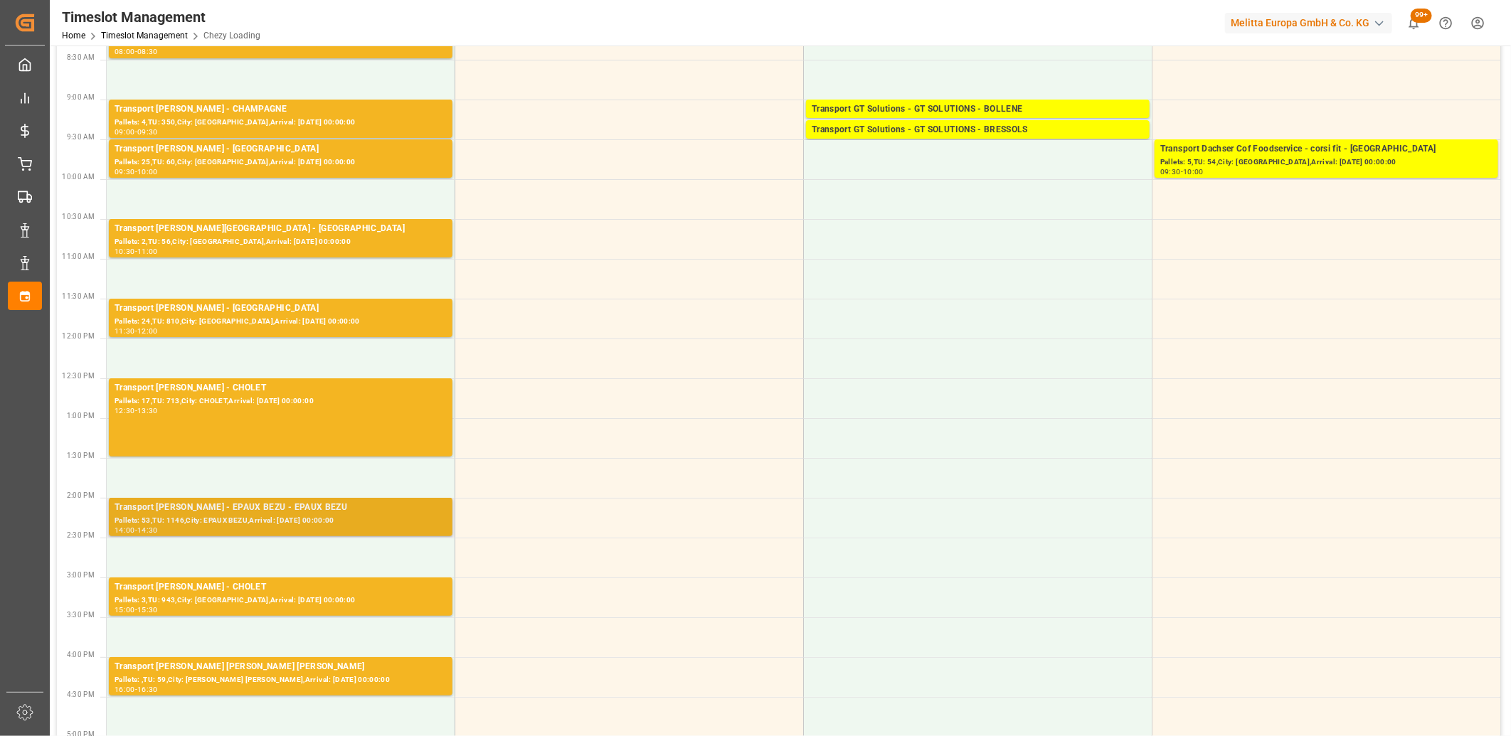
scroll to position [158, 0]
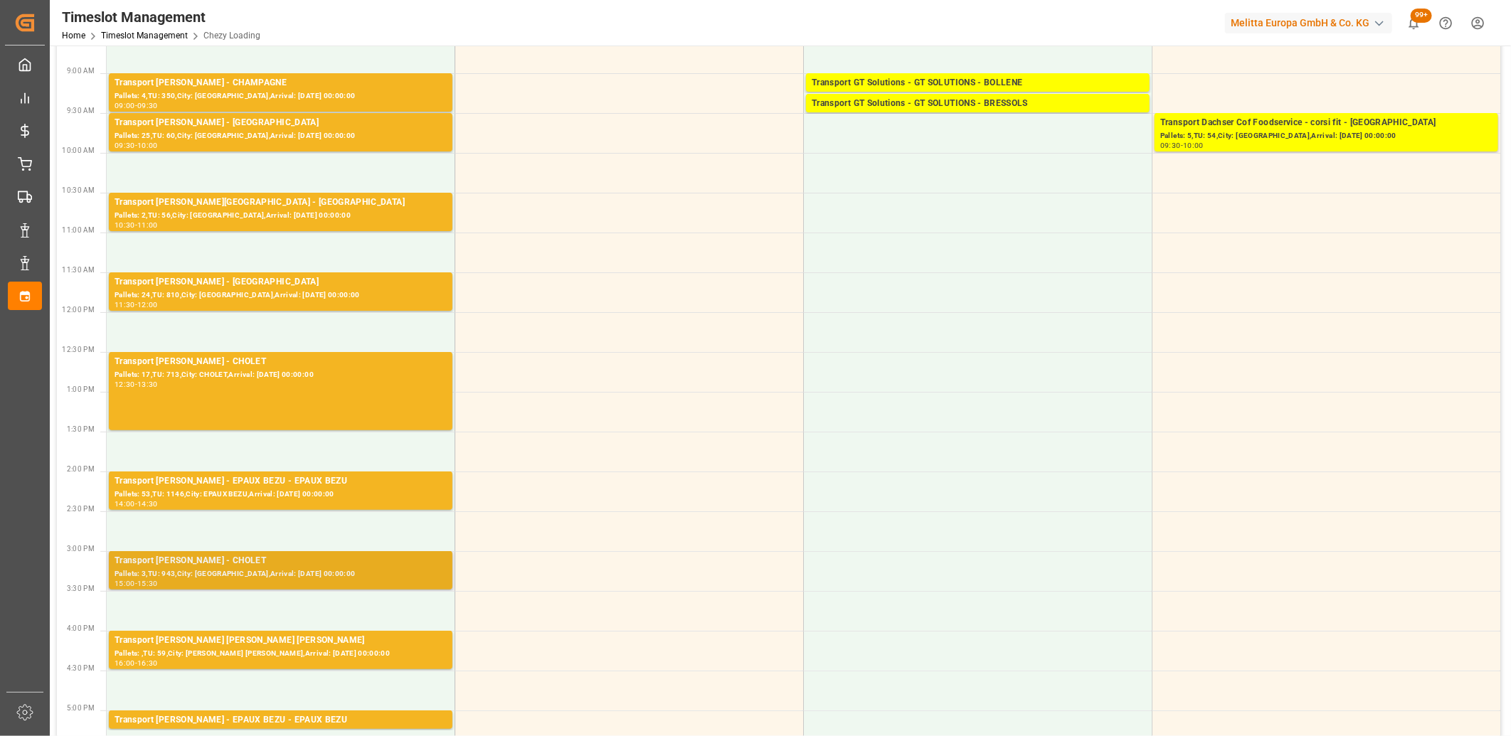
click at [287, 566] on div "Transport [PERSON_NAME] - CHOLET" at bounding box center [281, 561] width 332 height 14
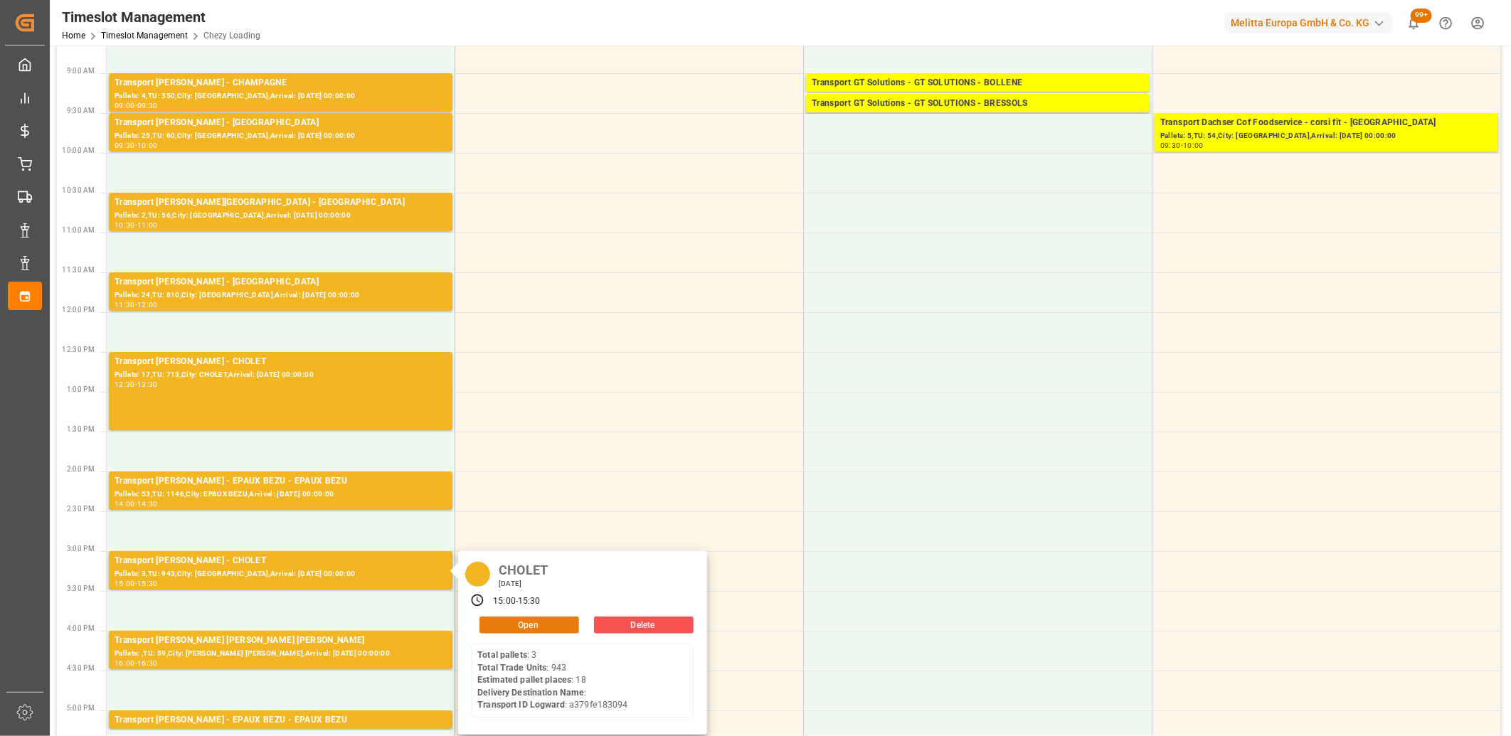
click at [502, 623] on button "Open" at bounding box center [530, 625] width 100 height 17
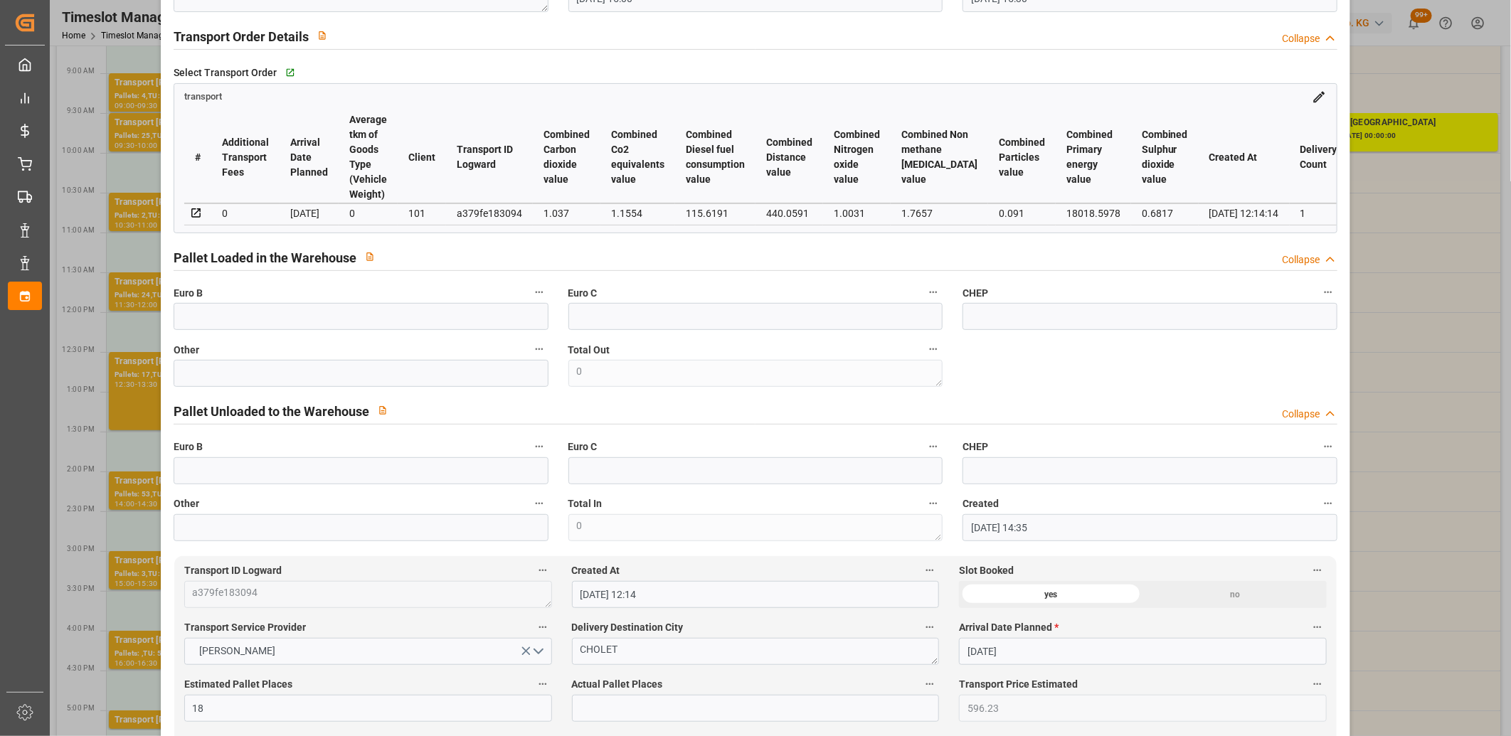
scroll to position [0, 0]
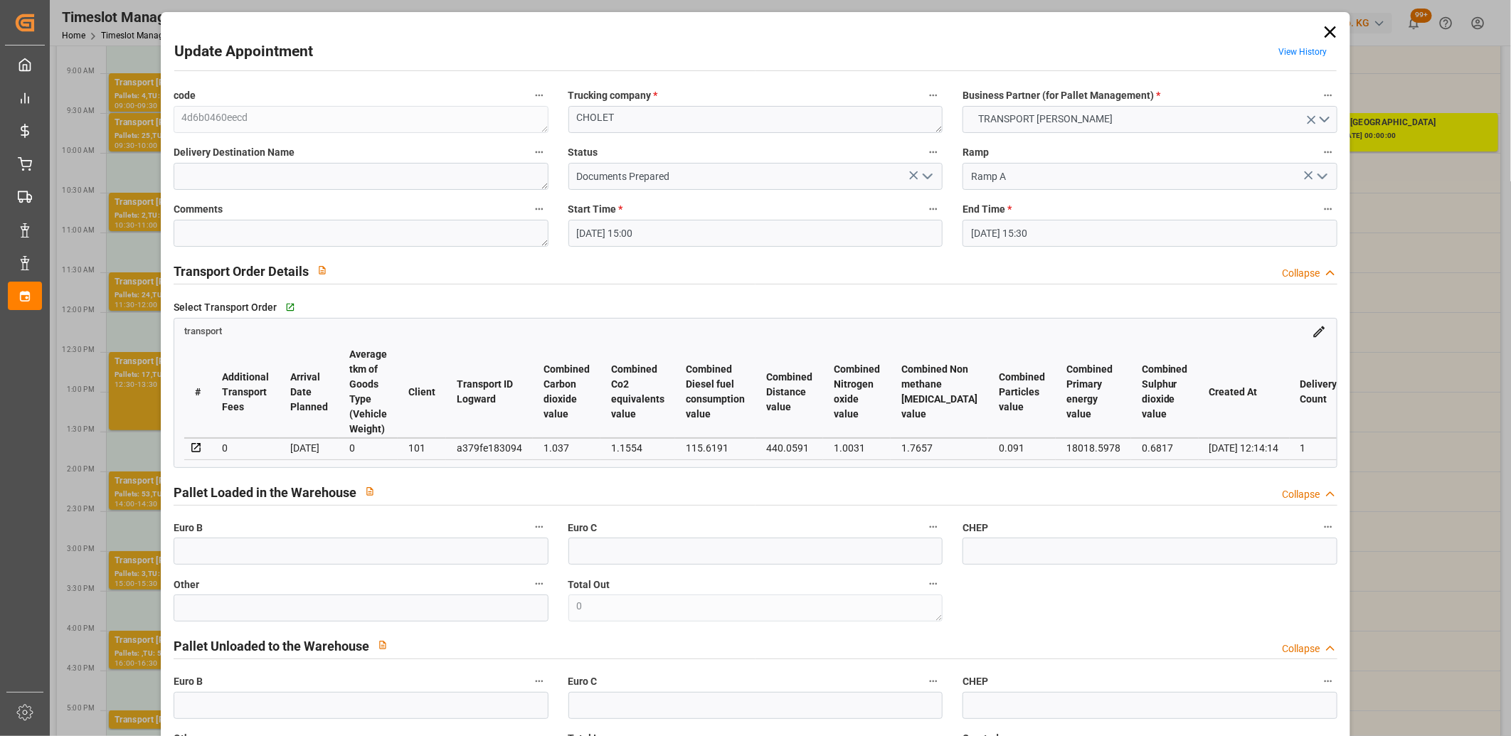
click at [1324, 31] on icon at bounding box center [1330, 32] width 20 height 20
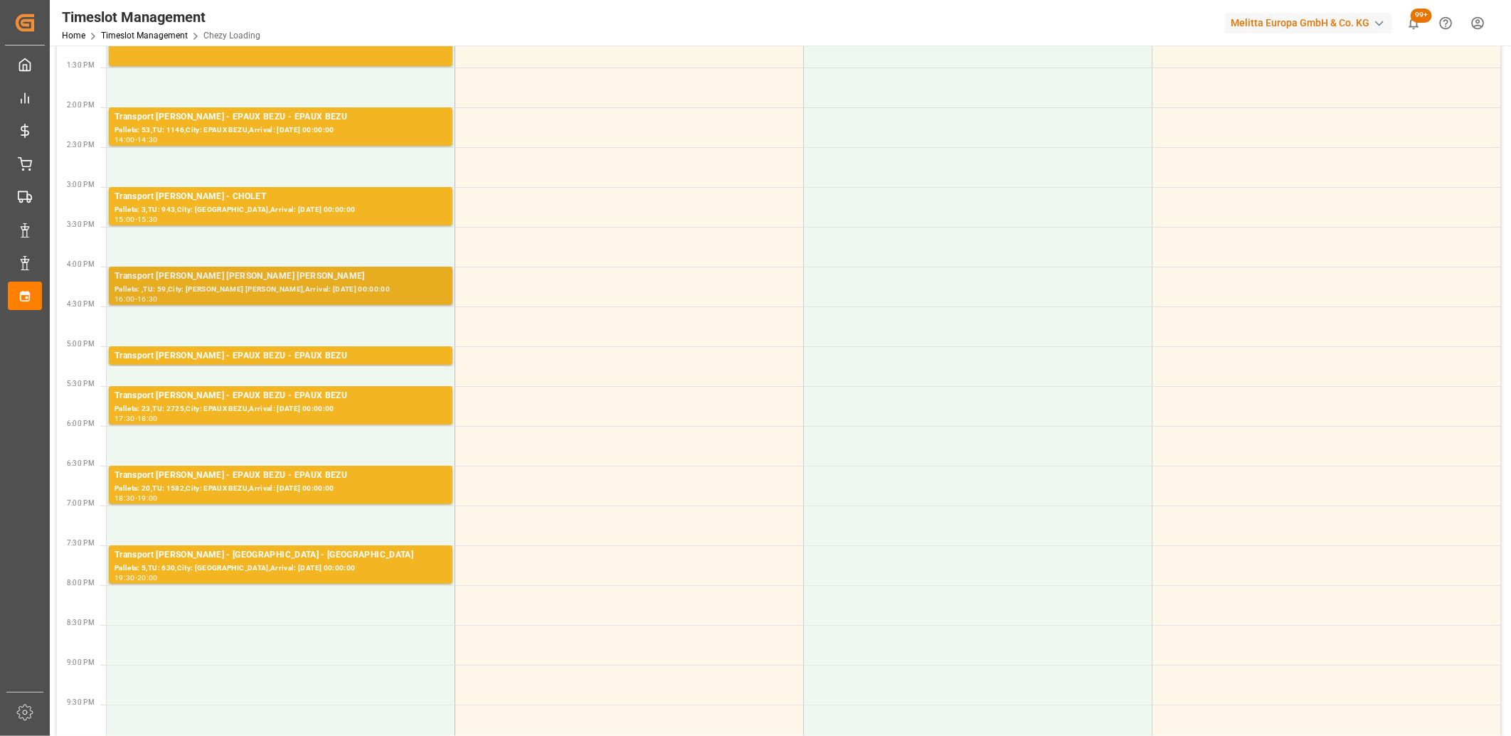
scroll to position [553, 0]
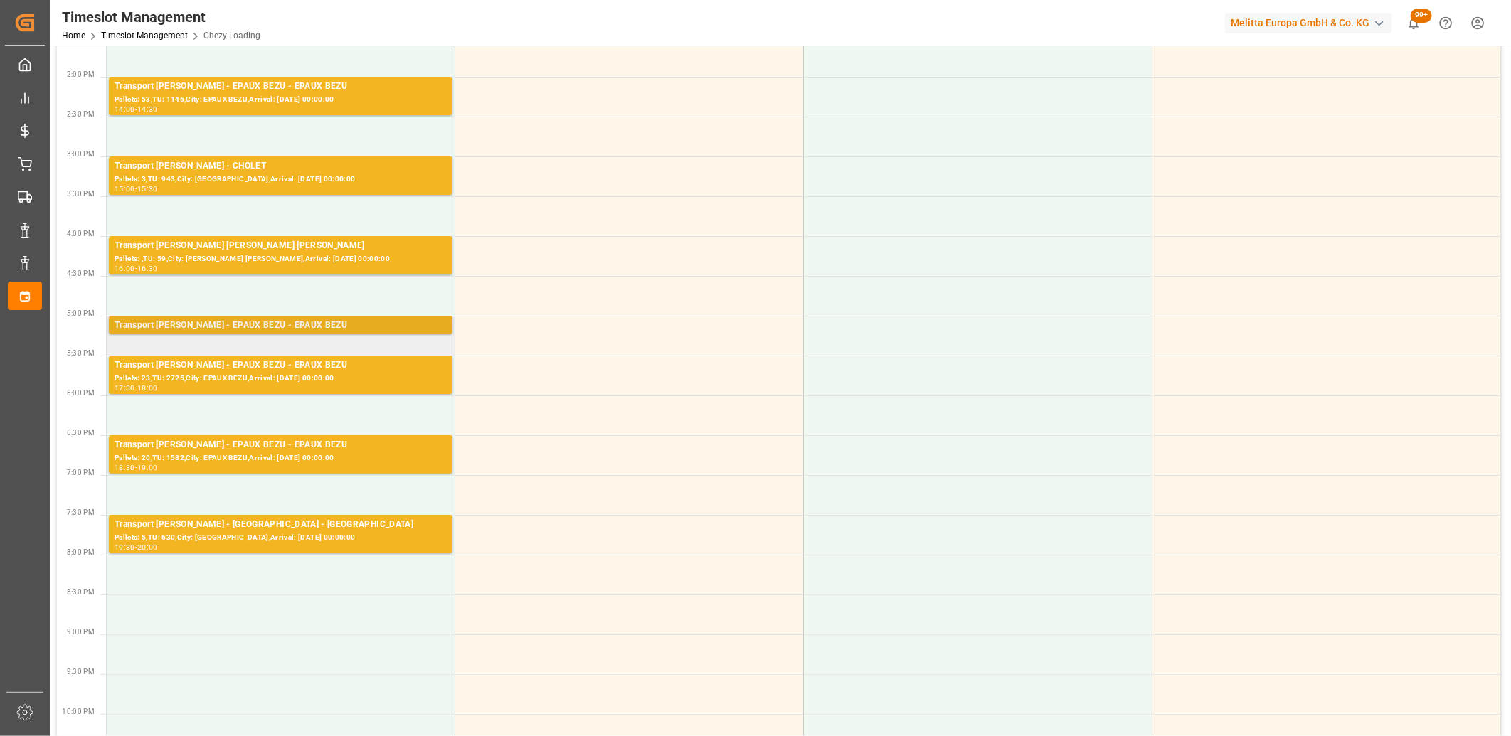
click at [331, 322] on div "Transport [PERSON_NAME] - EPAUX BEZU - EPAUX BEZU" at bounding box center [281, 326] width 332 height 14
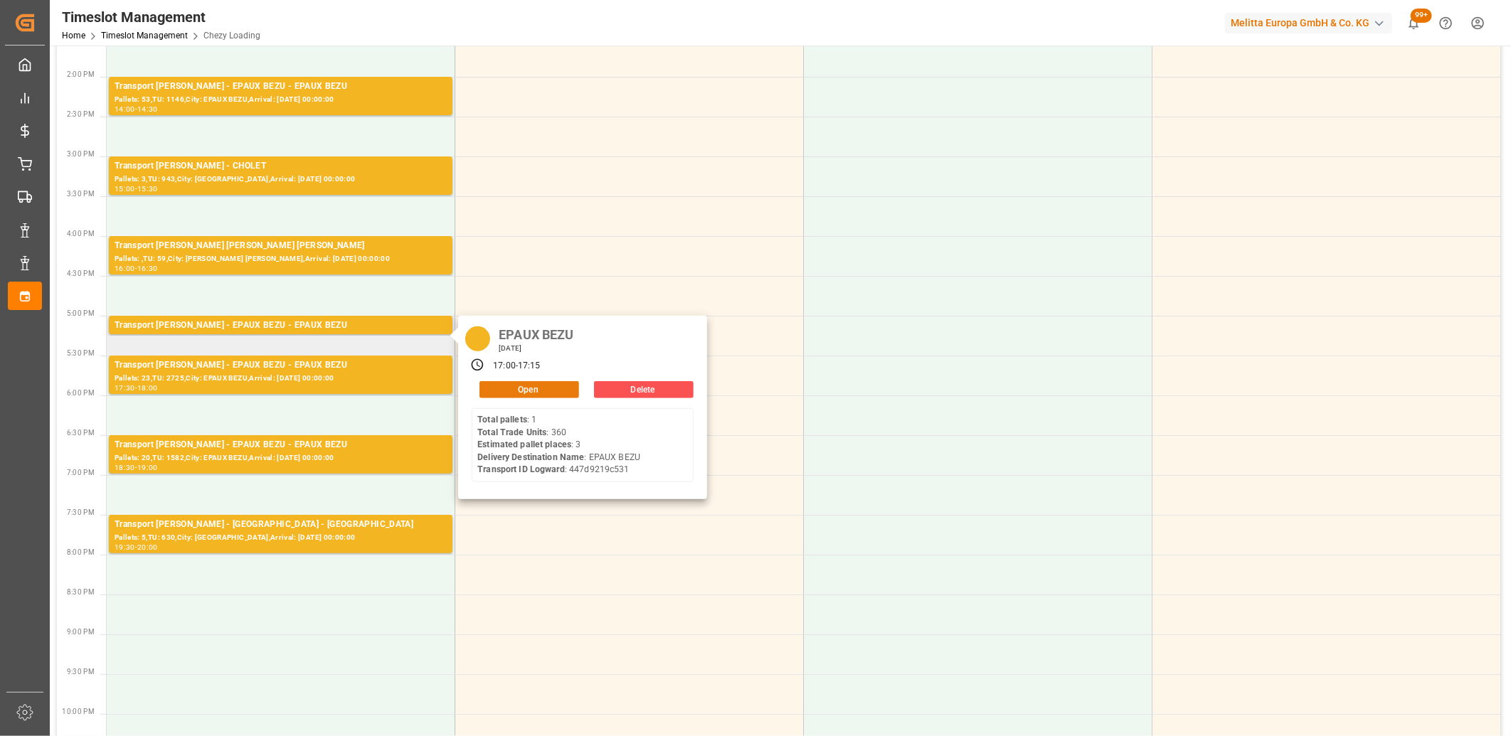
click at [504, 386] on button "Open" at bounding box center [530, 389] width 100 height 17
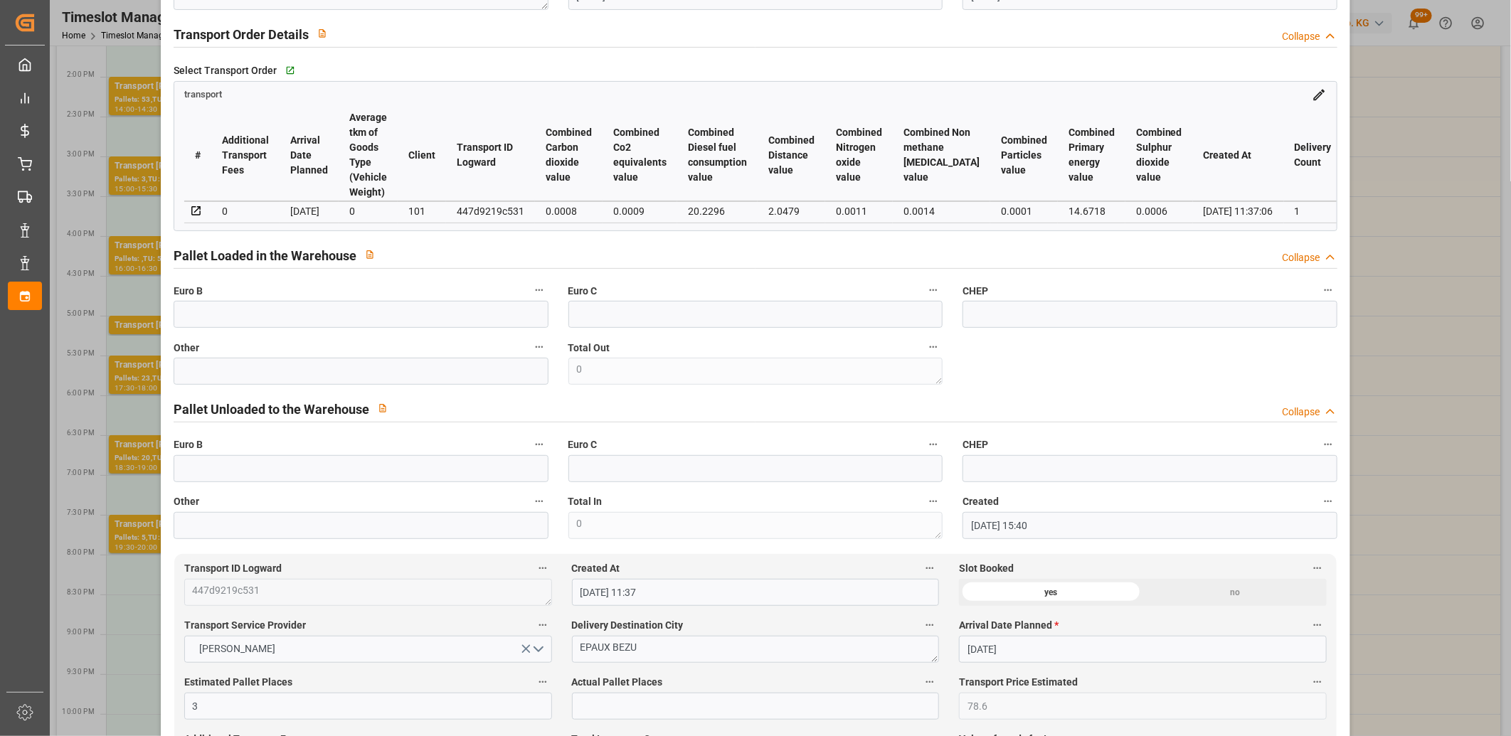
scroll to position [0, 0]
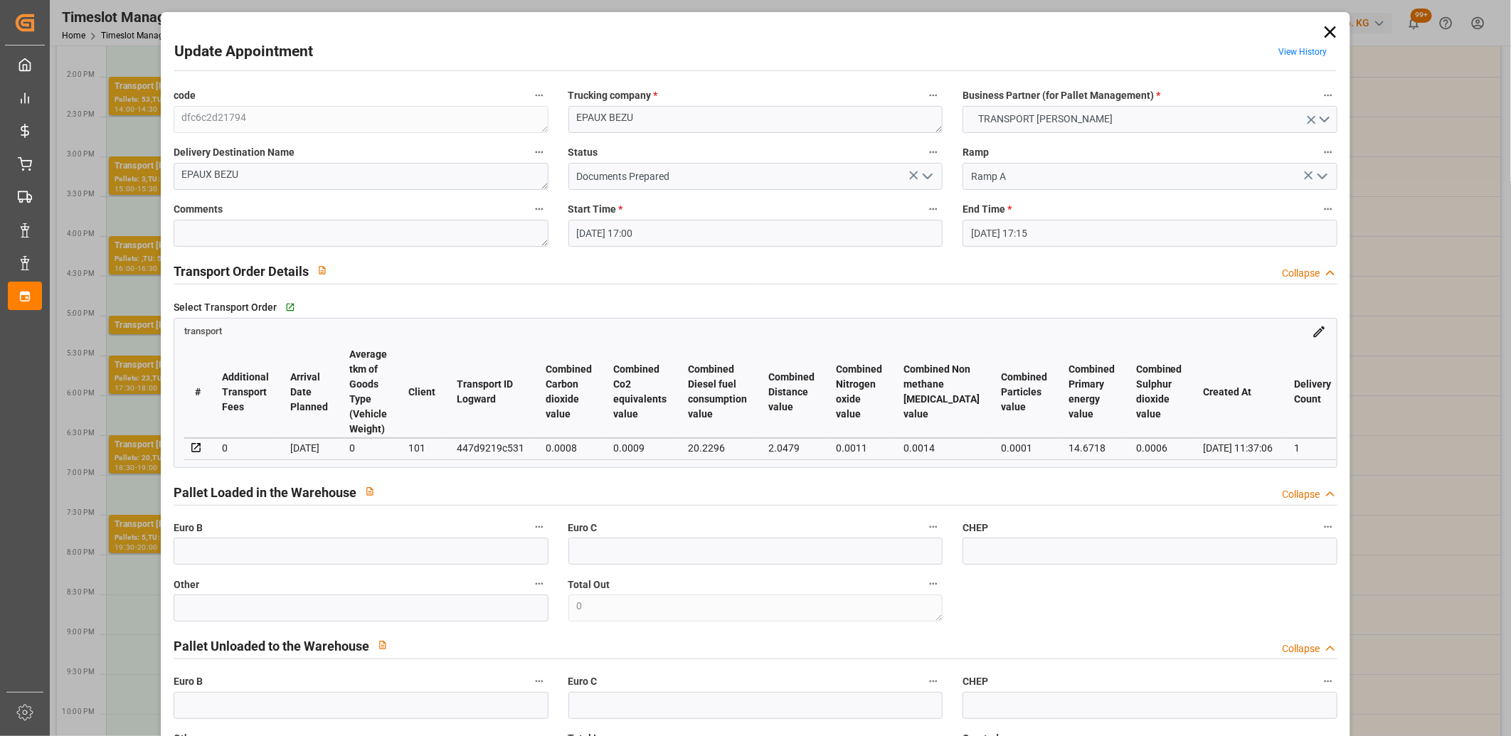
click at [1328, 31] on icon at bounding box center [1330, 32] width 20 height 20
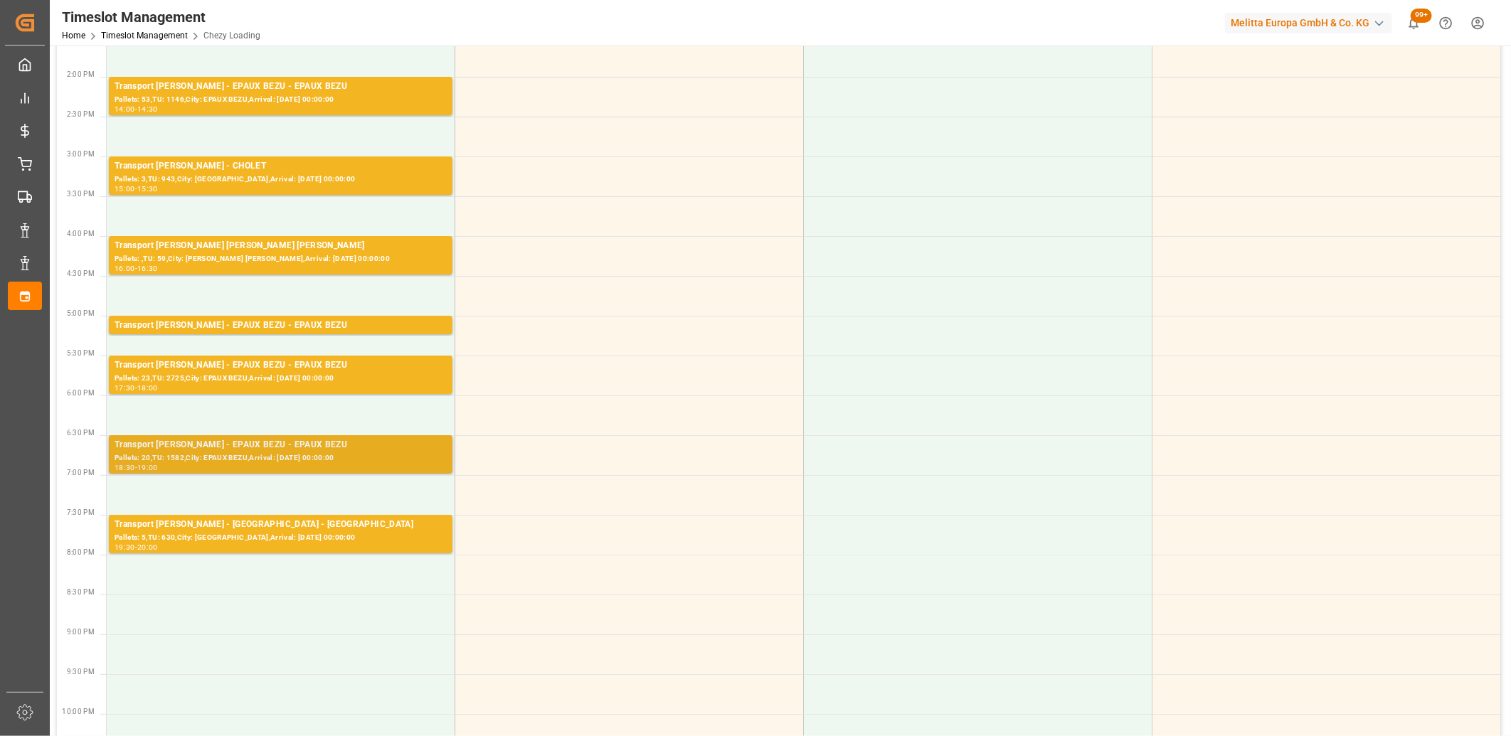
click at [336, 453] on div "Pallets: 20,TU: 1582,City: EPAUX BEZU,Arrival: [DATE] 00:00:00" at bounding box center [281, 458] width 332 height 12
click at [337, 371] on div "Transport [PERSON_NAME] - EPAUX BEZU - EPAUX BEZU" at bounding box center [281, 366] width 332 height 14
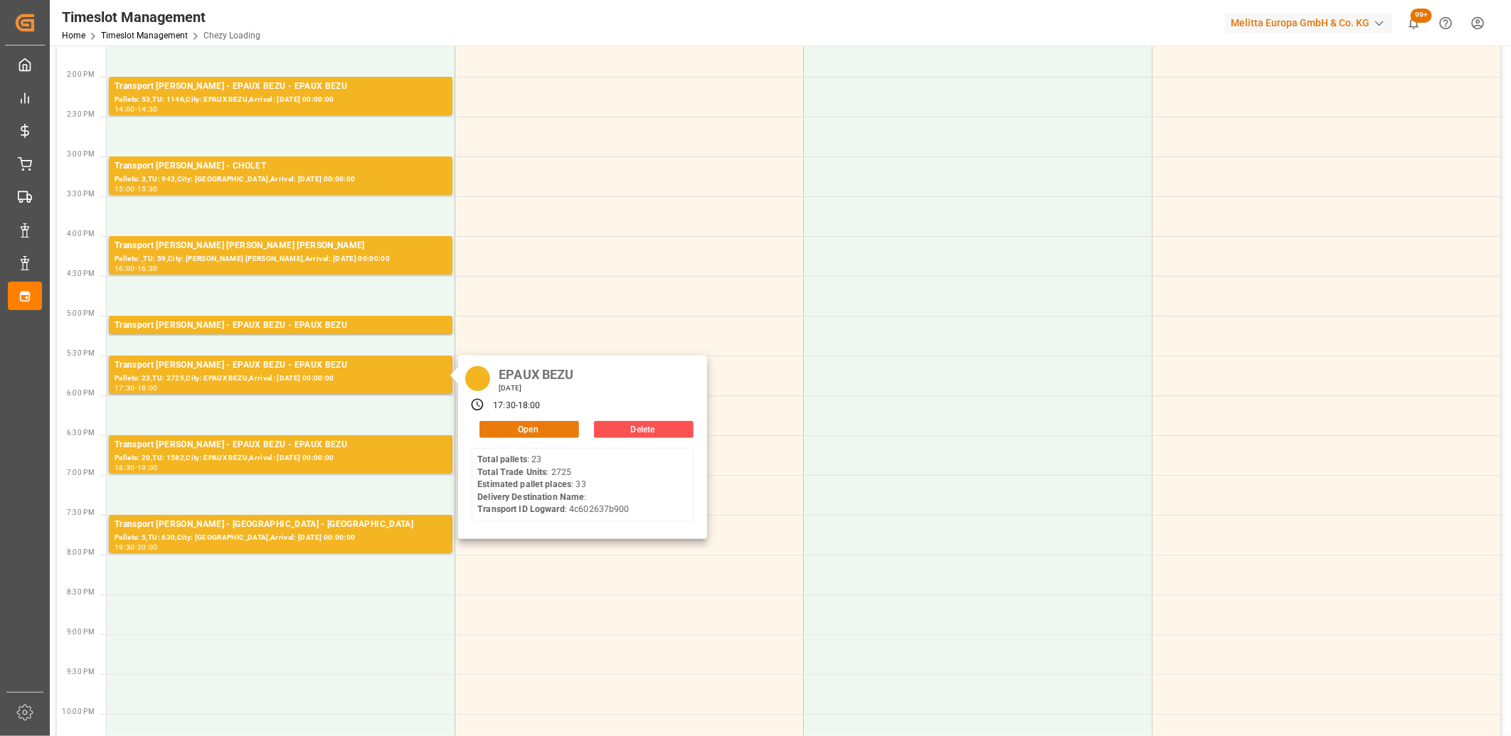
click at [512, 427] on button "Open" at bounding box center [530, 429] width 100 height 17
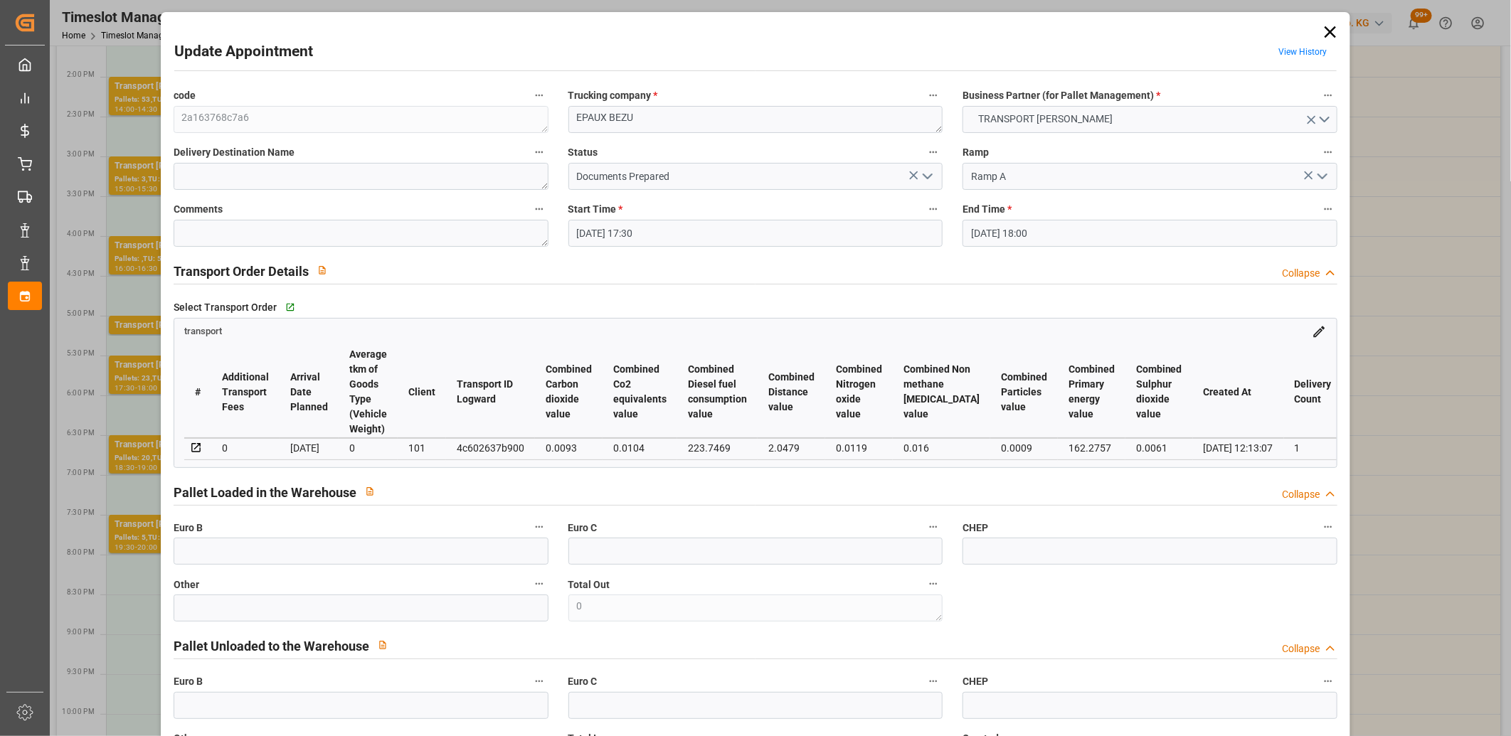
click at [1331, 31] on icon at bounding box center [1330, 32] width 20 height 20
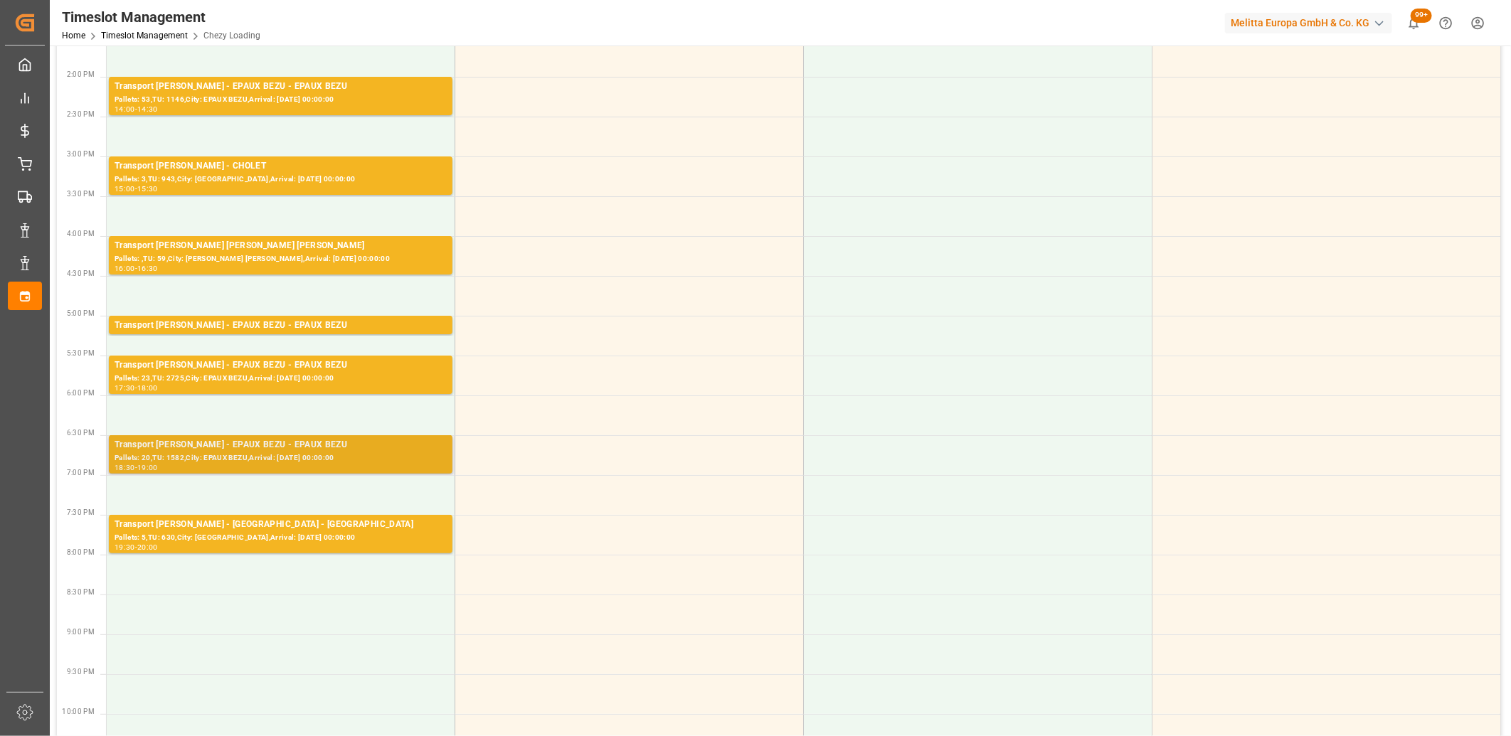
click at [324, 458] on div "Pallets: 20,TU: 1582,City: EPAUX BEZU,Arrival: [DATE] 00:00:00" at bounding box center [281, 458] width 332 height 12
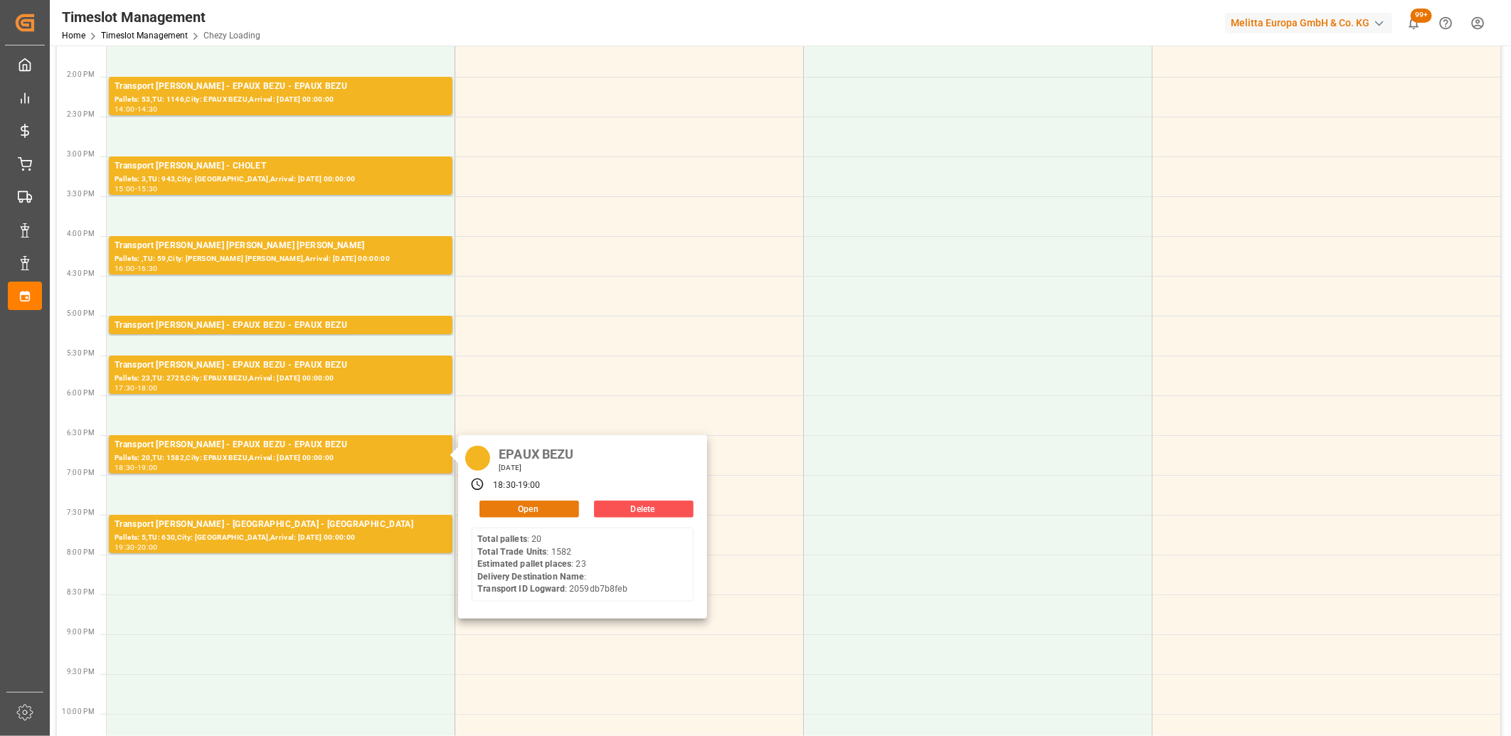
click at [500, 509] on button "Open" at bounding box center [530, 509] width 100 height 17
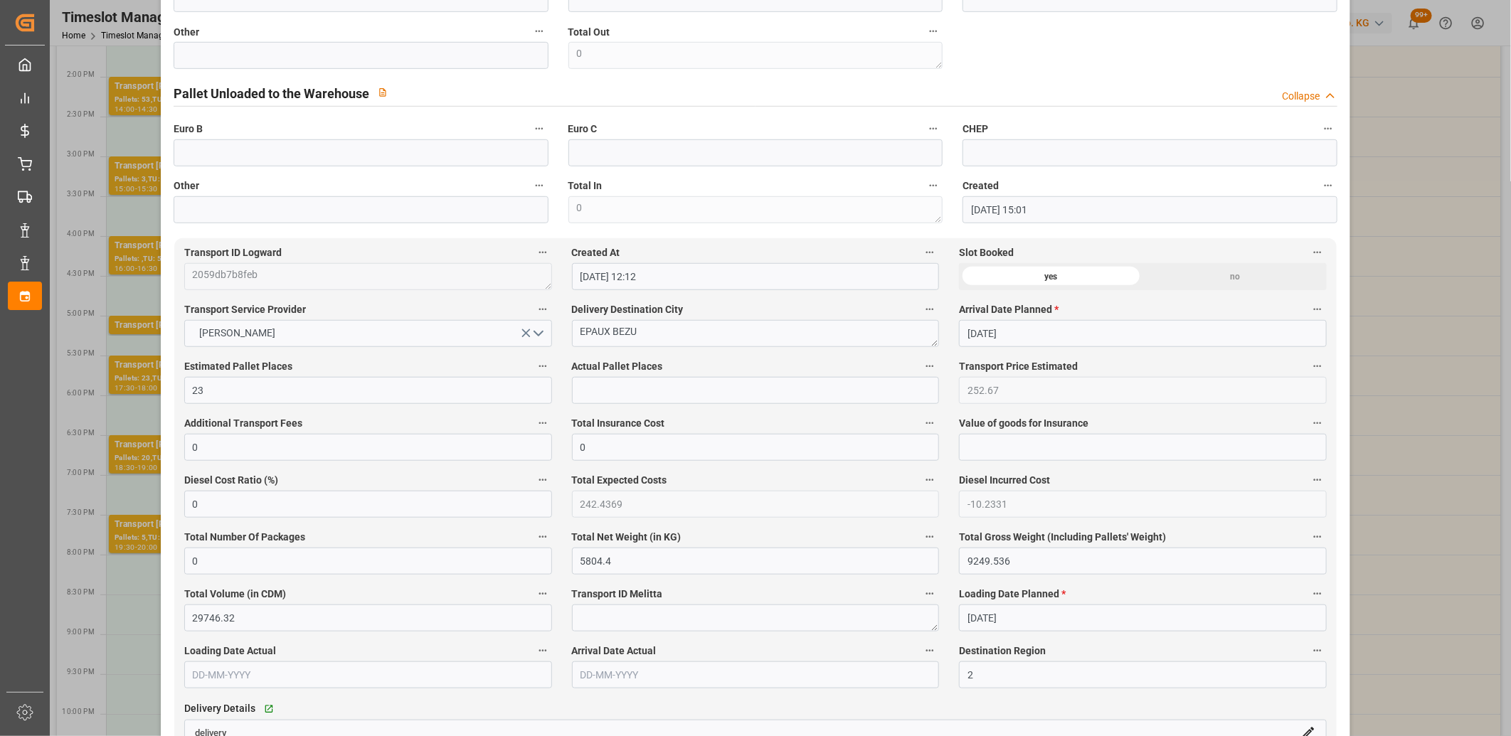
scroll to position [79, 0]
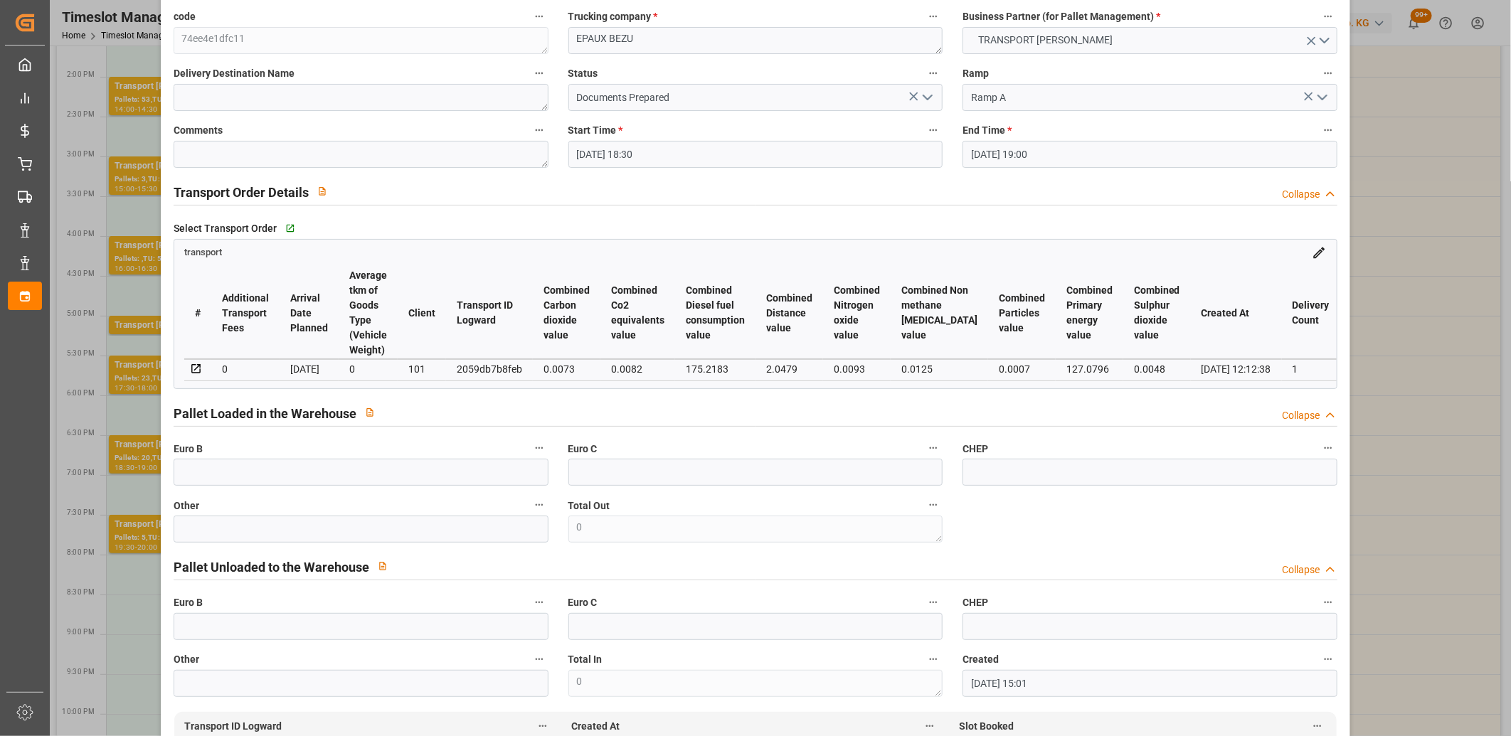
click at [480, 370] on div "2059db7b8feb" at bounding box center [489, 369] width 65 height 17
copy div "2059db7b8feb"
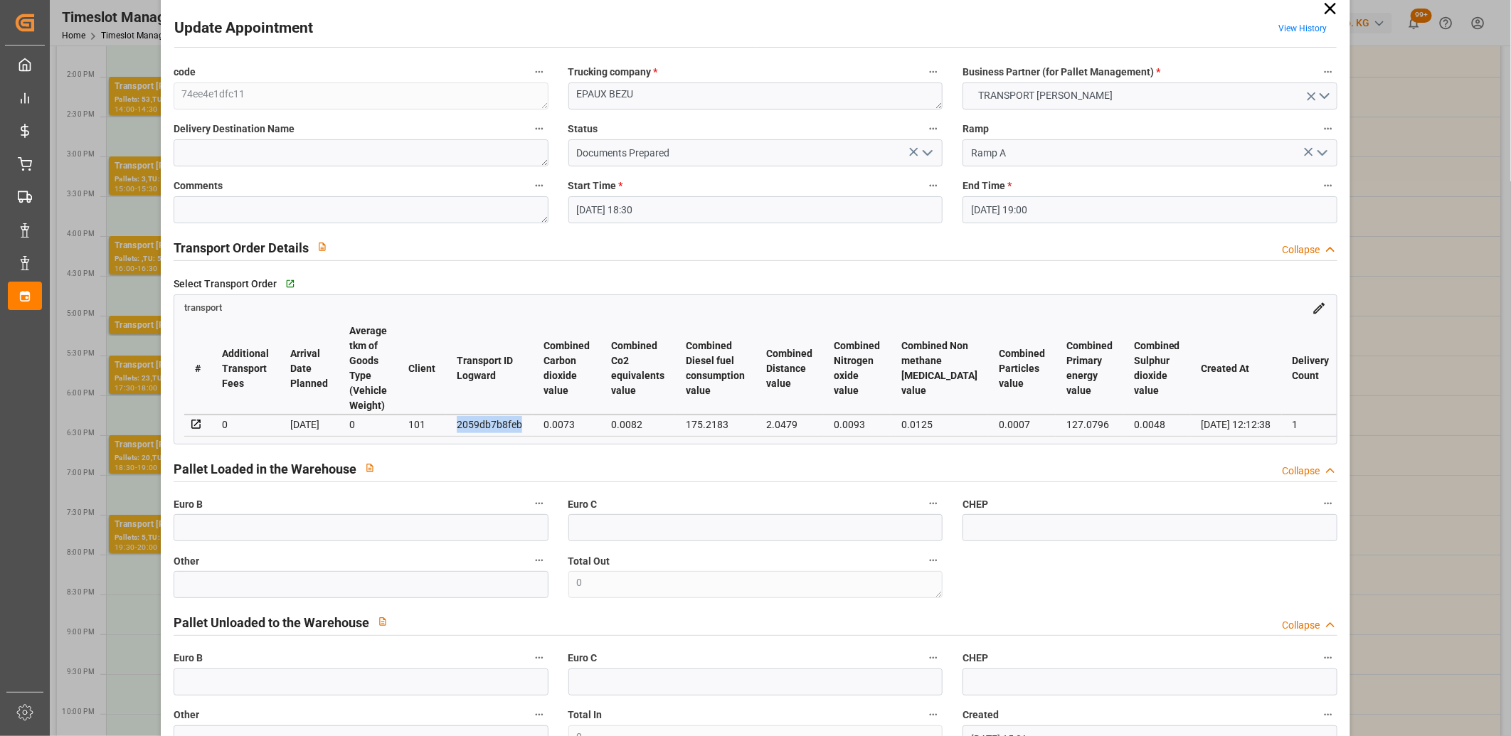
scroll to position [0, 0]
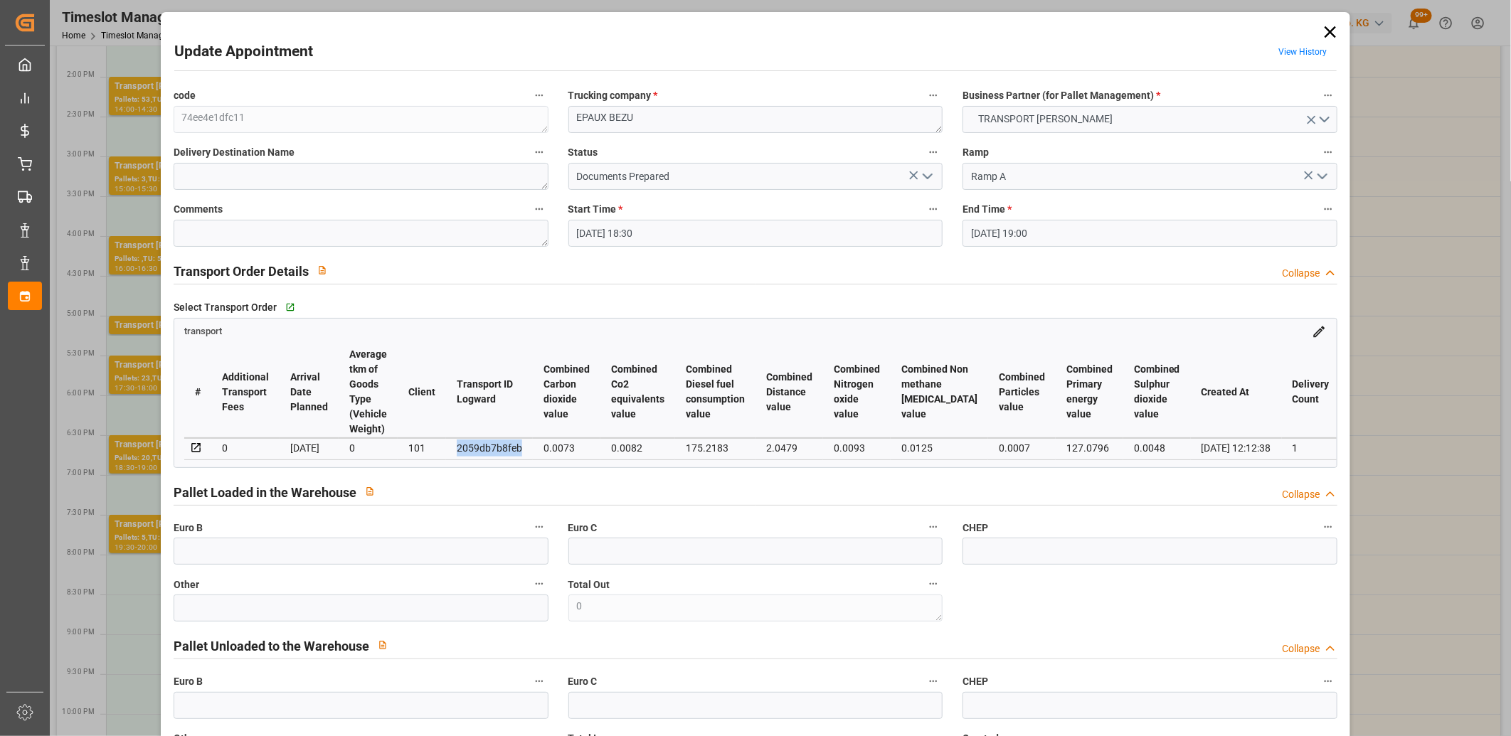
click at [1325, 30] on icon at bounding box center [1330, 31] width 11 height 11
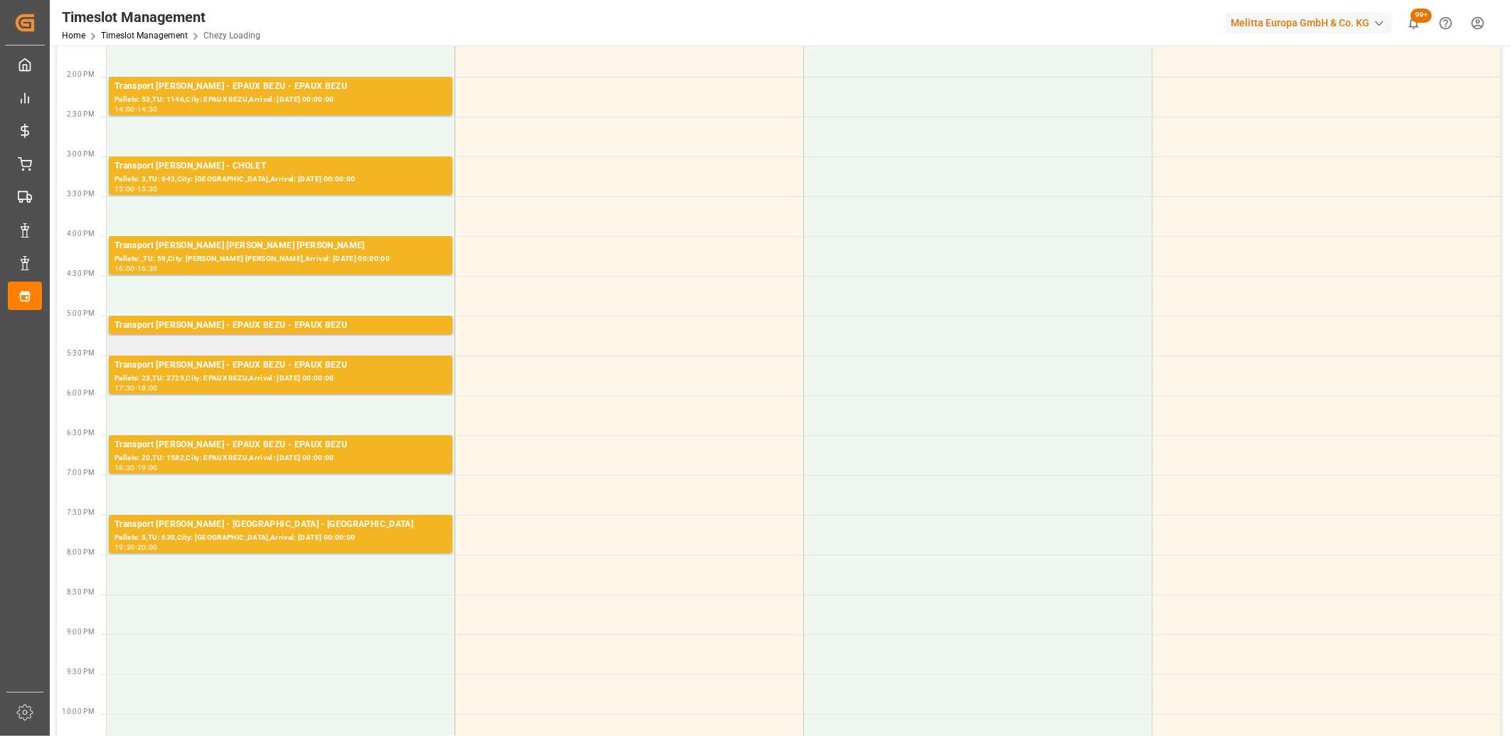
click at [336, 336] on td "Transport [PERSON_NAME] - EPAUX BEZU - EPAUX BEZU Pallets: 1,TU: 360,City: EPAU…" at bounding box center [281, 336] width 349 height 40
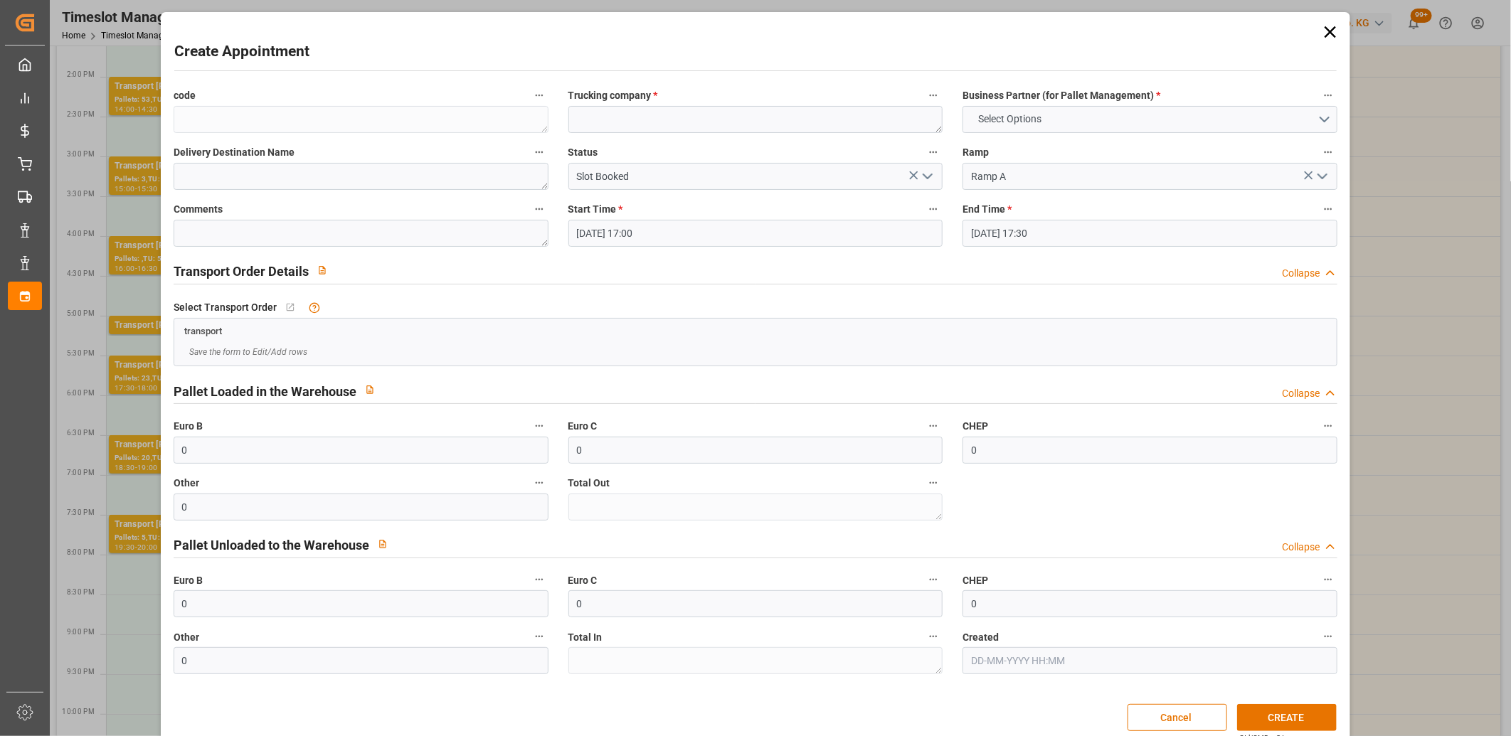
click at [1326, 31] on icon at bounding box center [1330, 31] width 11 height 11
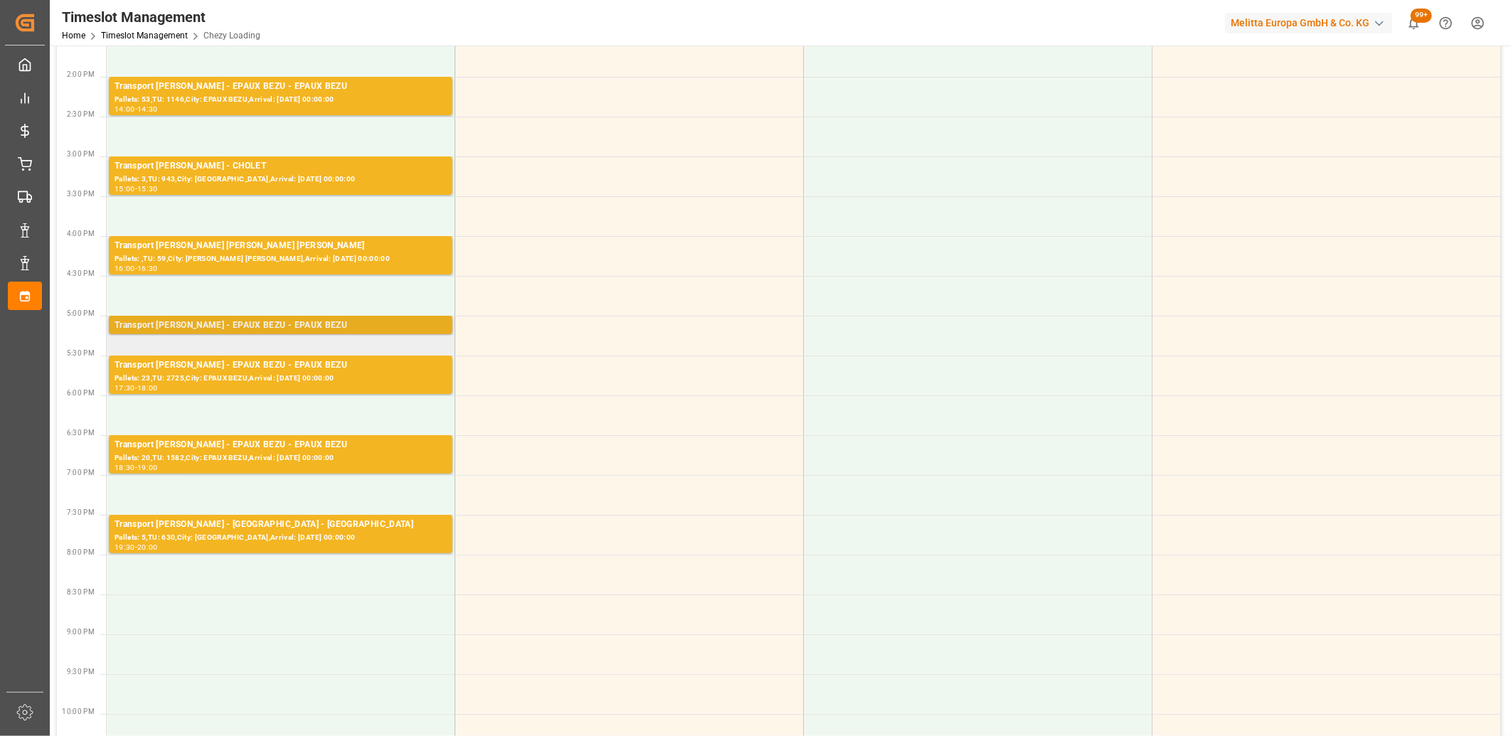
click at [278, 322] on div "Transport [PERSON_NAME] - EPAUX BEZU - EPAUX BEZU" at bounding box center [281, 326] width 332 height 14
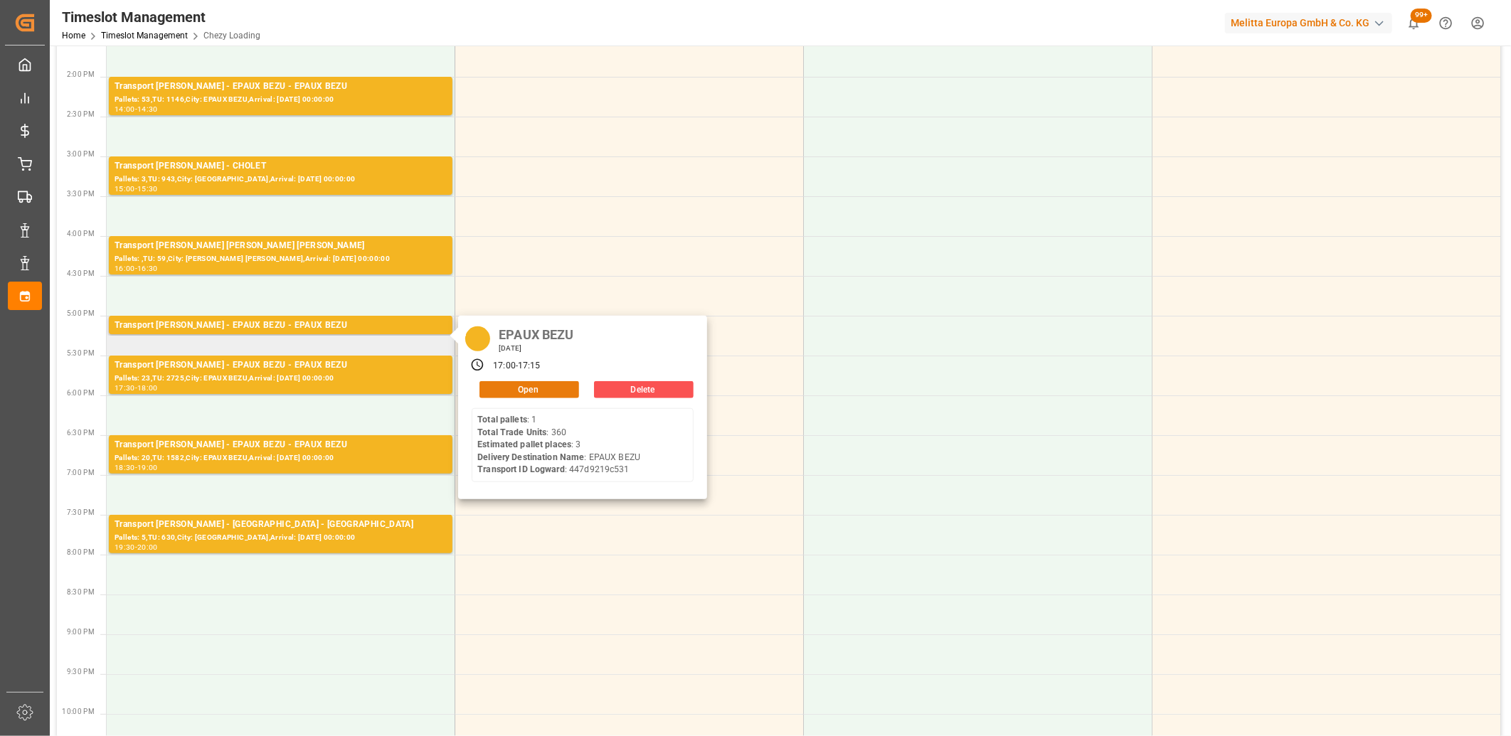
click at [499, 387] on button "Open" at bounding box center [530, 389] width 100 height 17
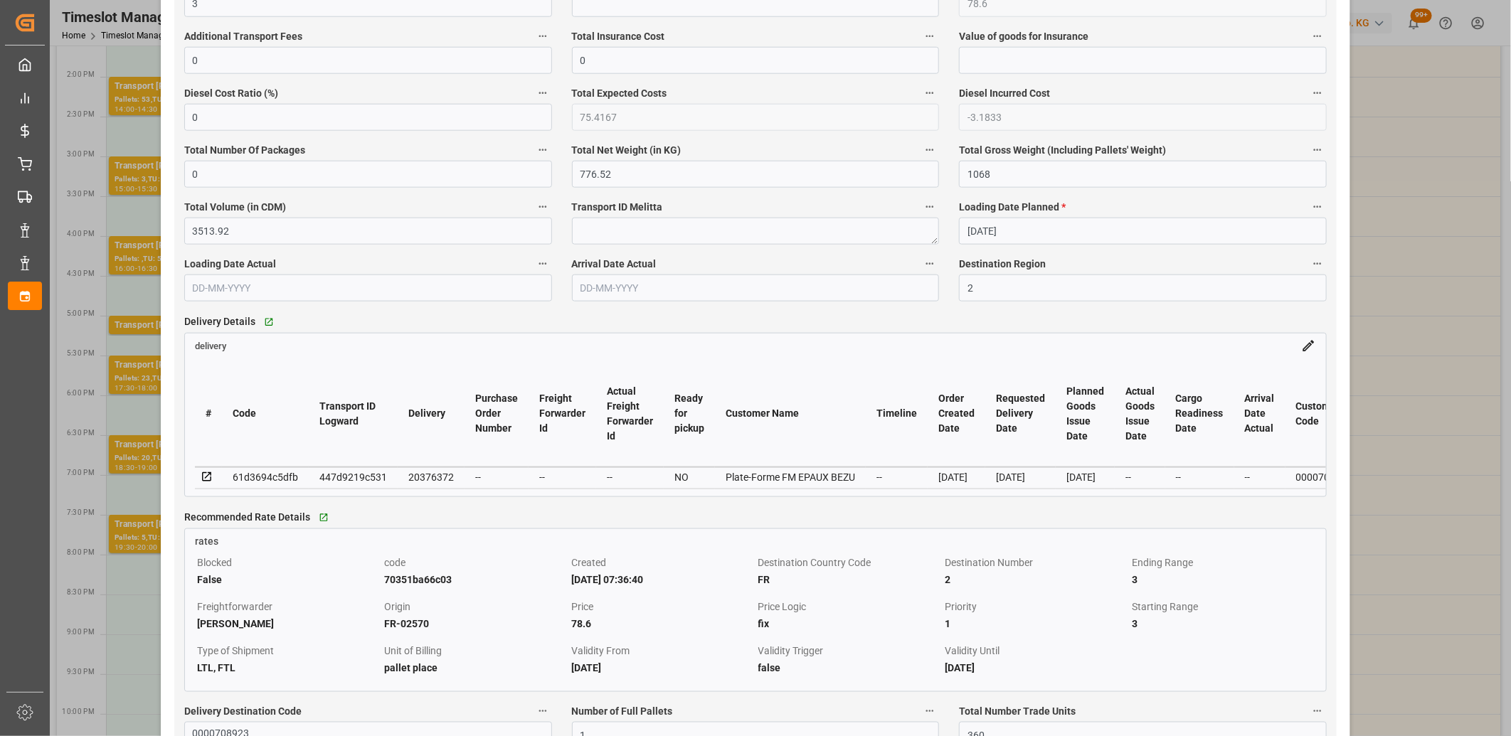
scroll to position [948, 0]
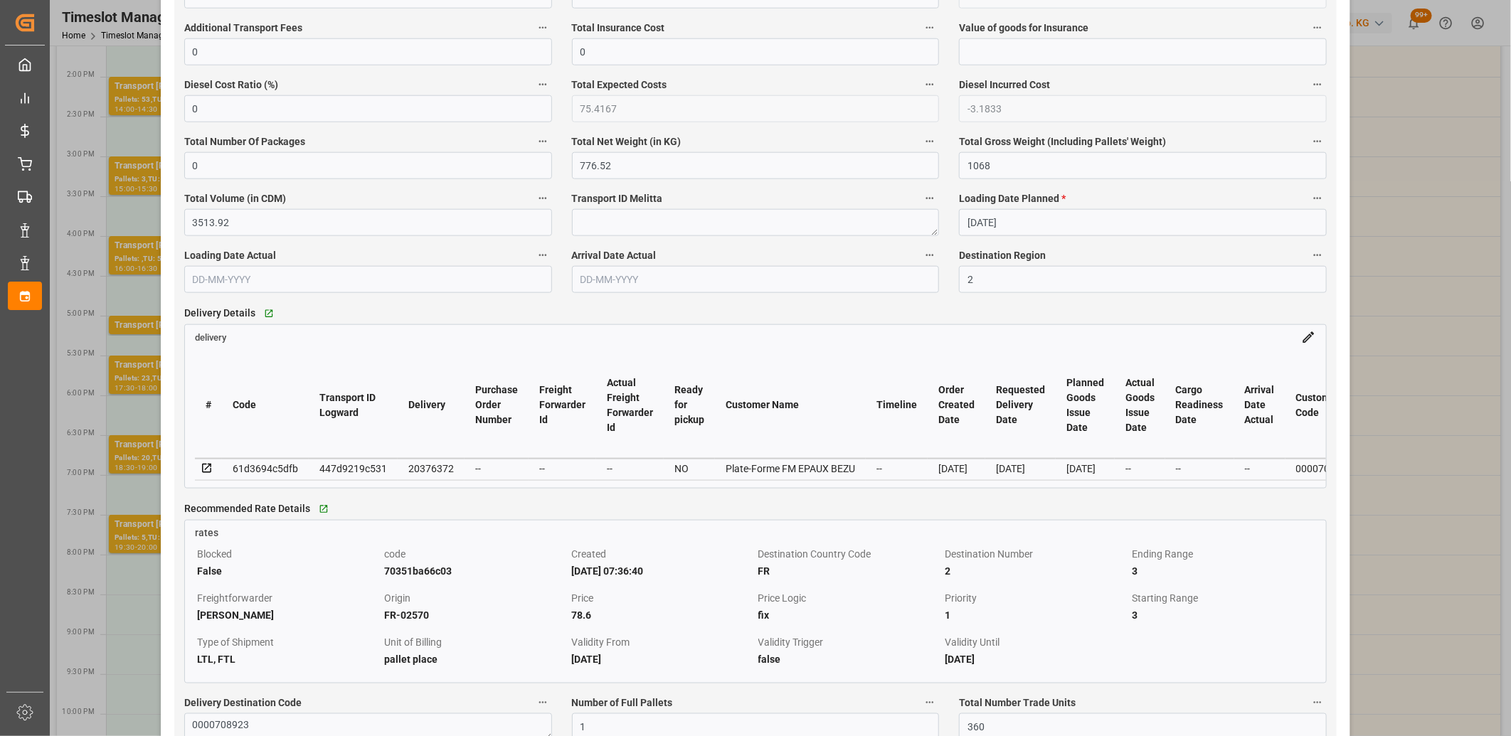
click at [208, 468] on icon at bounding box center [206, 468] width 9 height 9
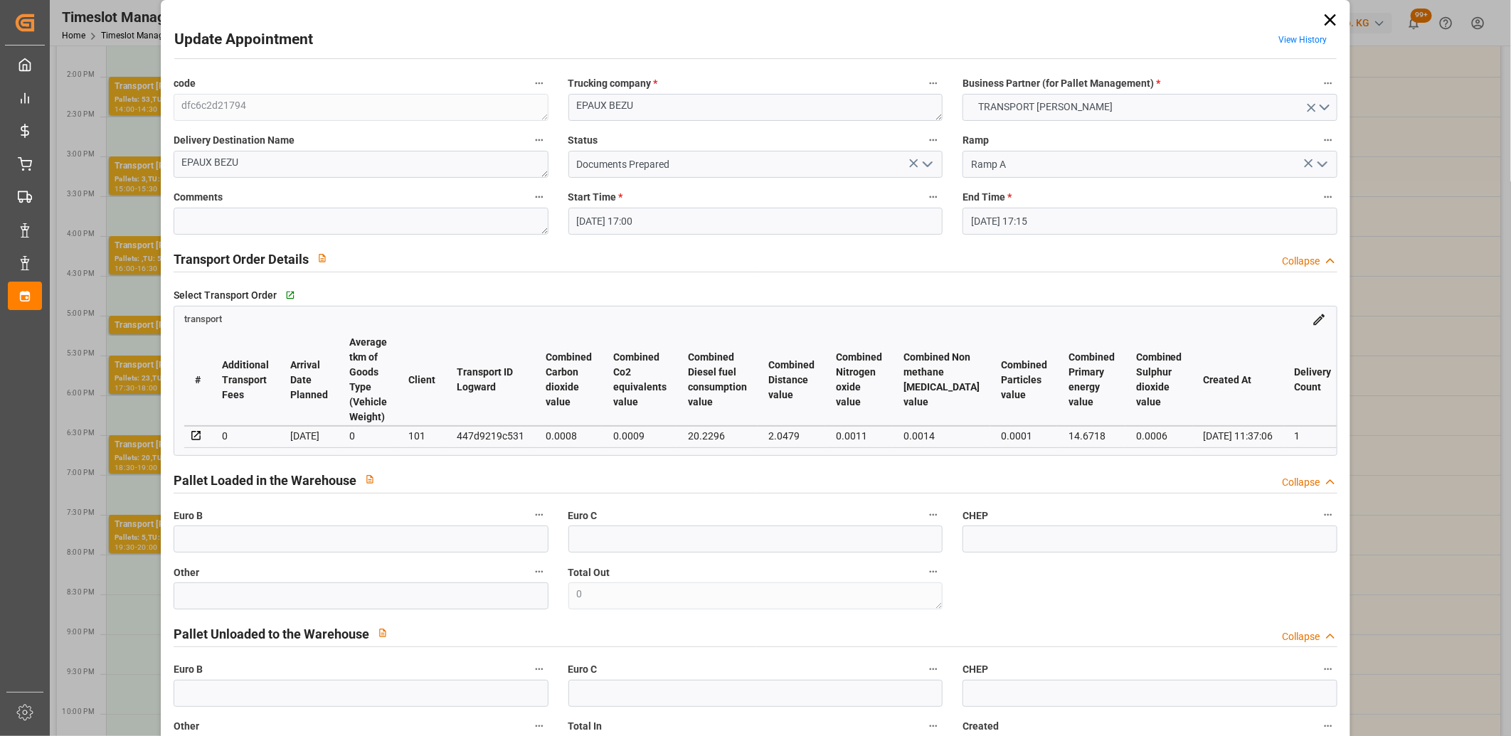
scroll to position [0, 0]
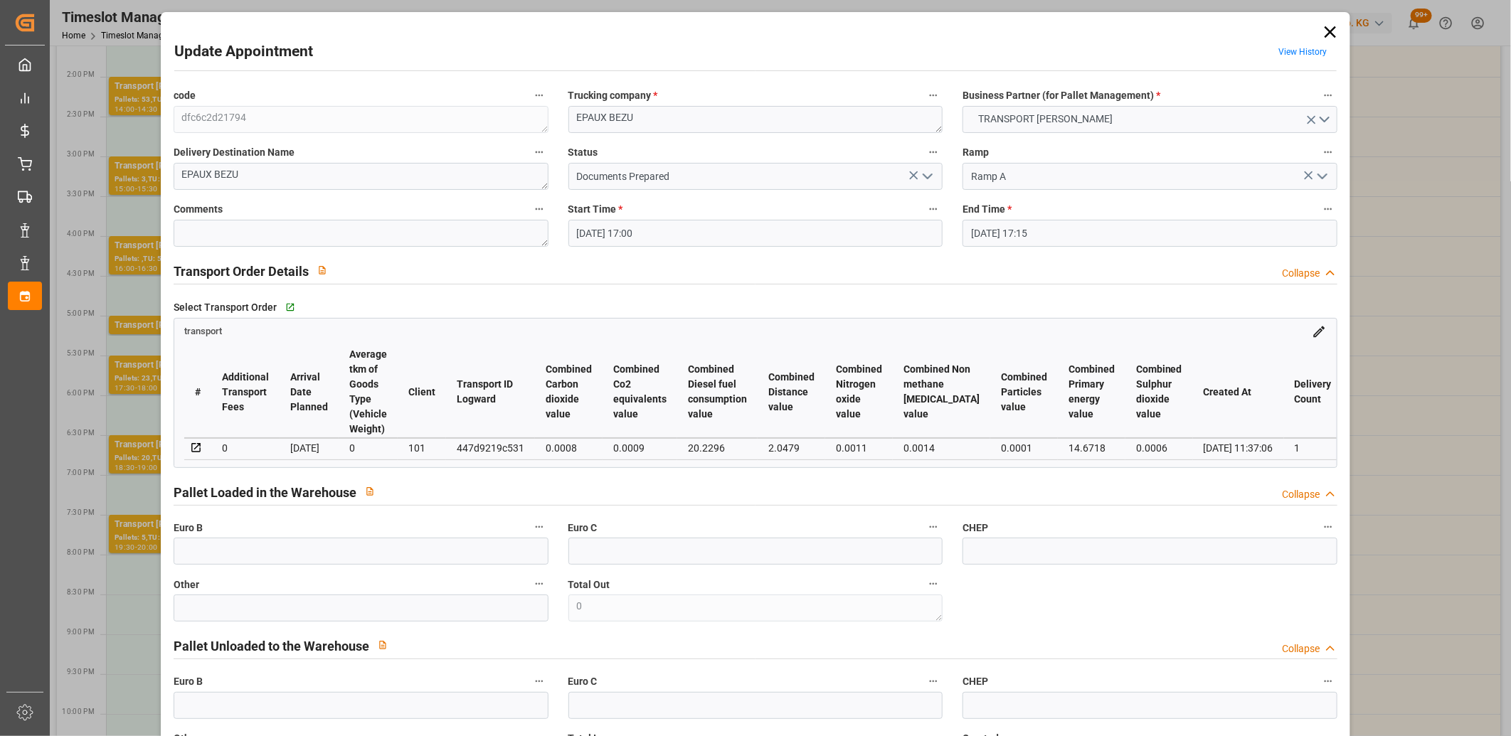
click at [507, 450] on div "447d9219c531" at bounding box center [491, 448] width 68 height 17
copy div "447d9219c531"
click at [1323, 31] on icon at bounding box center [1330, 32] width 20 height 20
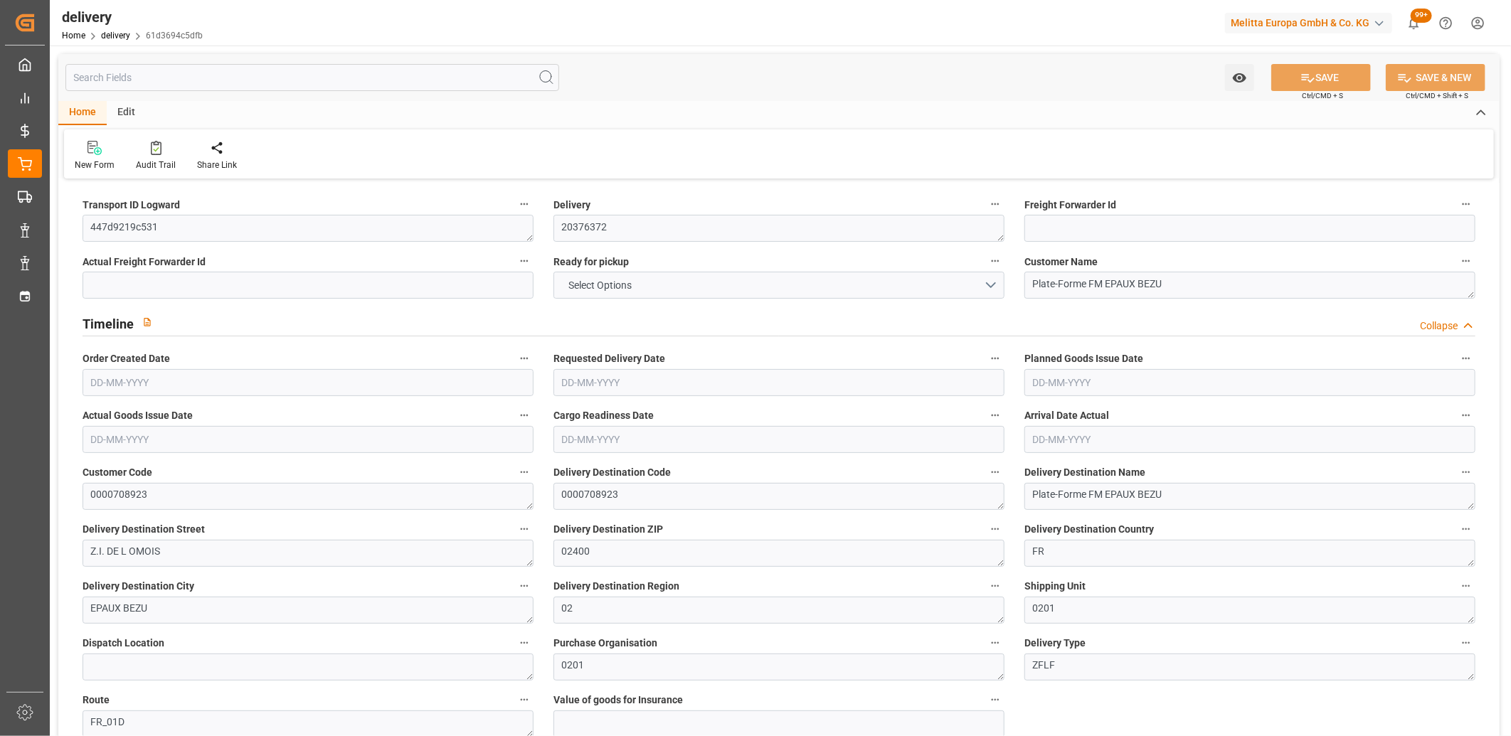
type input "776.52"
type input "1068"
type input "3513.92"
type input "360"
type input "5"
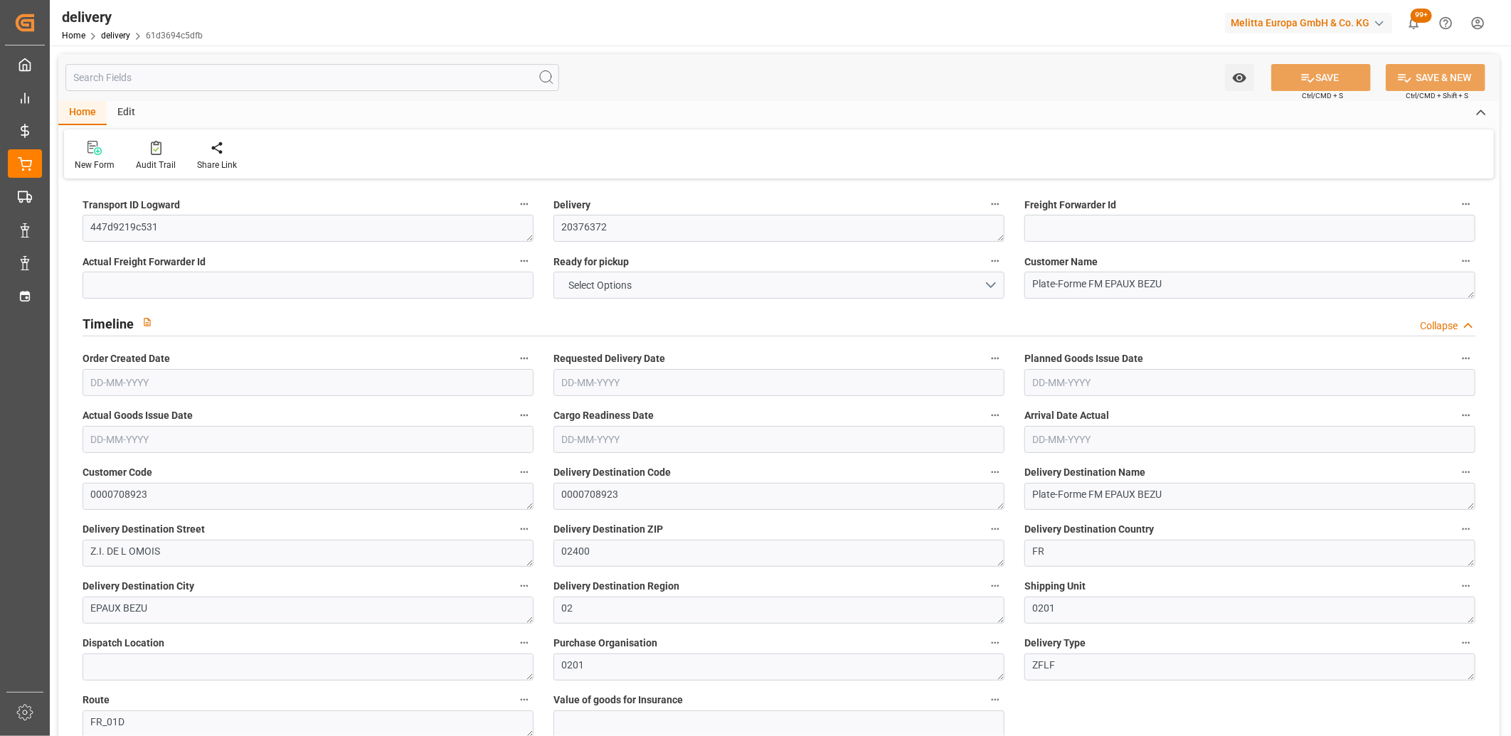
type input "1"
type input "3"
type input "0"
type input "-3.1833"
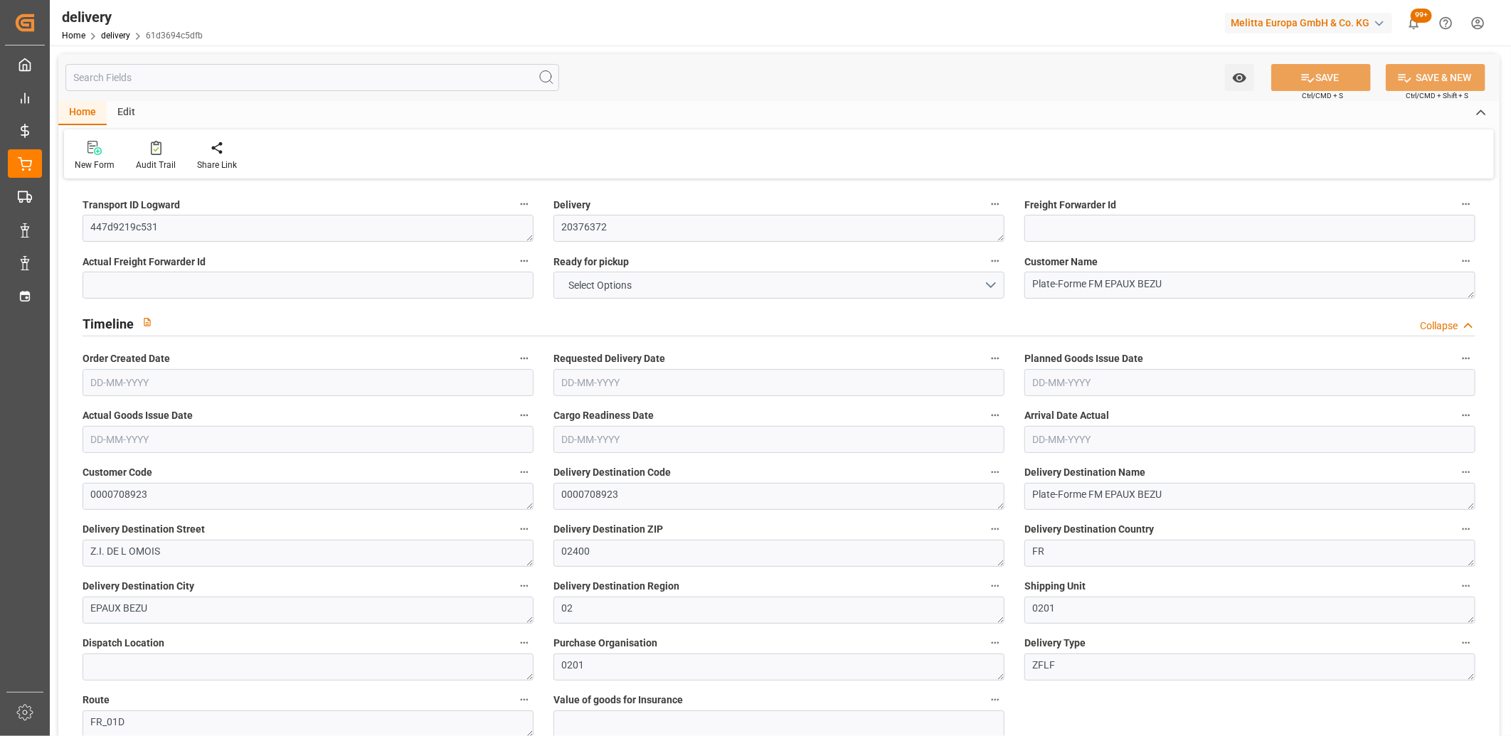
type input "78.6"
type input "75.4167"
type input "2.45"
type input "129.6"
type input "1.5"
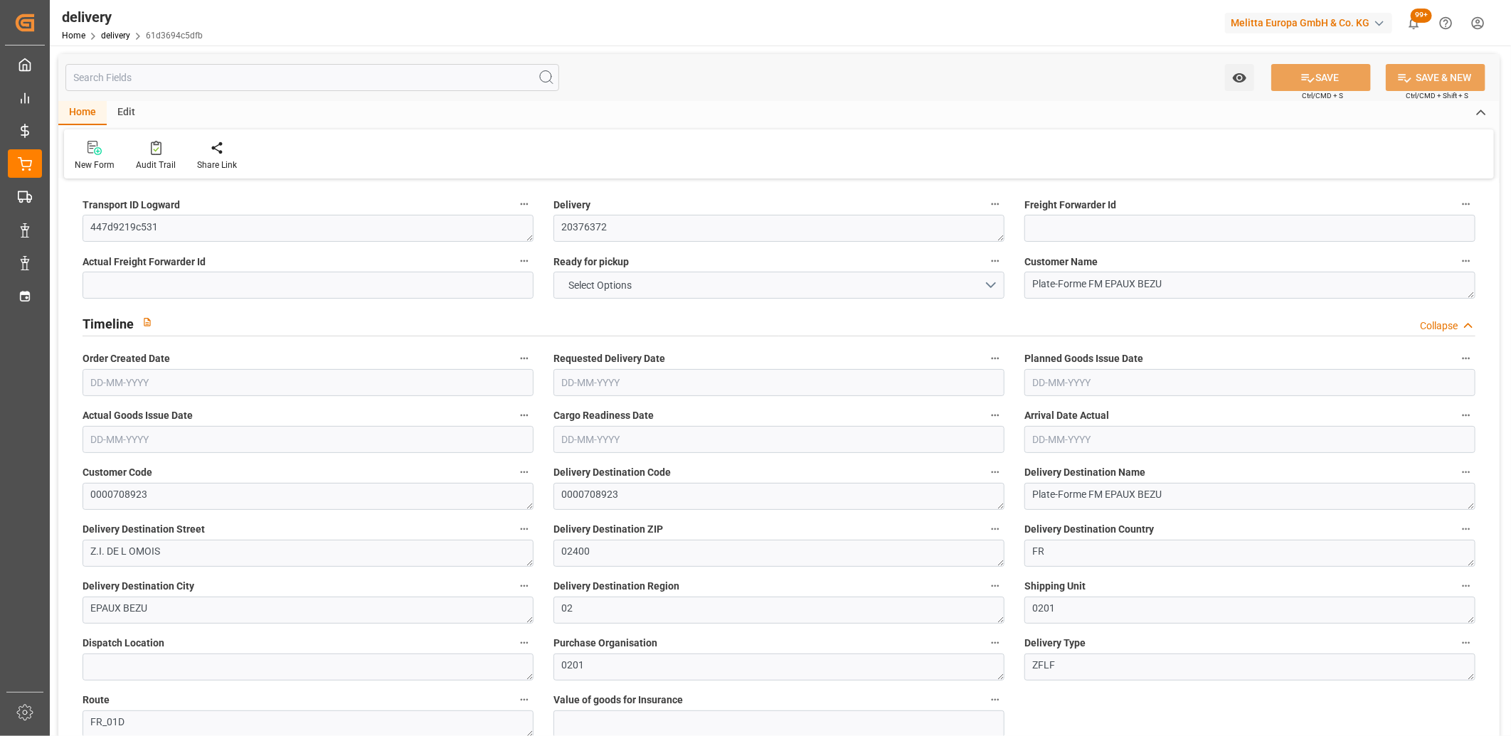
type input "1.3"
type input "0"
type input "7.5"
type input "914"
type input "101"
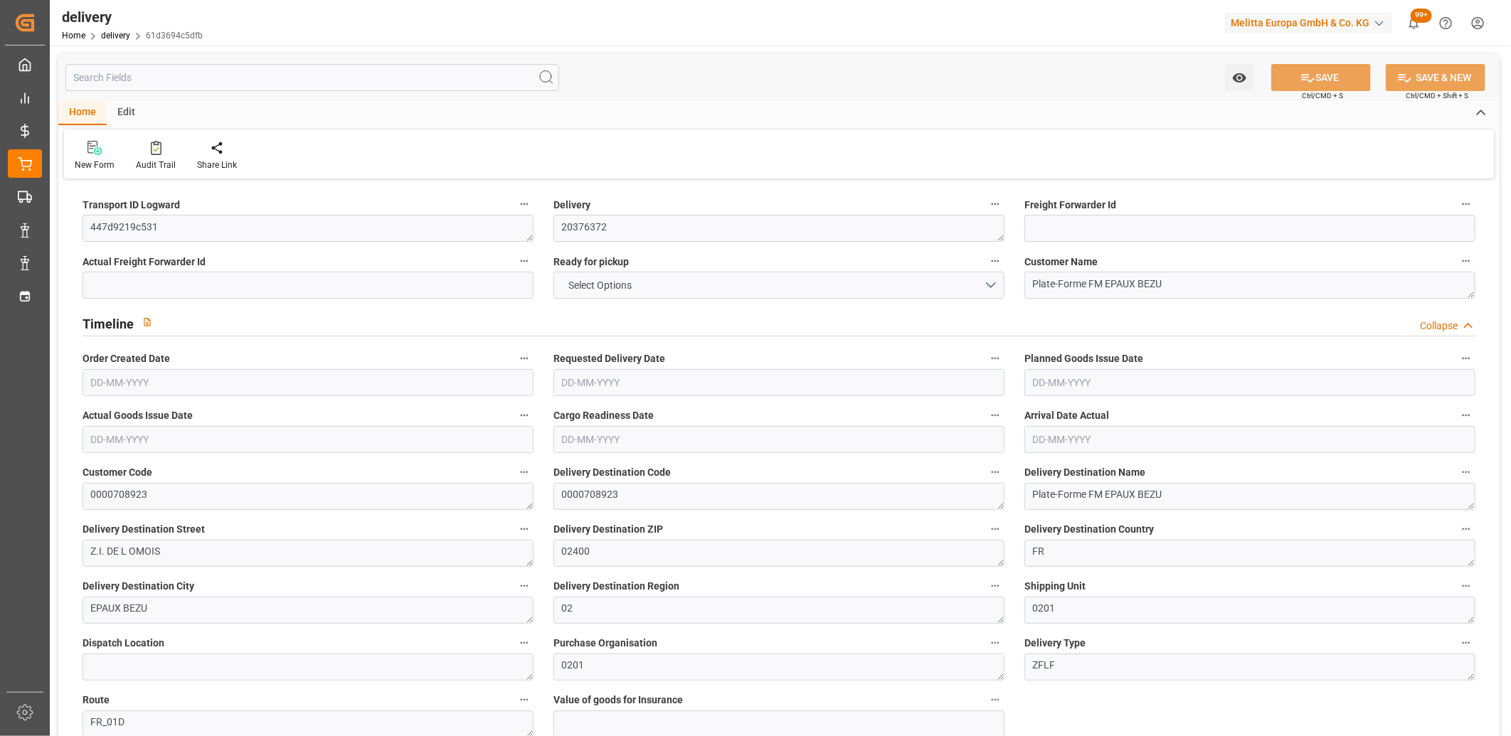
type input "14.6718"
type input "0.0009"
type input "0"
type input "[DATE]"
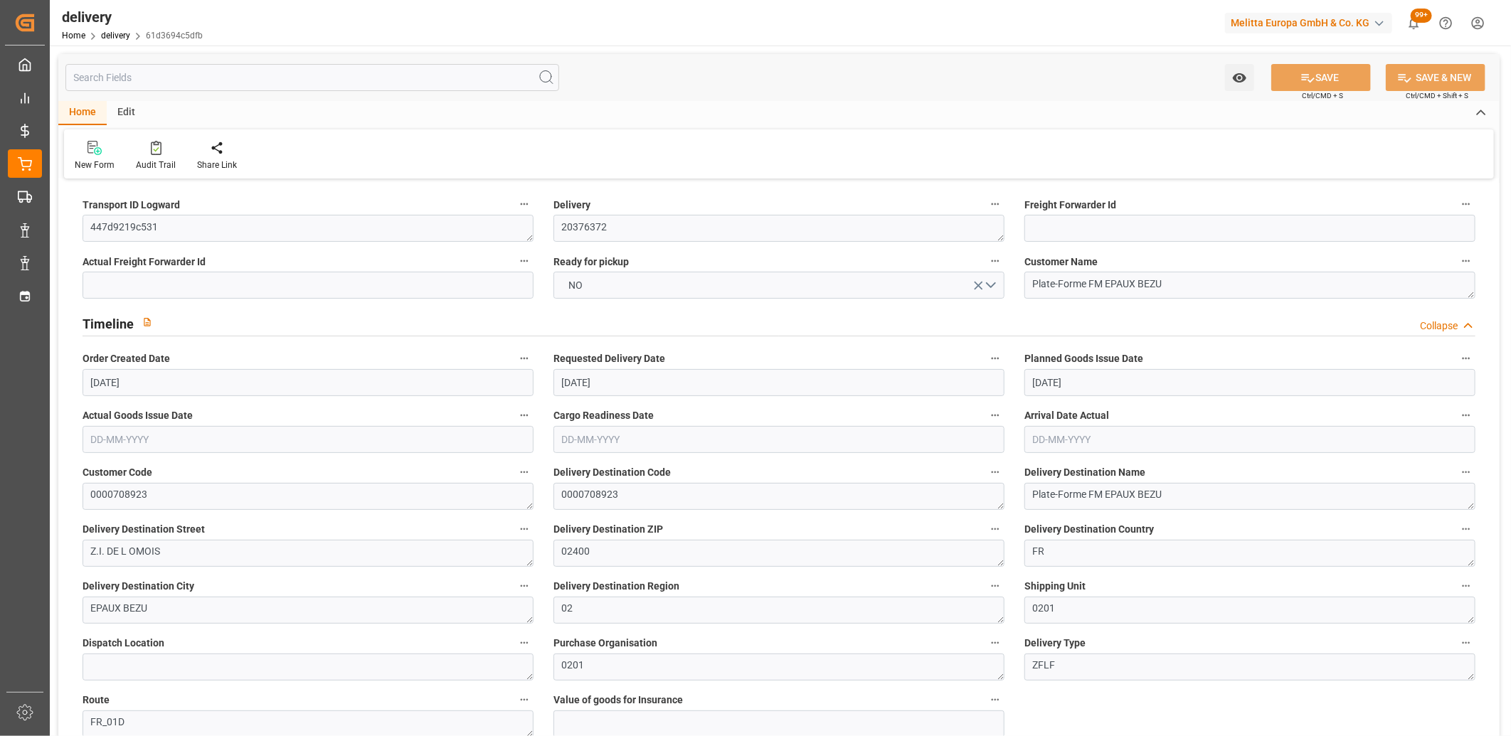
type input "[DATE]"
type input "18-08-2025 11:02"
drag, startPoint x: 185, startPoint y: 224, endPoint x: 68, endPoint y: 228, distance: 116.7
paste textarea "2059db7b8feb"
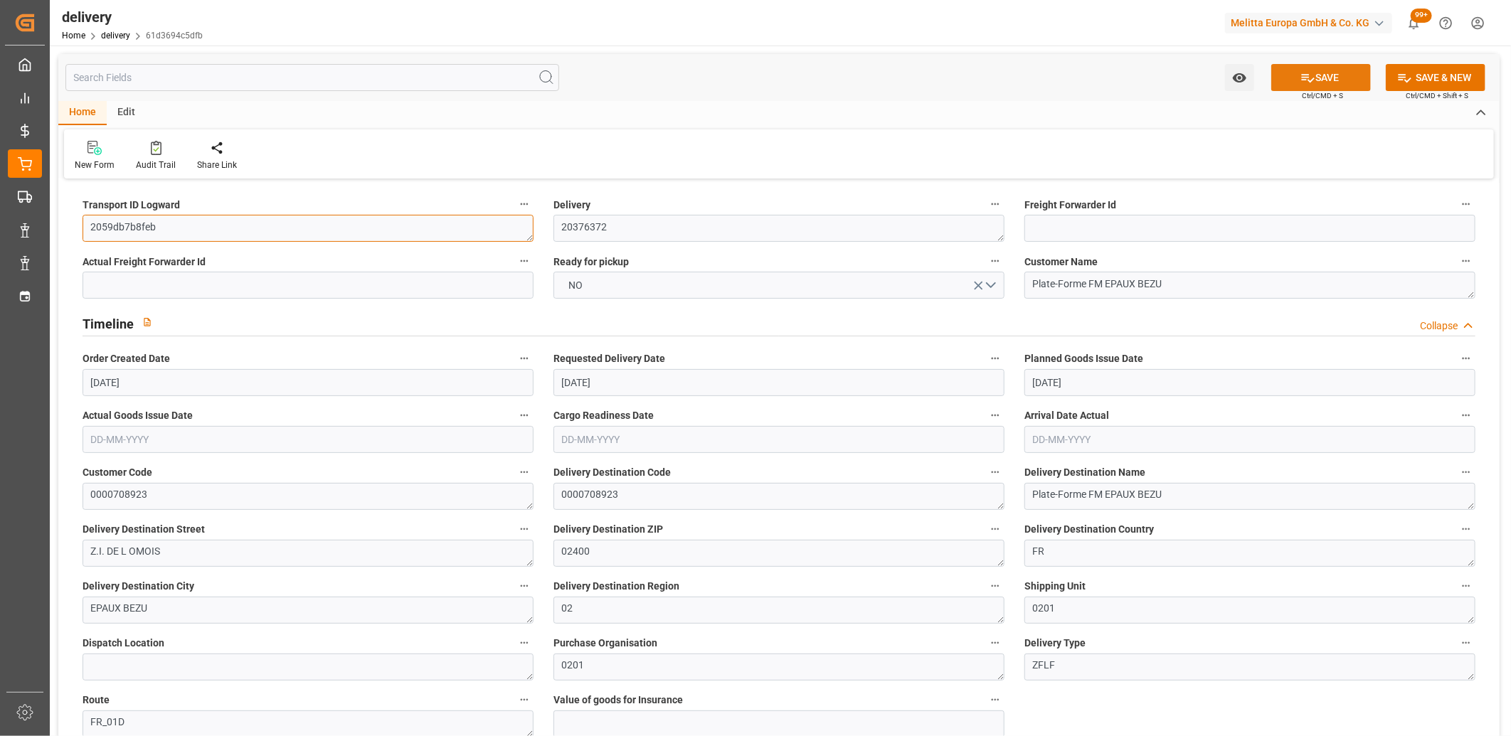
type textarea "2059db7b8feb"
click at [1308, 79] on icon at bounding box center [1308, 77] width 15 height 15
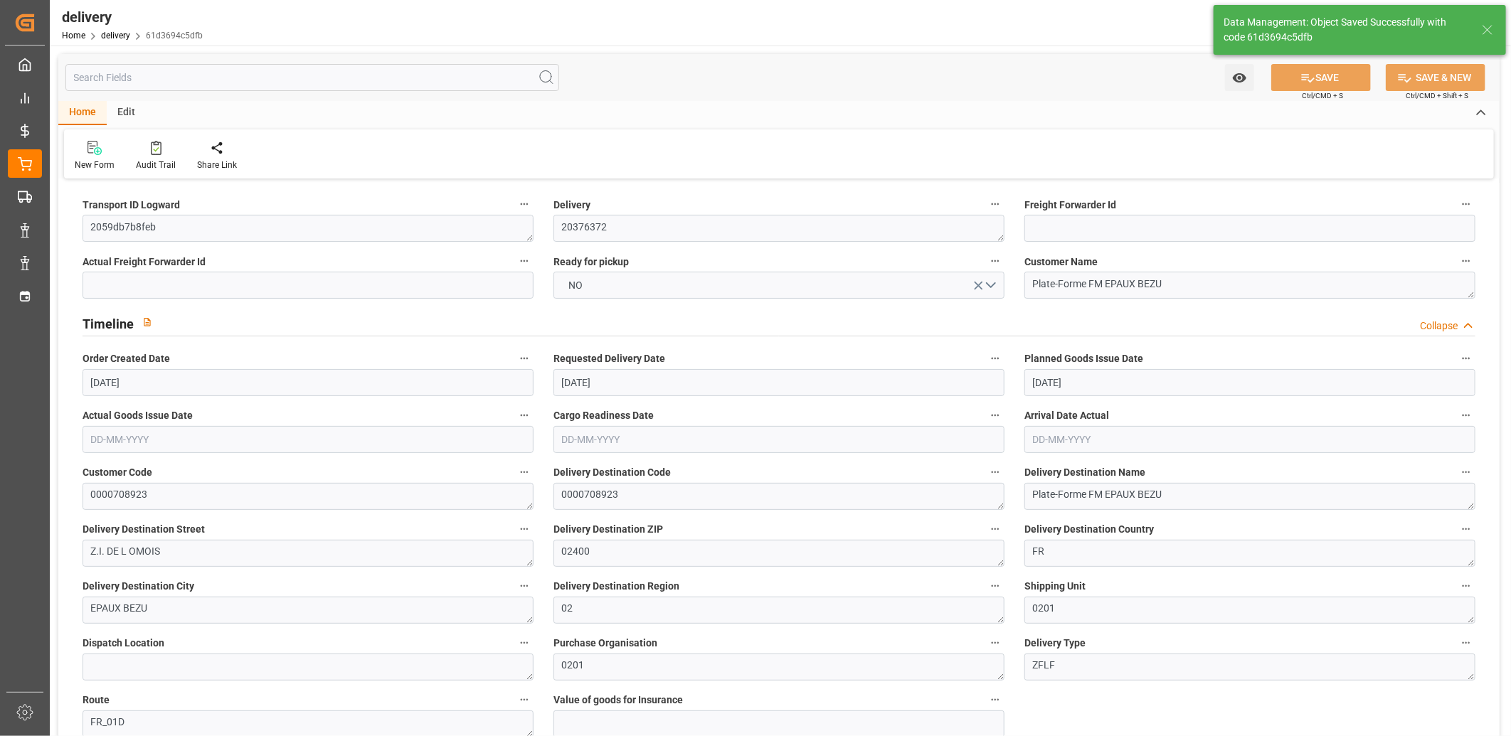
type textarea "2059db7b8feb ~ Pallet(s) ~ 2025-08-18 00:00:00 ~ FR_01D ~ 2025-08-21 00:00:00~0…"
type input "-1.2423"
type input "30.6738"
type input "29.4316"
type input "13.4259"
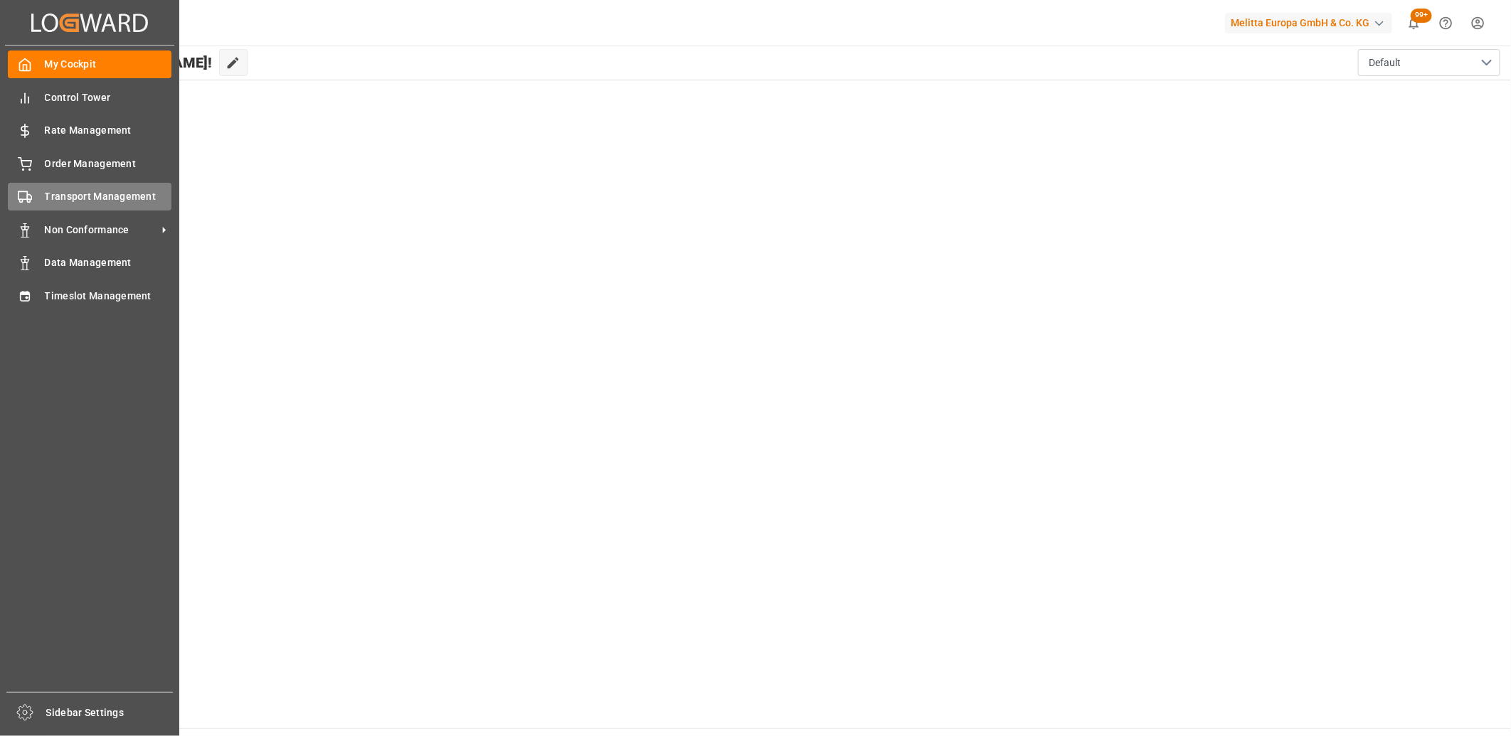
click at [39, 186] on div "Transport Management Transport Management" at bounding box center [90, 197] width 164 height 28
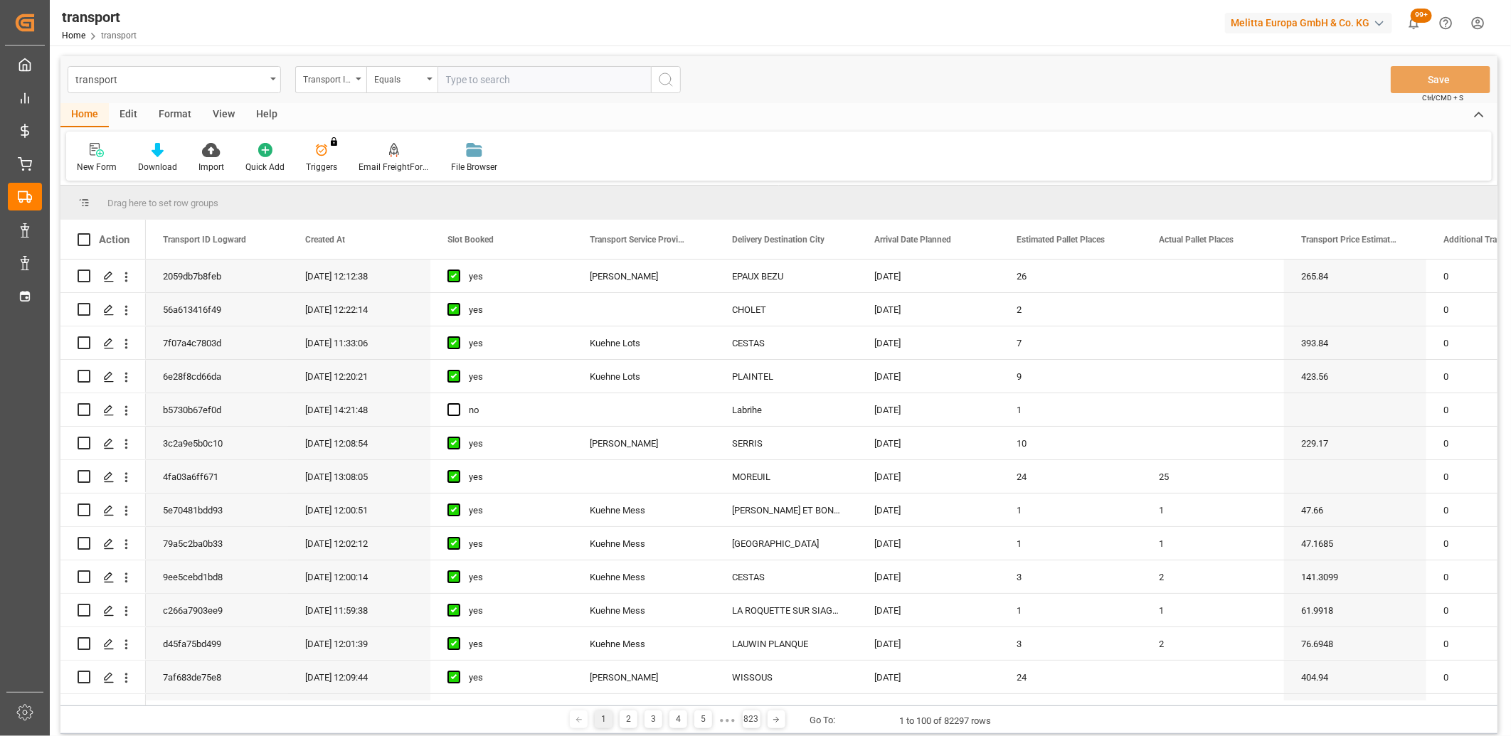
type input "447d9219c531"
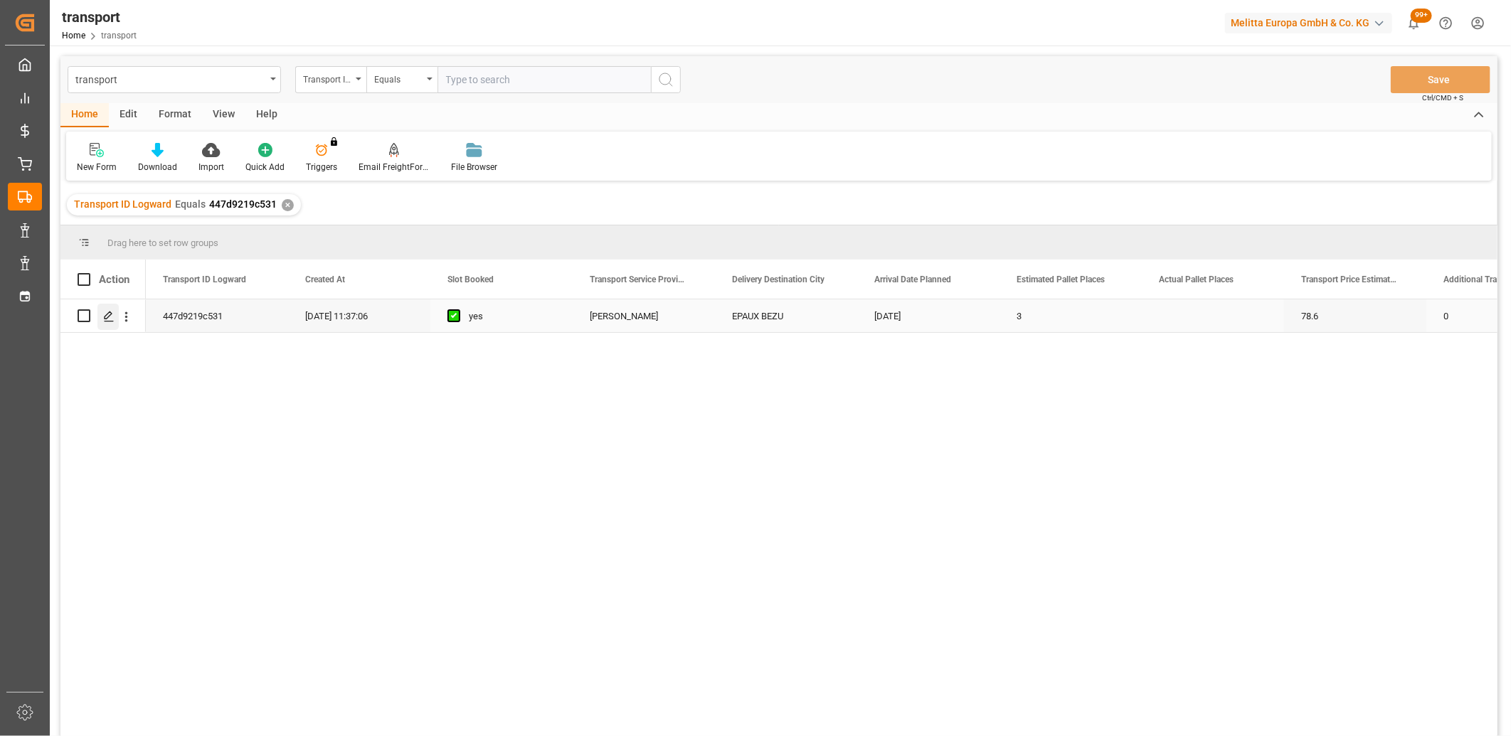
click at [107, 321] on line "Press SPACE to select this row." at bounding box center [109, 321] width 9 height 0
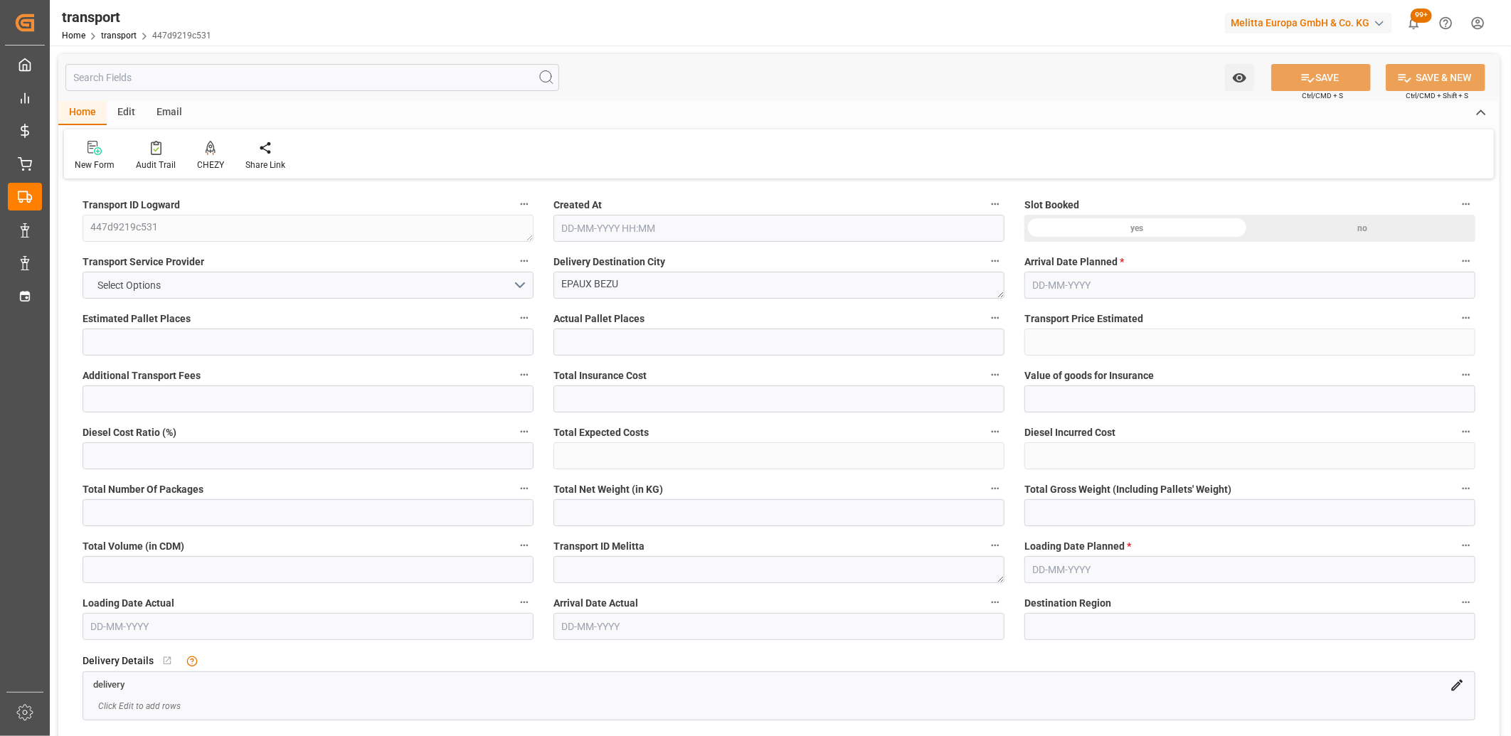
type input "3"
type input "78.6"
type input "0"
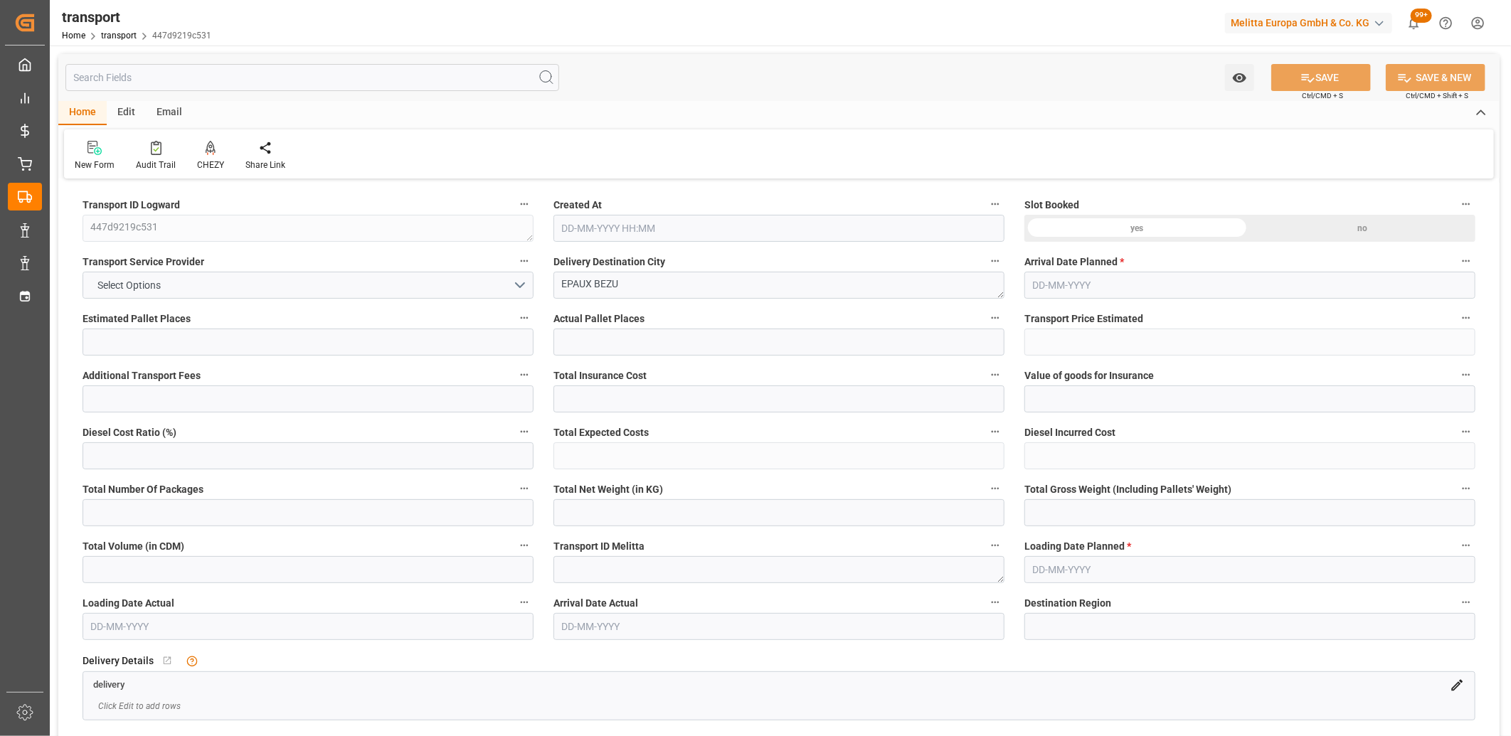
type input "75.4167"
type input "-3.1833"
type input "0"
type input "776.52"
type input "1068"
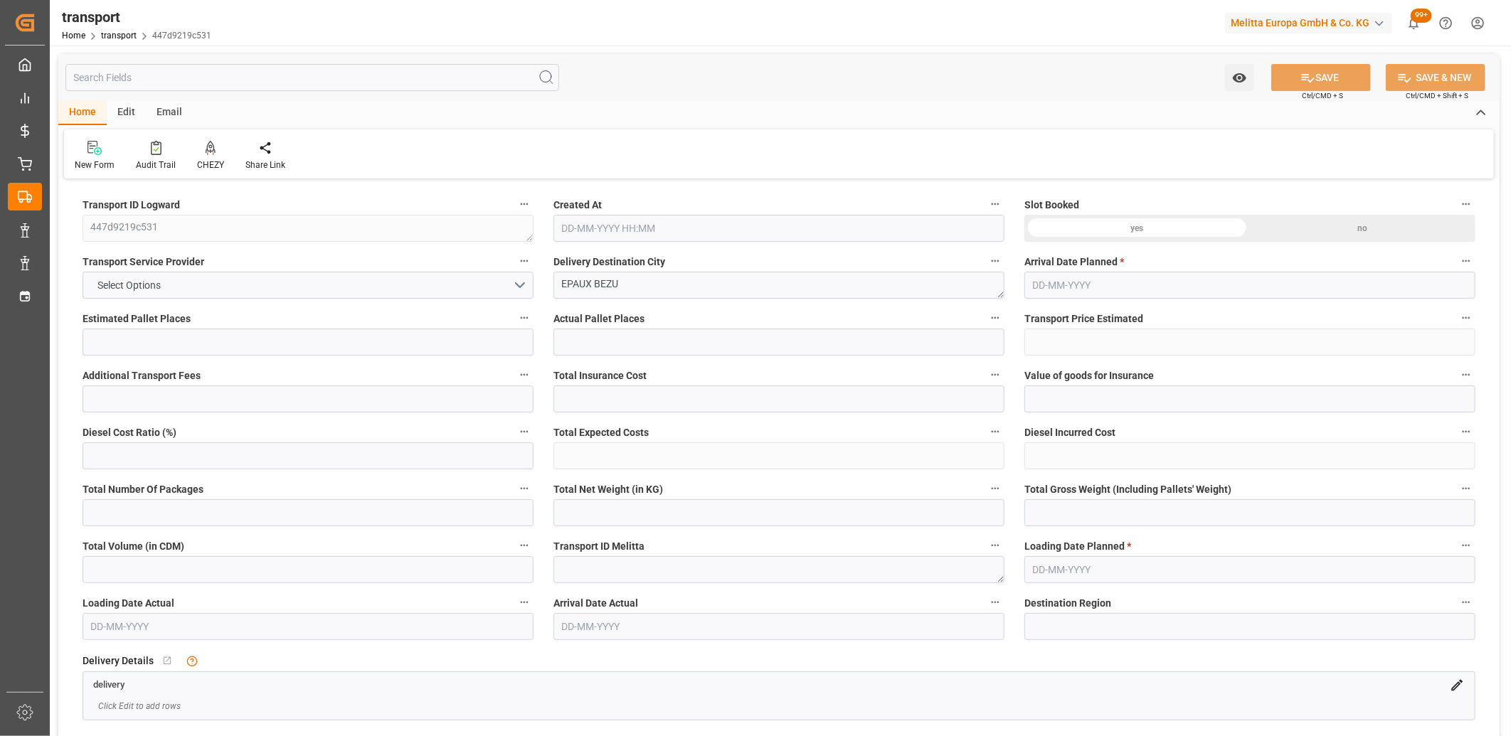
type input "3513.92"
type input "2"
type input "1"
type input "360"
type input "5"
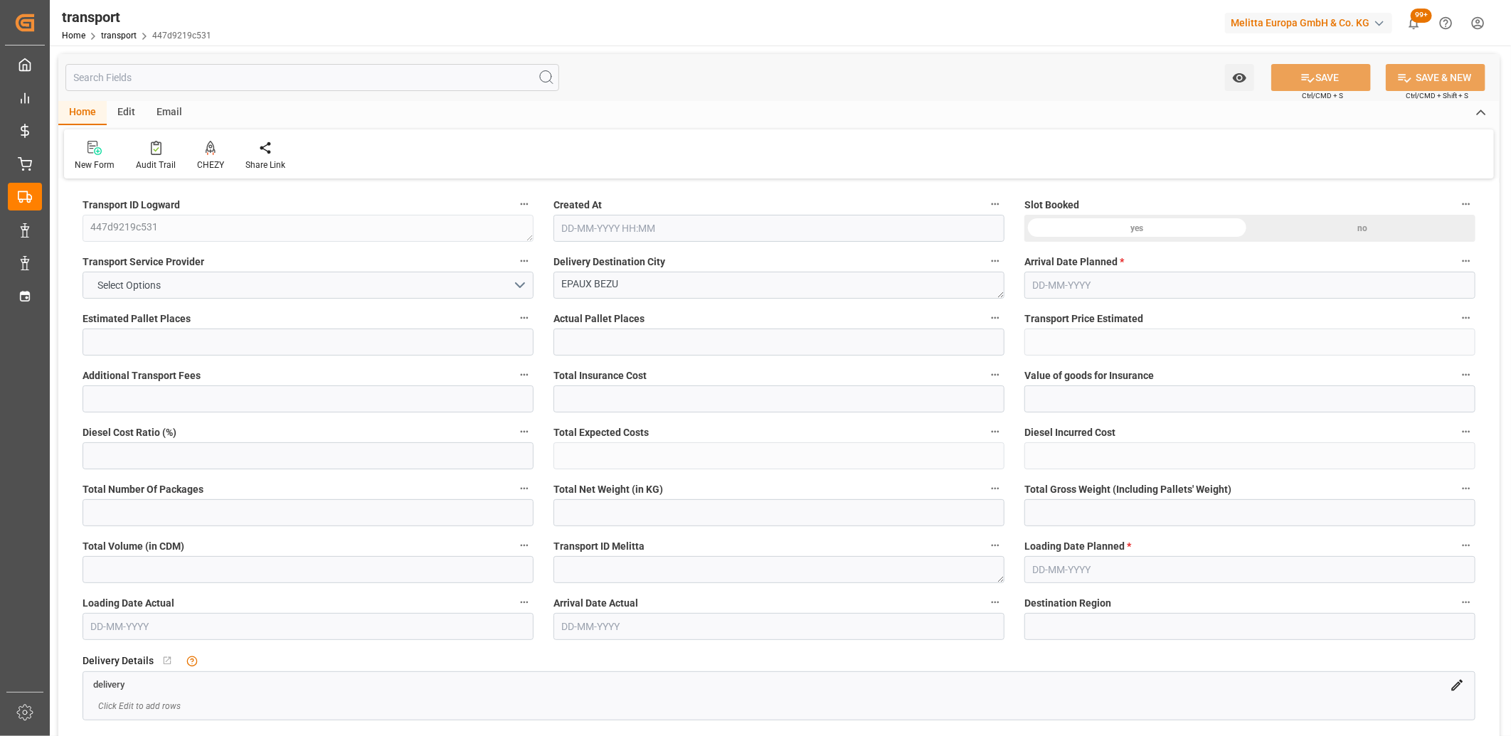
type input "101"
type input "914"
type input "0"
type input "4710.8598"
type input "0"
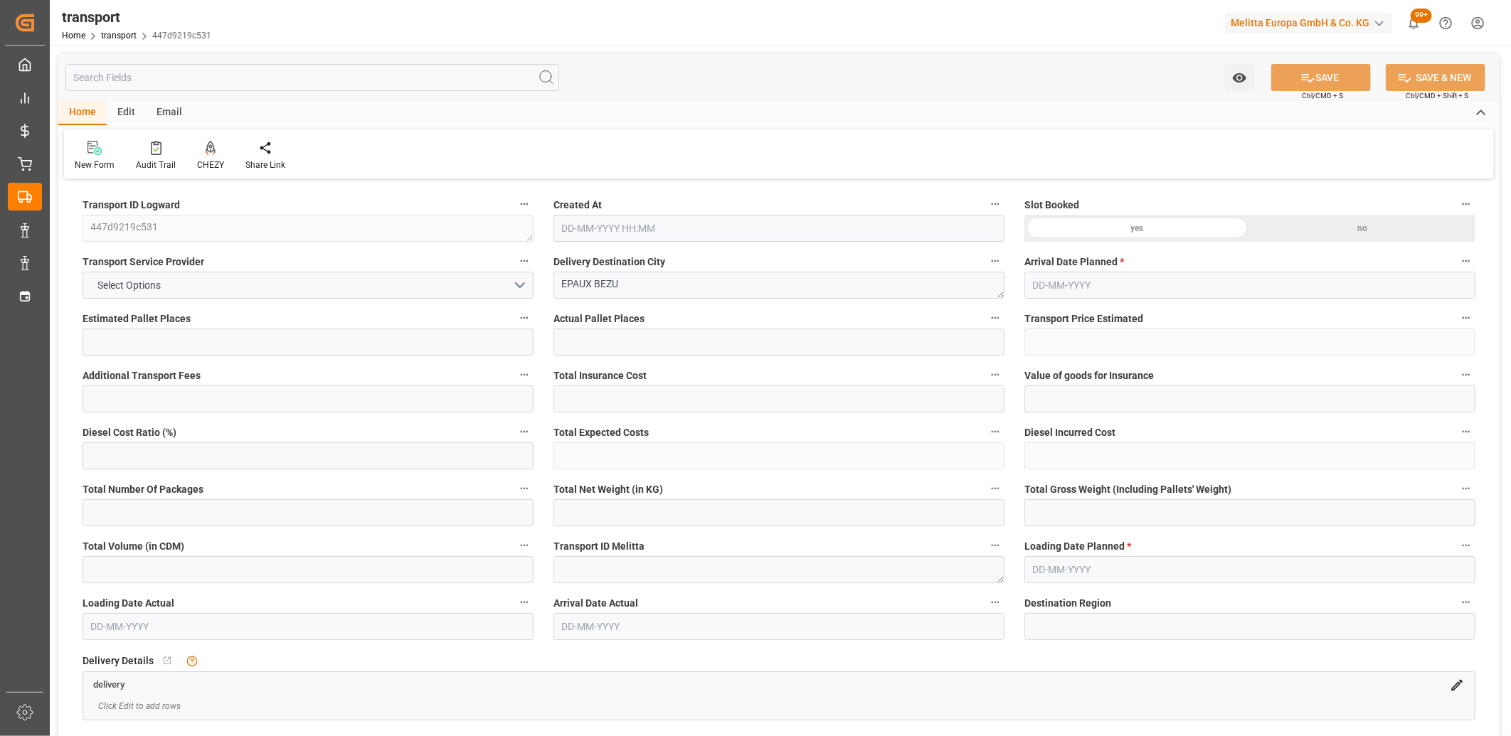
type input "0"
type input "21"
type input "35"
type input "[DATE] 11:37"
type input "[DATE]"
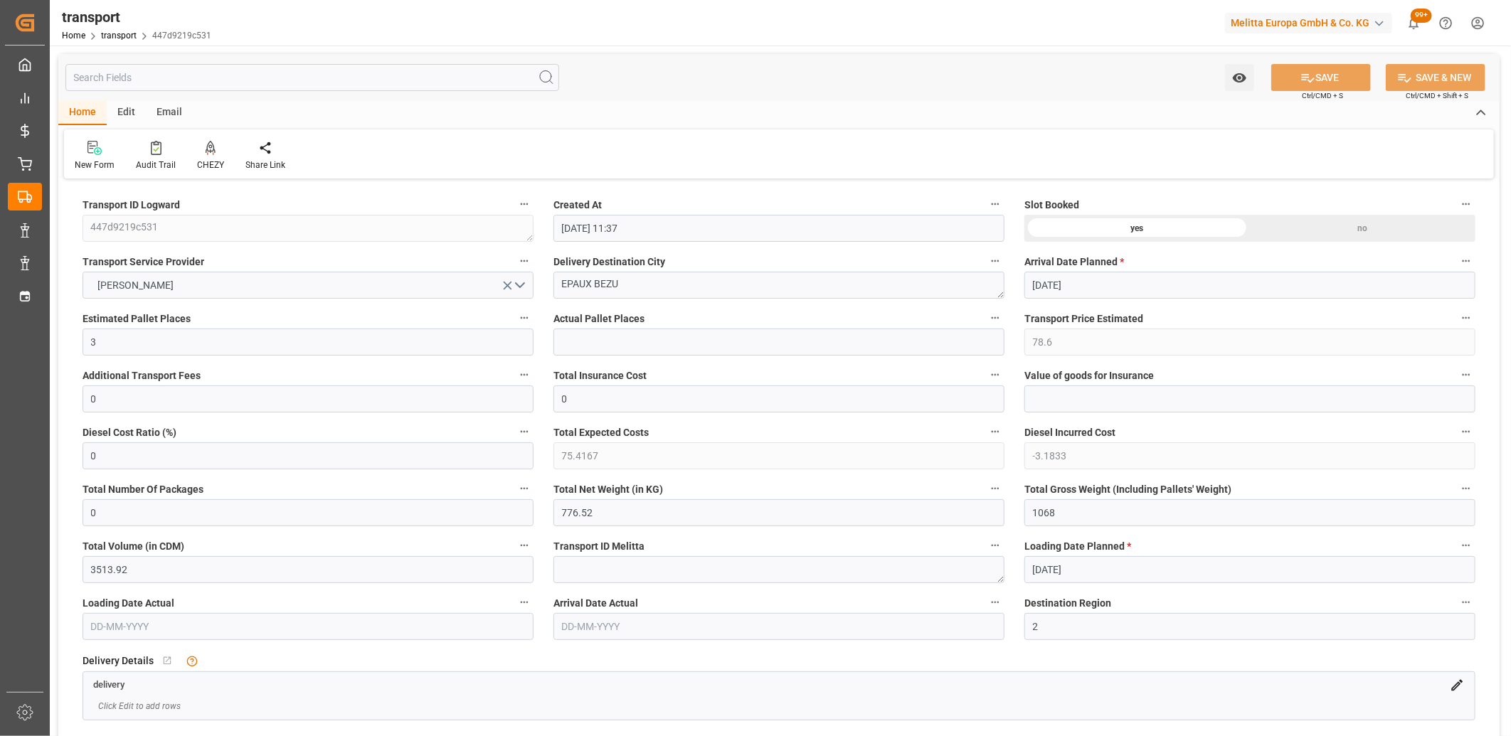
type input "[DATE]"
drag, startPoint x: 1069, startPoint y: 514, endPoint x: 918, endPoint y: 520, distance: 150.9
type input "0"
drag, startPoint x: 598, startPoint y: 517, endPoint x: 461, endPoint y: 510, distance: 136.8
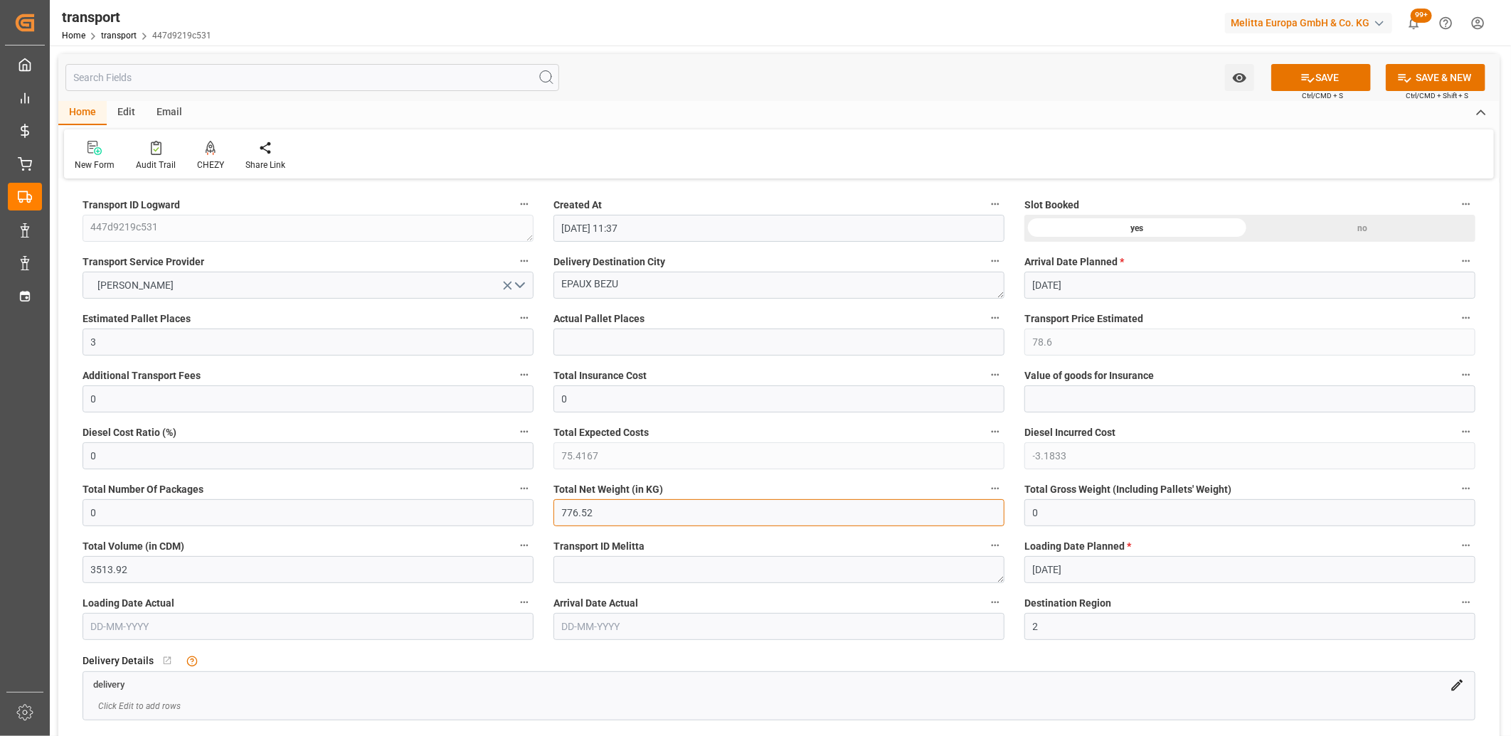
type input "0"
drag, startPoint x: 105, startPoint y: 339, endPoint x: 60, endPoint y: 338, distance: 44.1
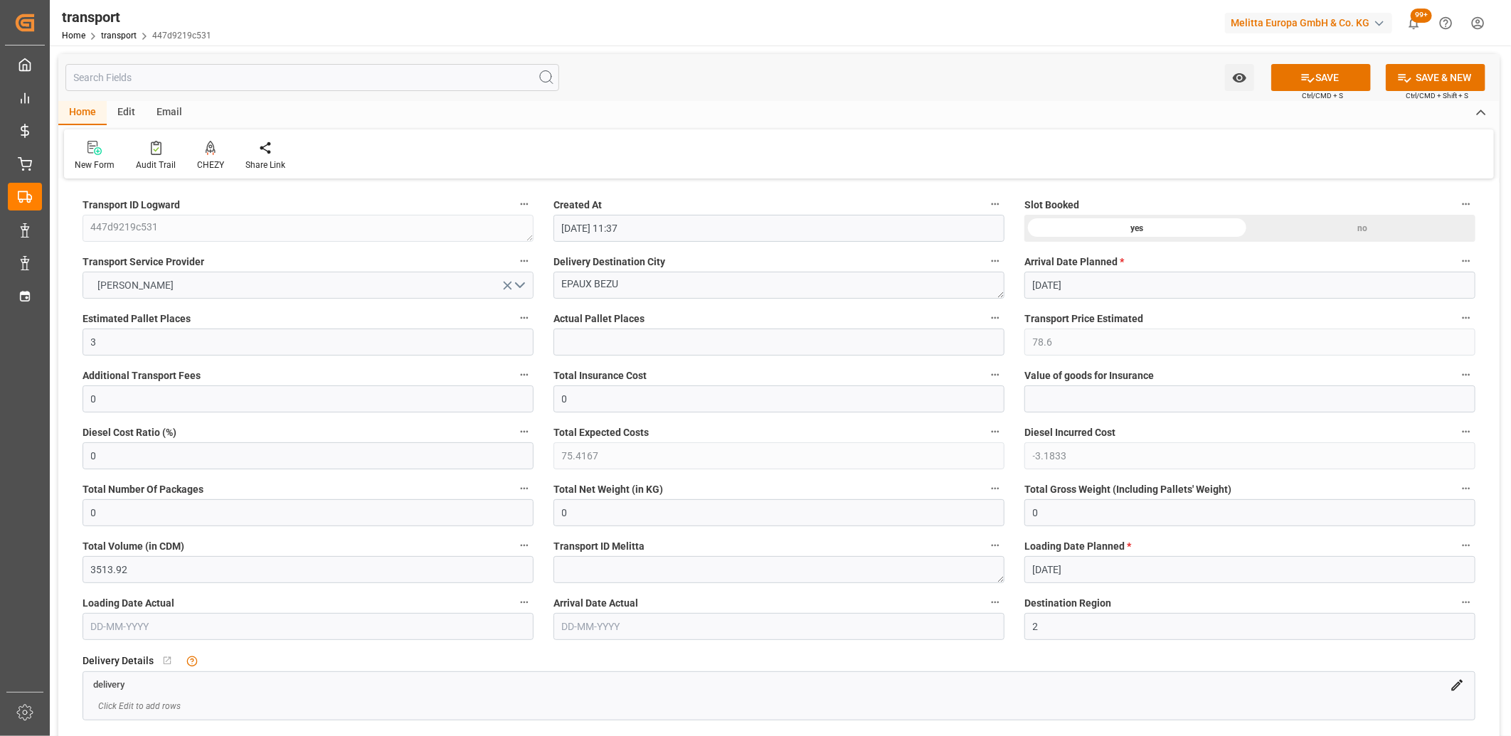
click at [506, 280] on icon "open menu" at bounding box center [507, 285] width 15 height 15
drag, startPoint x: 660, startPoint y: 289, endPoint x: 507, endPoint y: 285, distance: 153.0
click at [1302, 231] on div "no" at bounding box center [1363, 228] width 226 height 27
click at [1302, 72] on icon at bounding box center [1308, 77] width 15 height 15
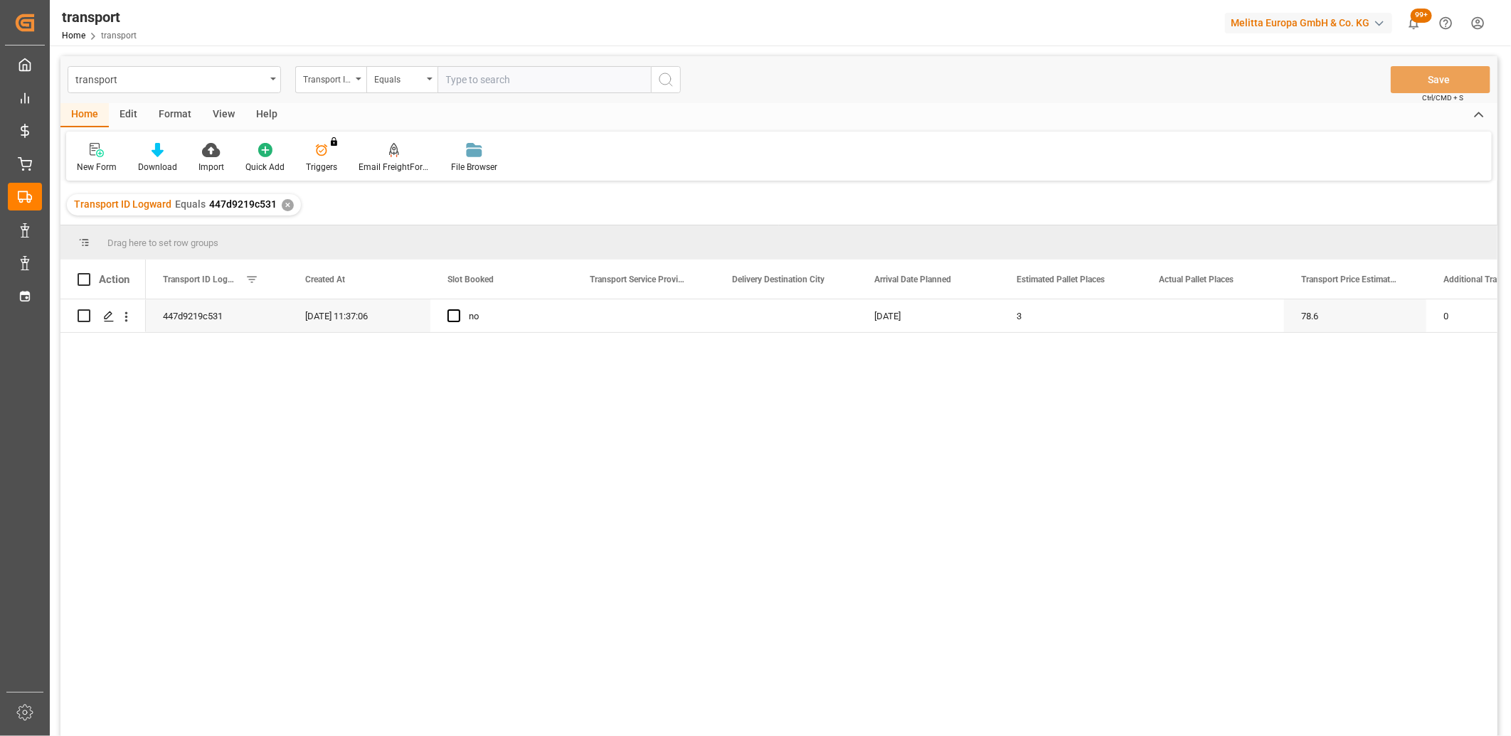
click at [122, 112] on div "Edit" at bounding box center [128, 115] width 39 height 24
click at [80, 315] on input "Press Space to toggle row selection (unchecked)" at bounding box center [84, 315] width 13 height 13
checkbox input "true"
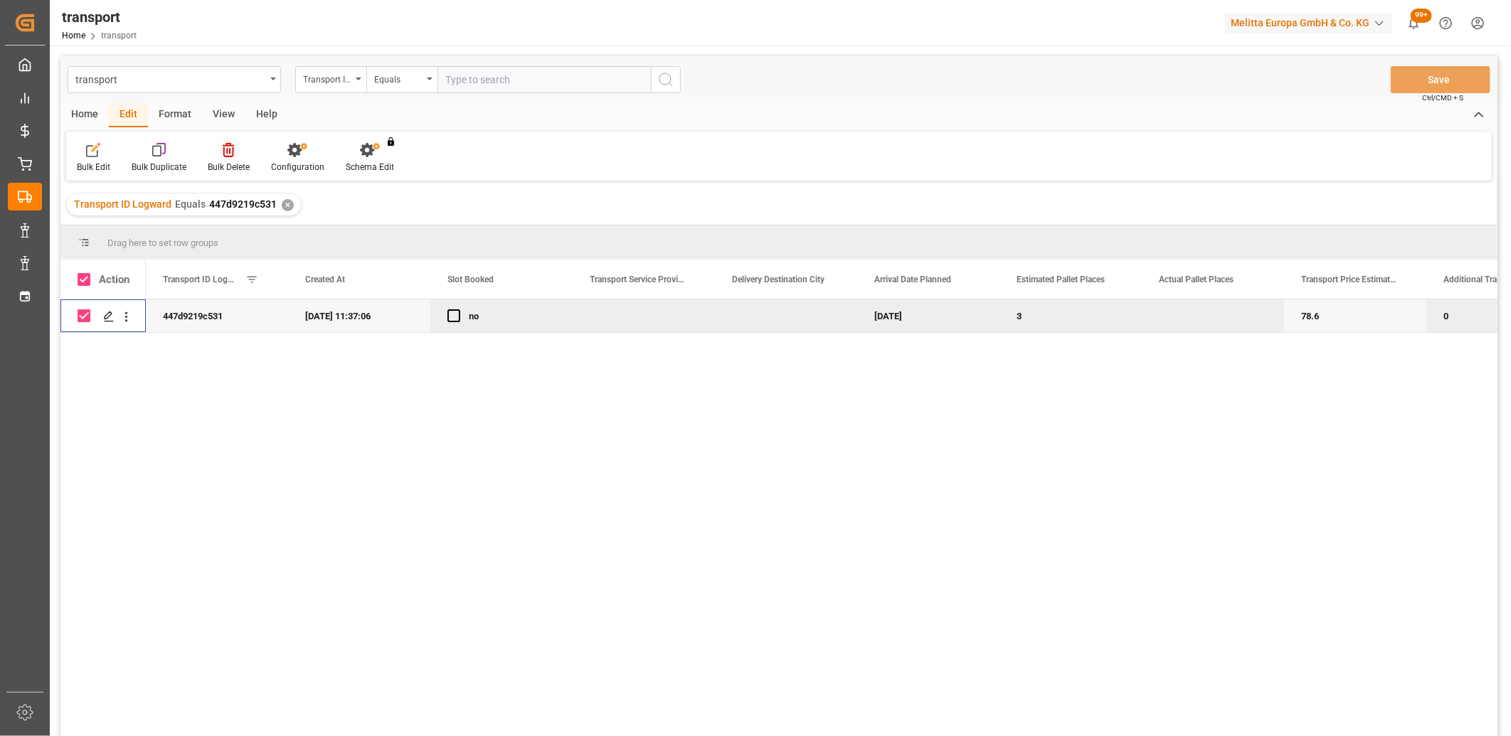
click at [226, 153] on icon at bounding box center [228, 150] width 11 height 14
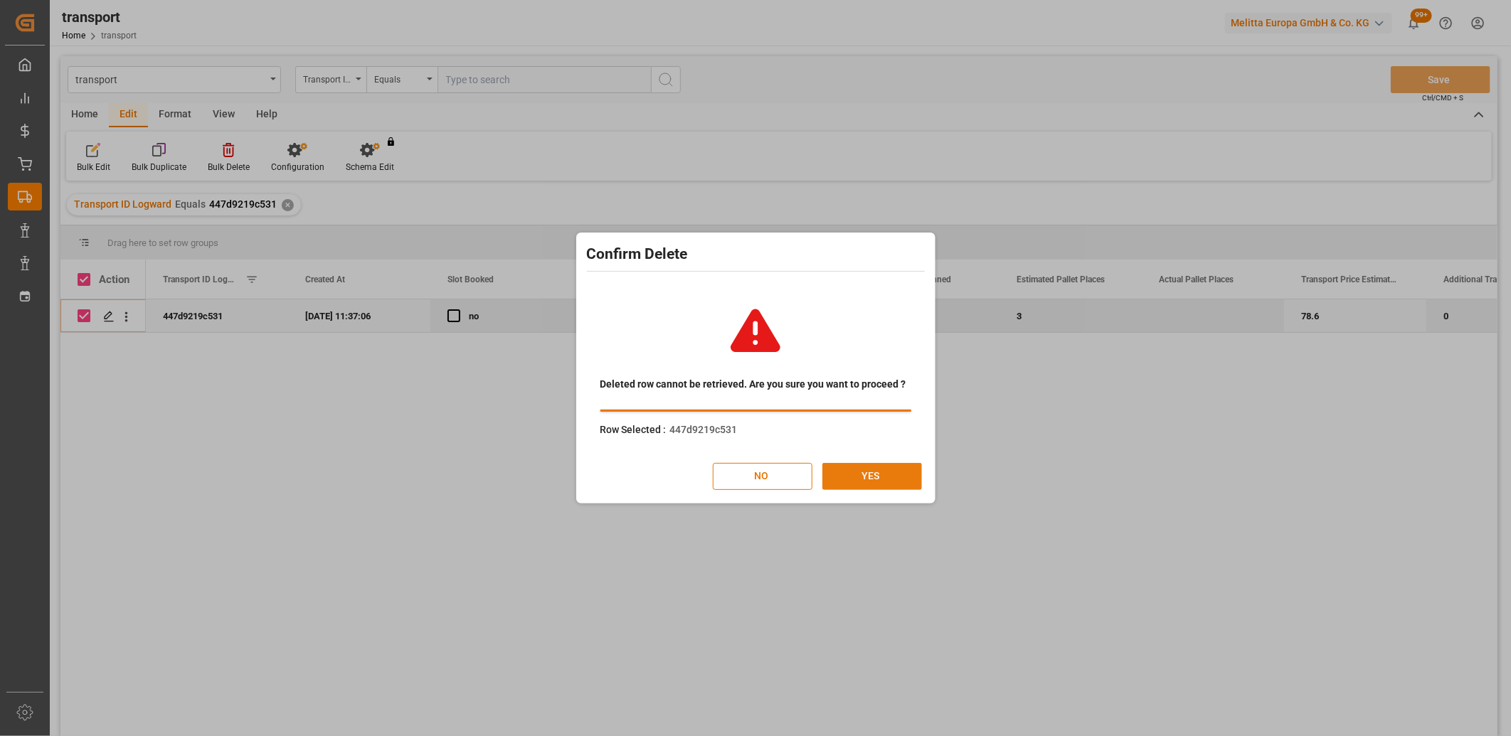
click at [869, 478] on button "YES" at bounding box center [872, 476] width 100 height 27
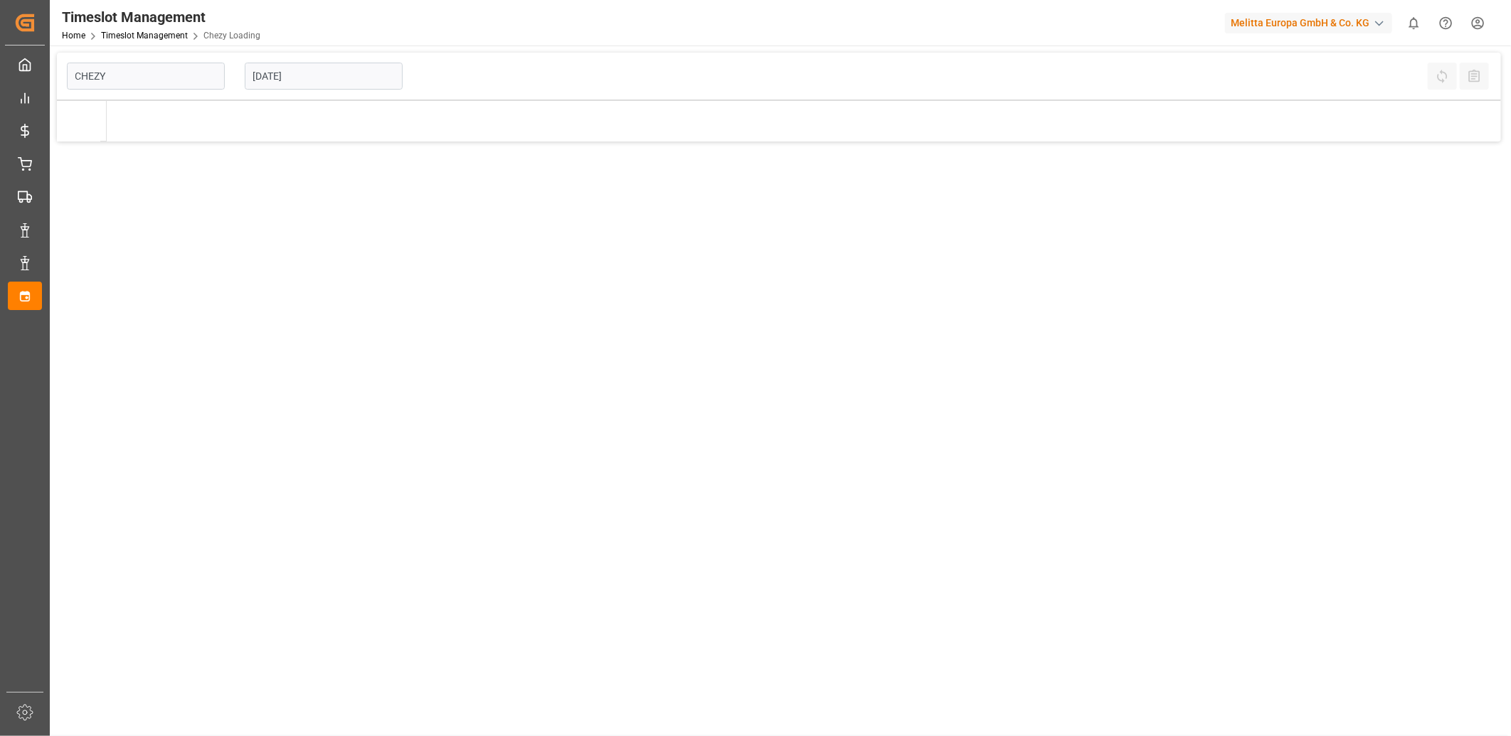
type input "Chezy Loading"
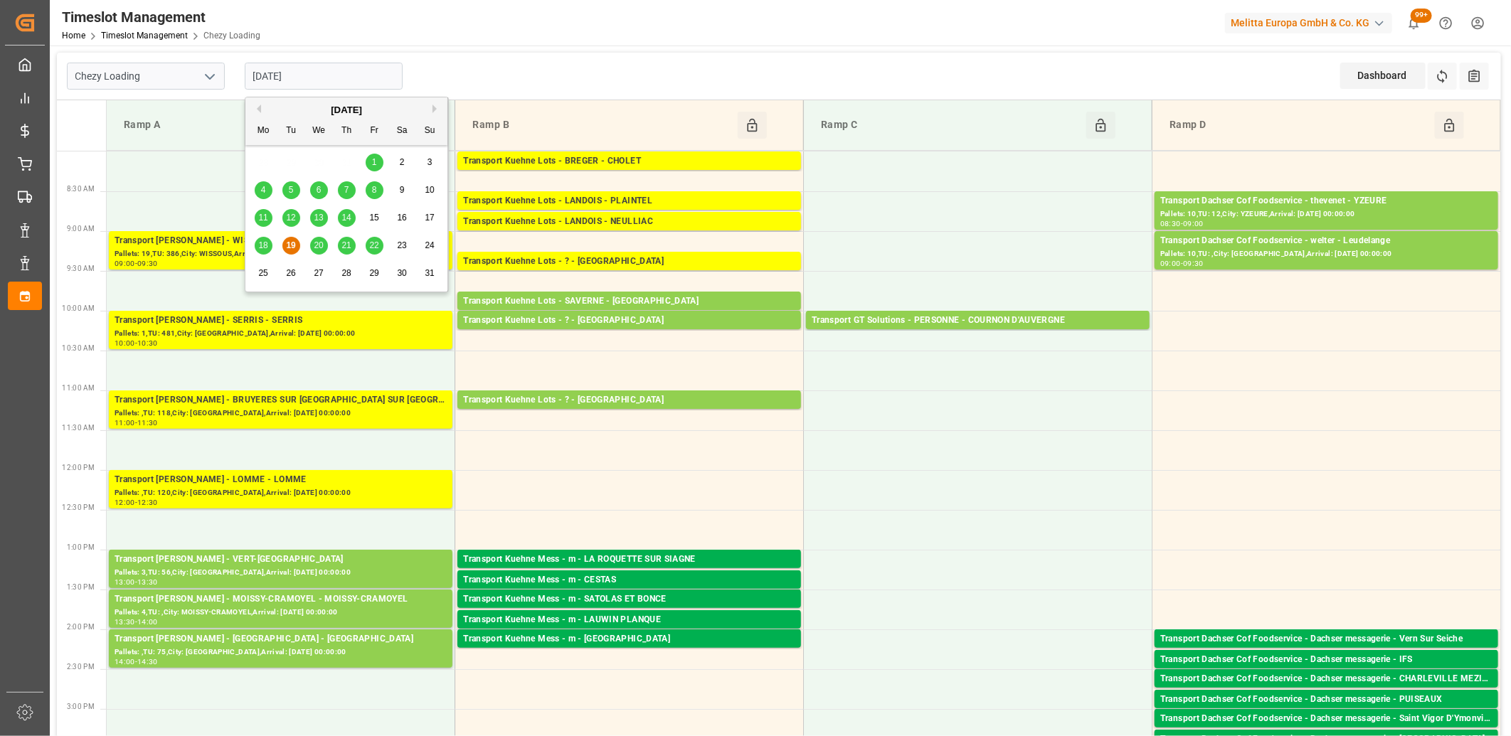
click at [326, 78] on input "[DATE]" at bounding box center [324, 76] width 158 height 27
click at [317, 243] on span "20" at bounding box center [318, 245] width 9 height 10
type input "[DATE]"
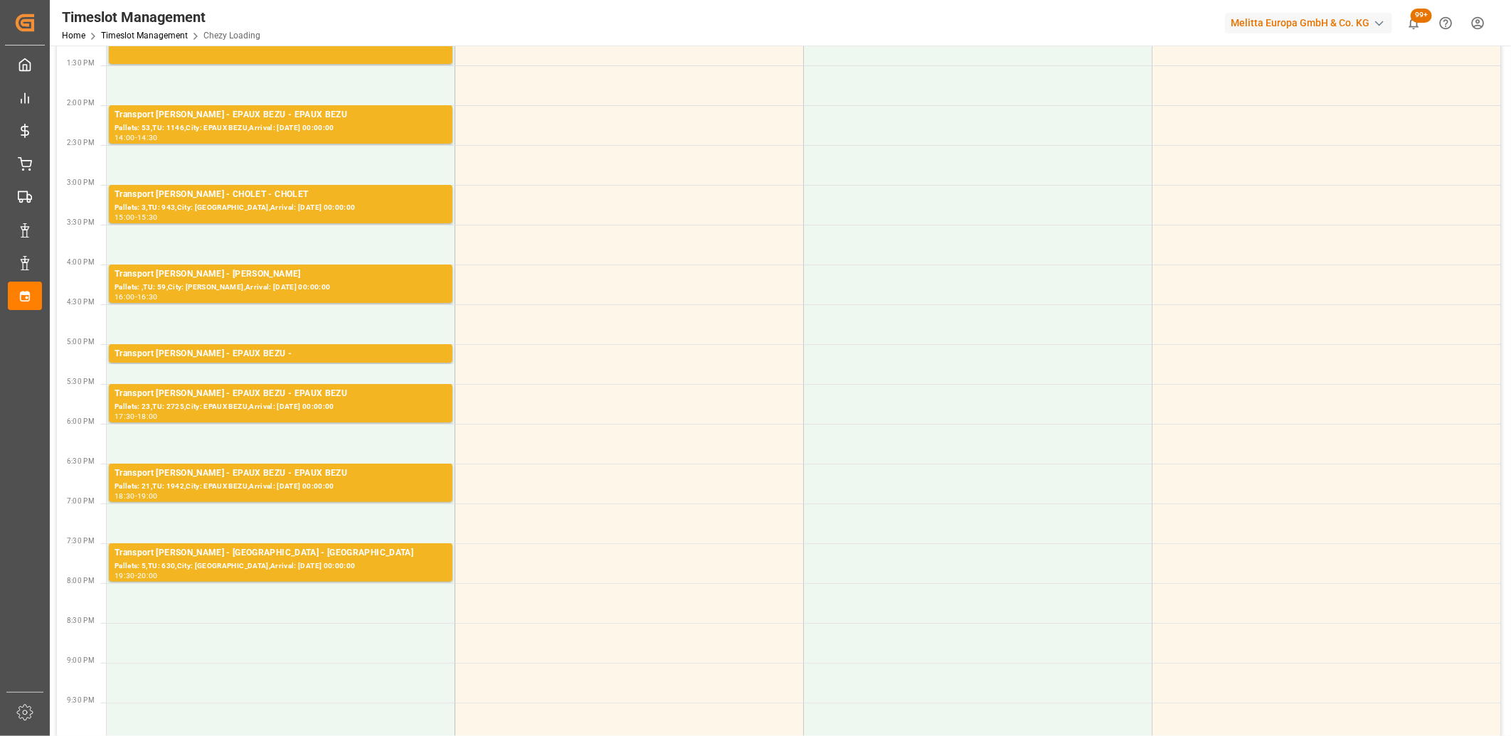
scroll to position [553, 0]
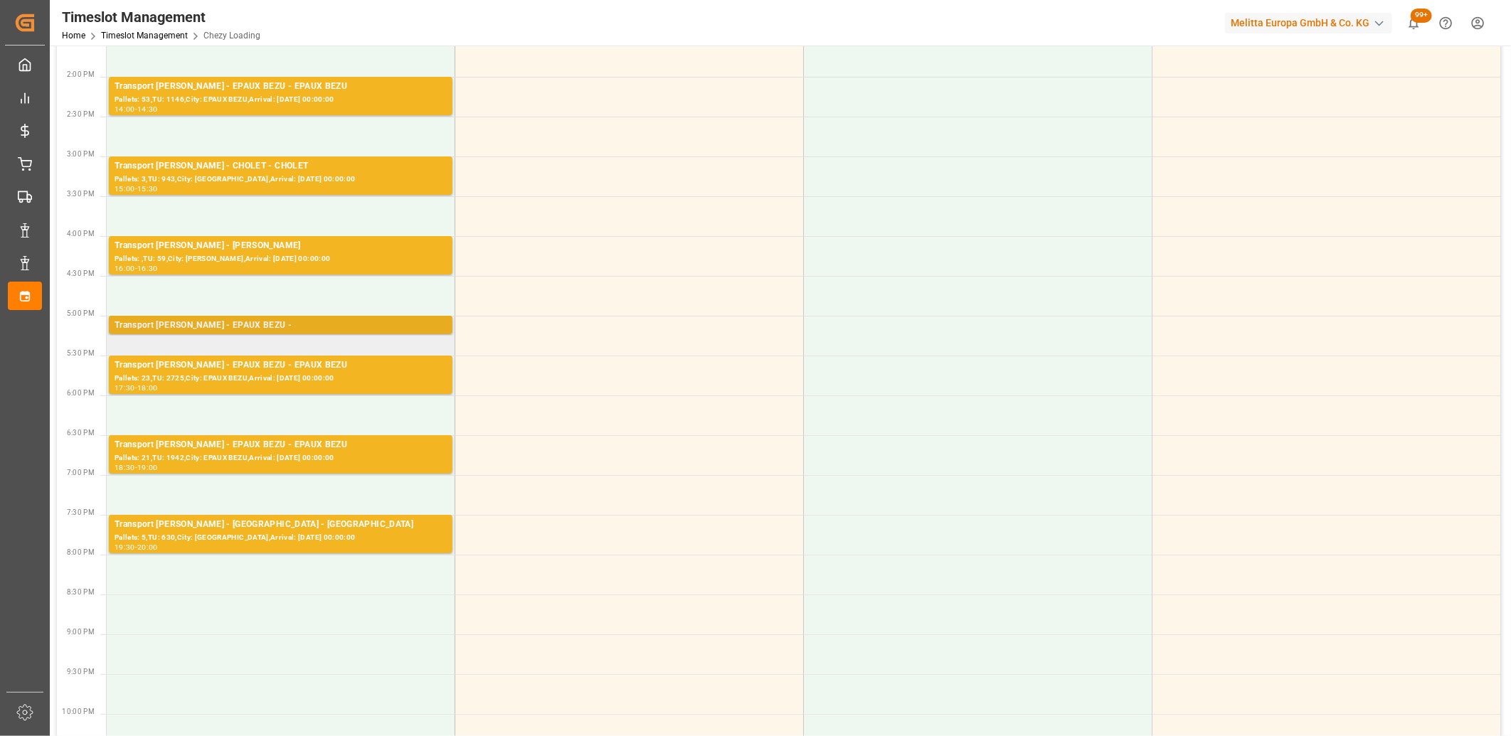
click at [289, 325] on div "Transport Delisle - EPAUX BEZU -" at bounding box center [281, 326] width 332 height 14
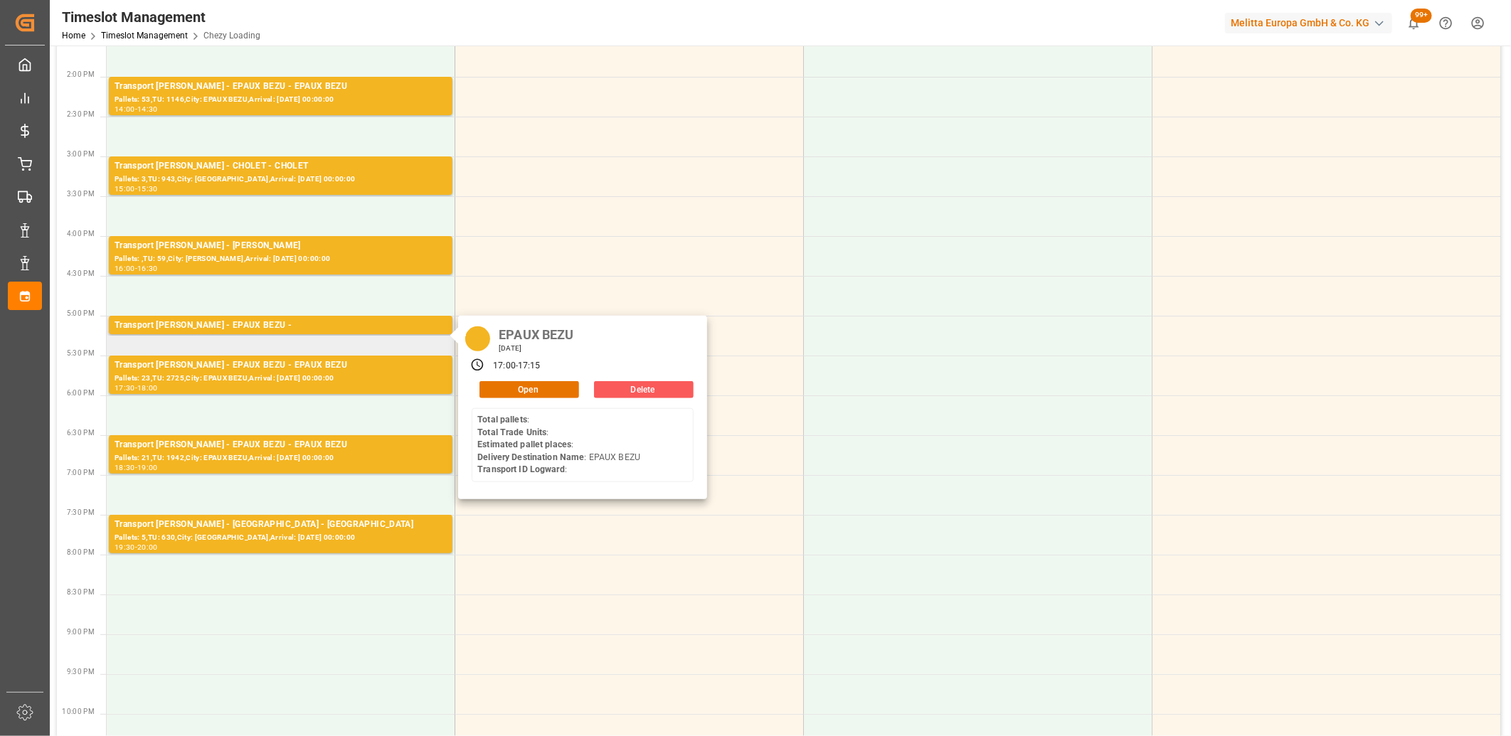
click at [608, 391] on button "Delete" at bounding box center [644, 389] width 100 height 17
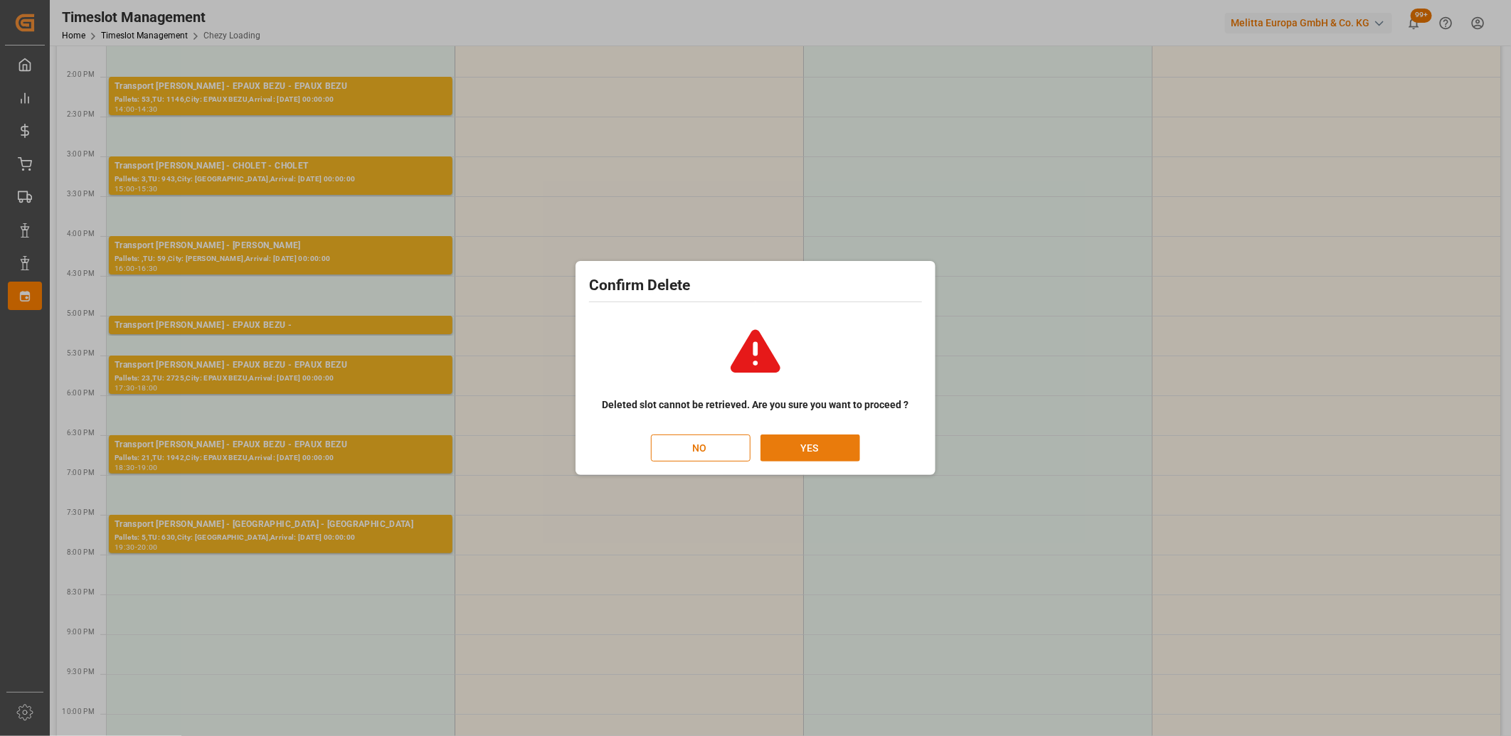
click at [774, 450] on button "YES" at bounding box center [811, 448] width 100 height 27
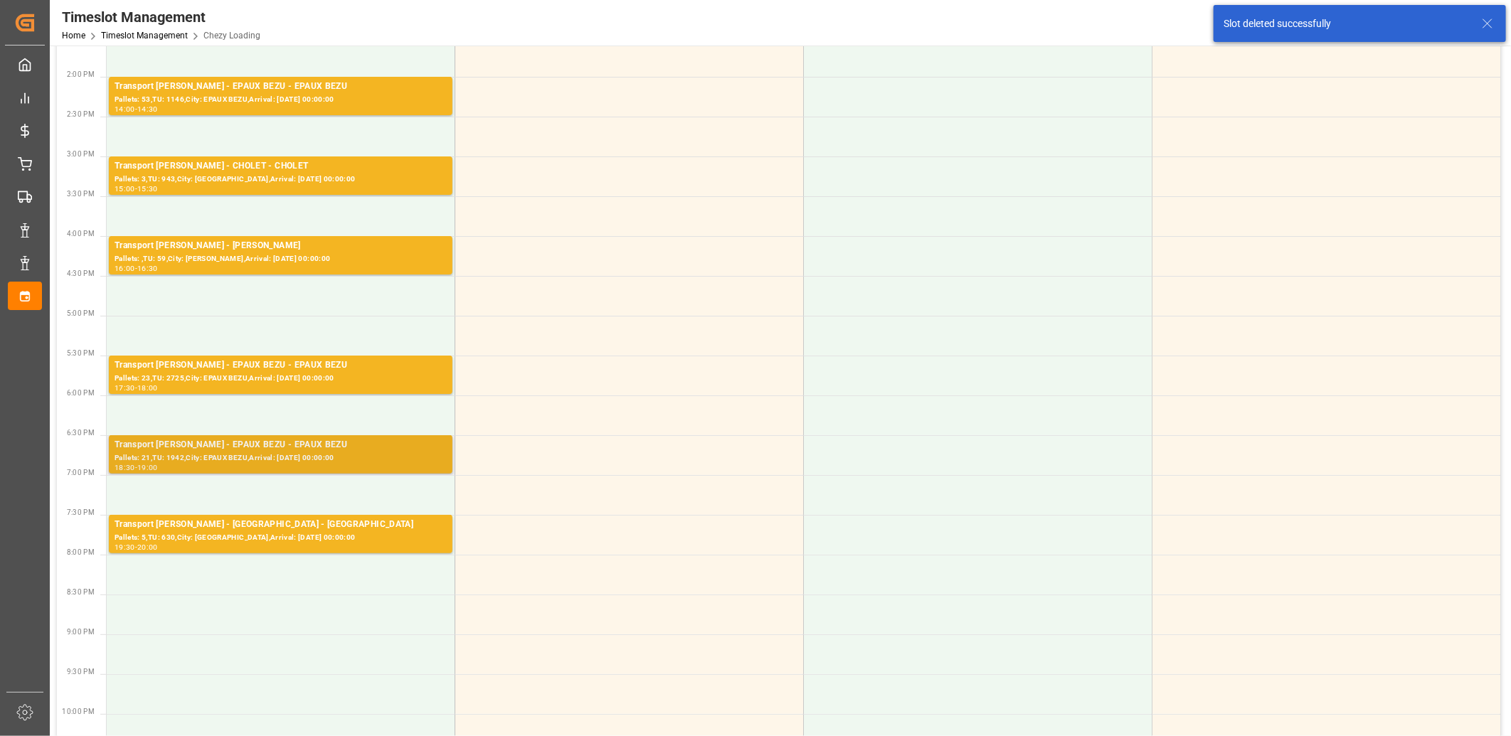
click at [287, 456] on div "Pallets: 21,TU: 1942,City: EPAUX BEZU,Arrival: 2025-08-21 00:00:00" at bounding box center [281, 458] width 332 height 12
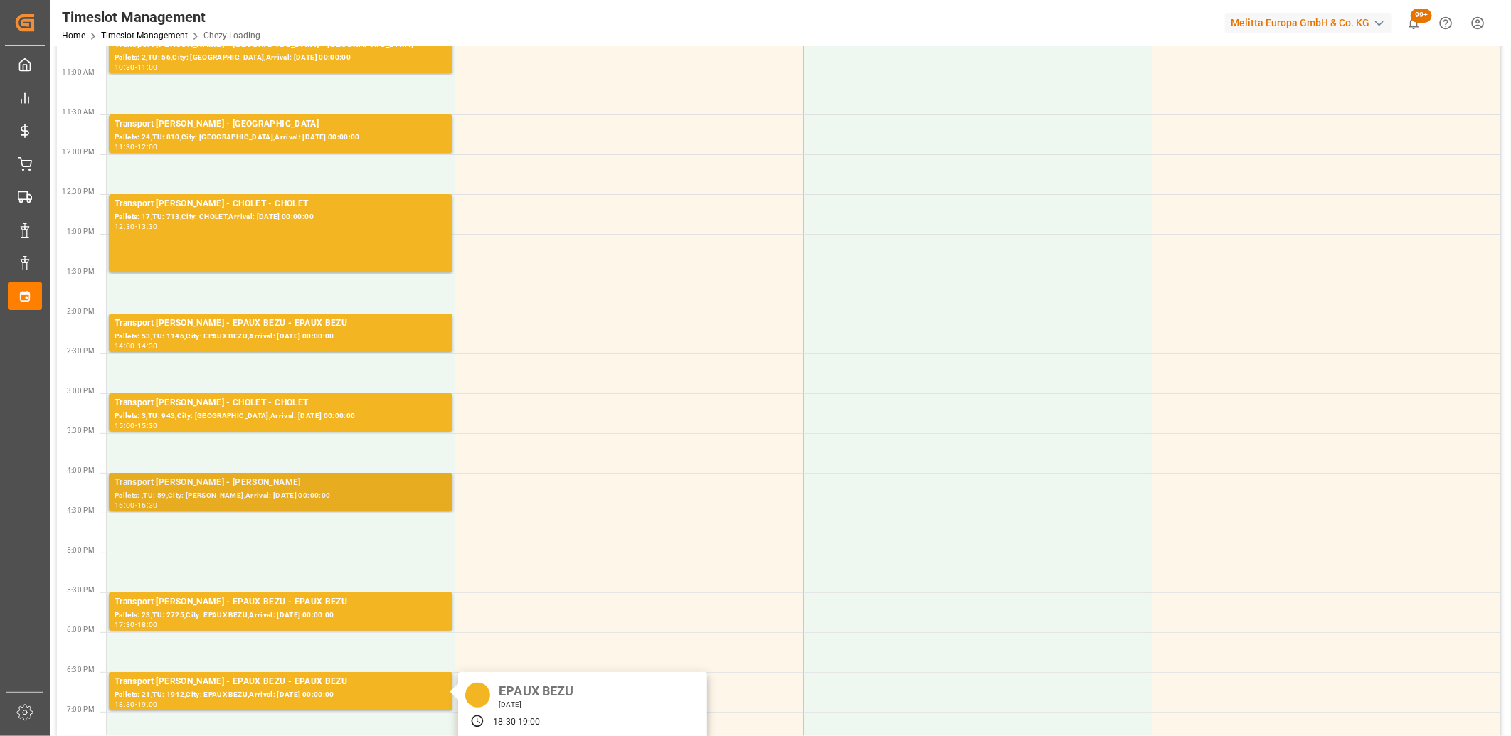
scroll to position [0, 0]
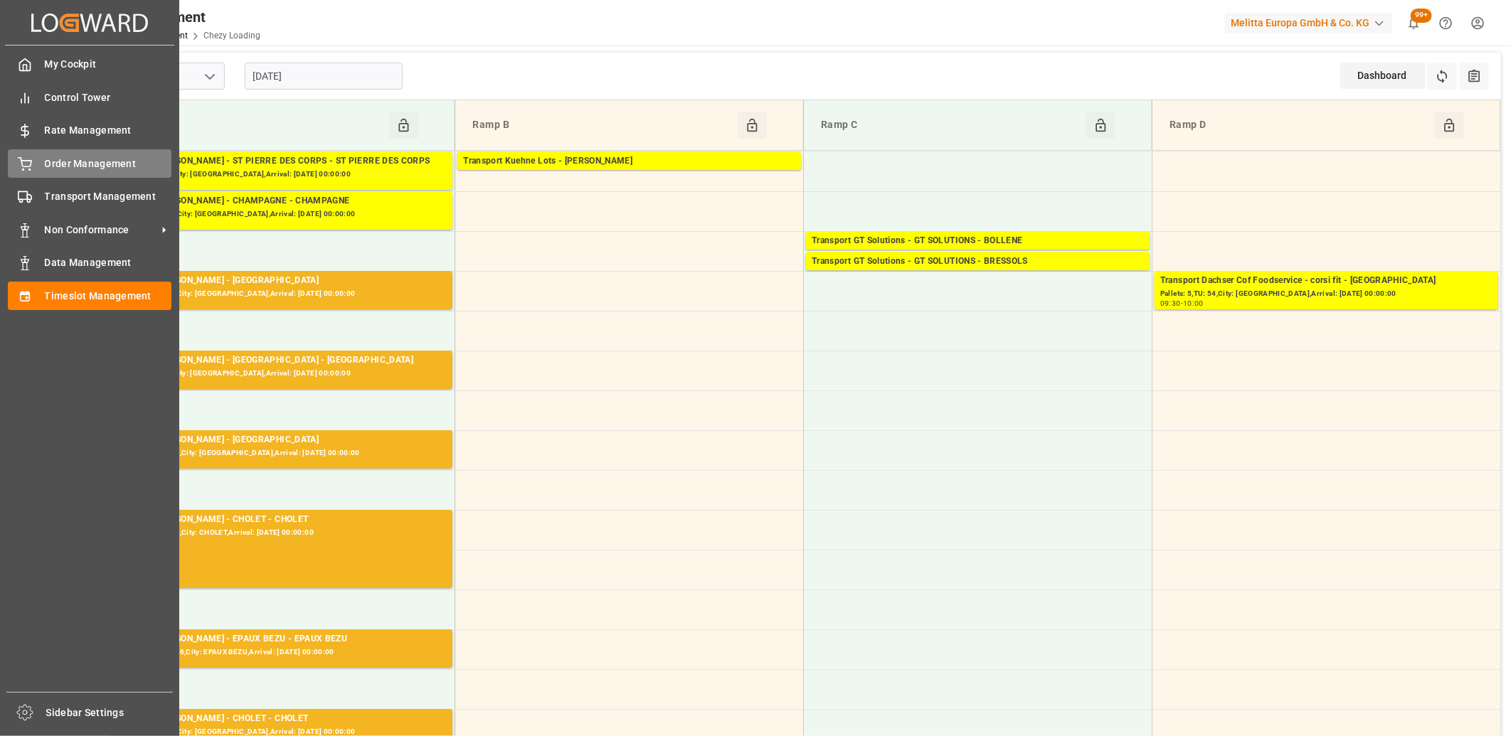
click at [45, 165] on span "Order Management" at bounding box center [108, 164] width 127 height 15
